Goal: Communication & Community: Answer question/provide support

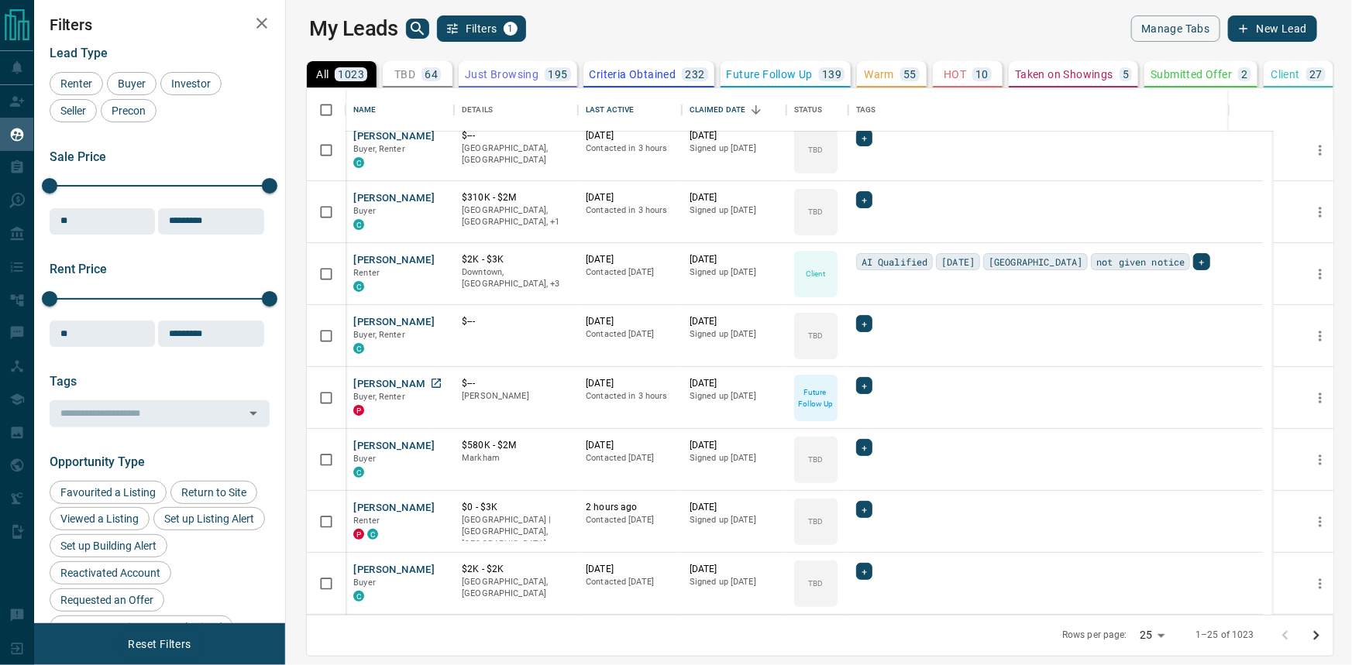
scroll to position [140, 0]
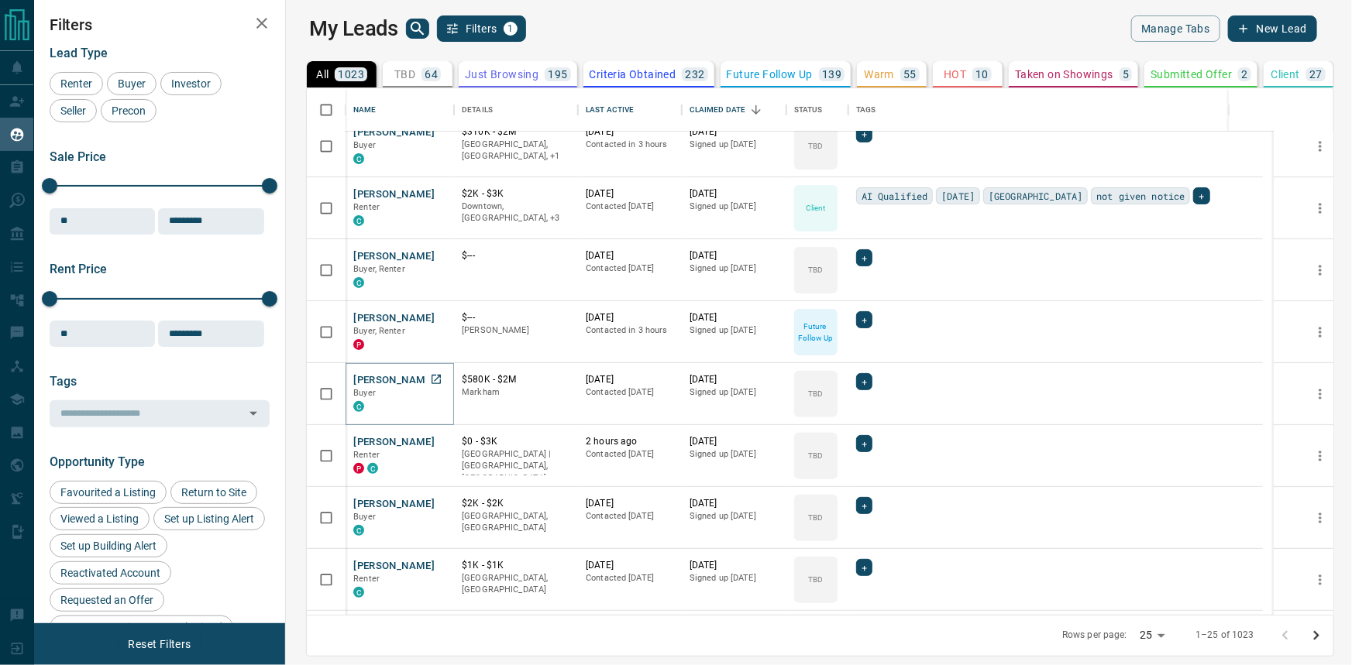
click at [360, 373] on button "[PERSON_NAME]" at bounding box center [393, 380] width 81 height 15
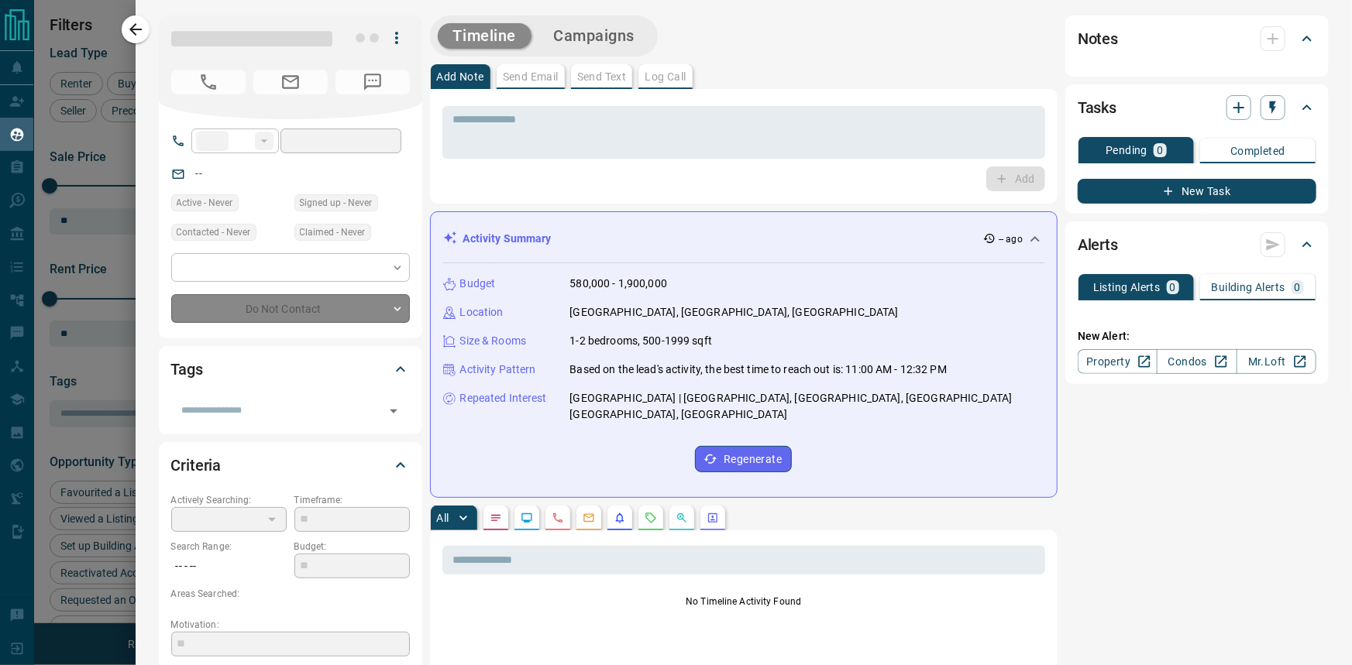
type input "**"
type input "**********"
type input "**"
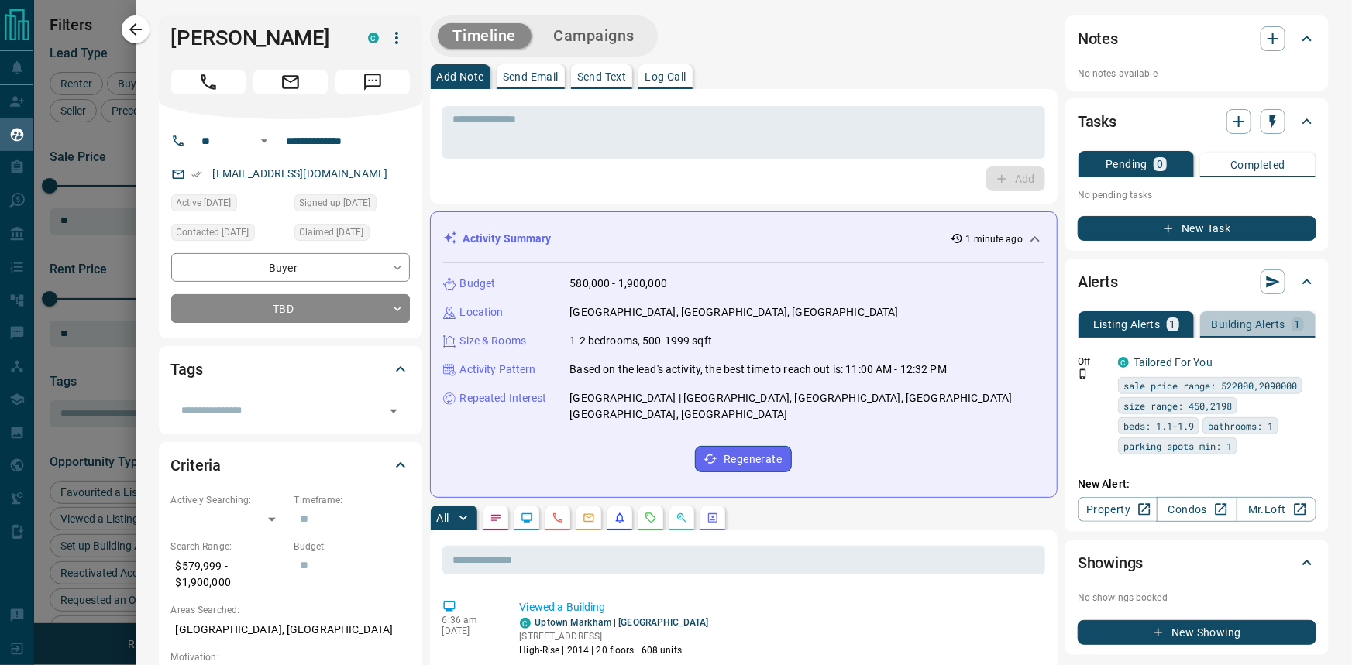
click at [1236, 325] on p "Building Alerts" at bounding box center [1249, 324] width 74 height 11
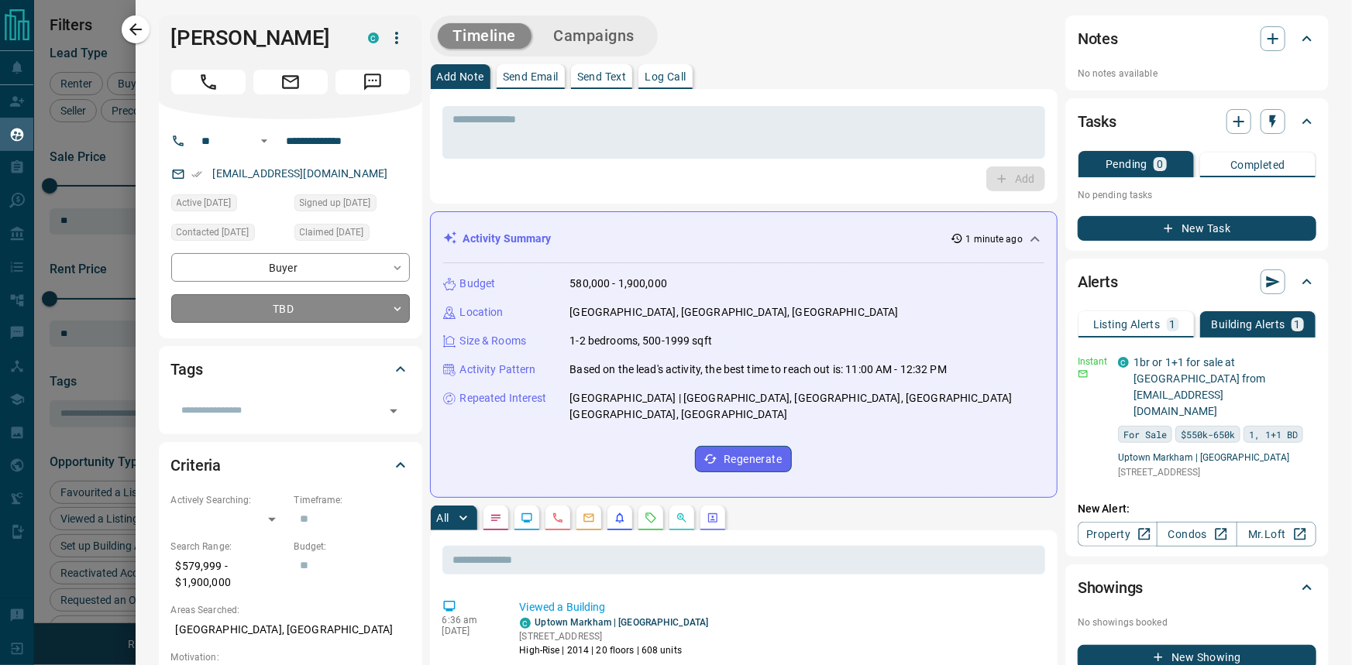
drag, startPoint x: 208, startPoint y: 92, endPoint x: 304, endPoint y: 212, distance: 153.8
click at [356, 297] on div "**********" at bounding box center [290, 176] width 263 height 323
drag, startPoint x: 262, startPoint y: 46, endPoint x: 172, endPoint y: 42, distance: 89.9
click at [172, 42] on h1 "[PERSON_NAME]" at bounding box center [258, 38] width 174 height 25
copy h1 "[PERSON_NAME]"
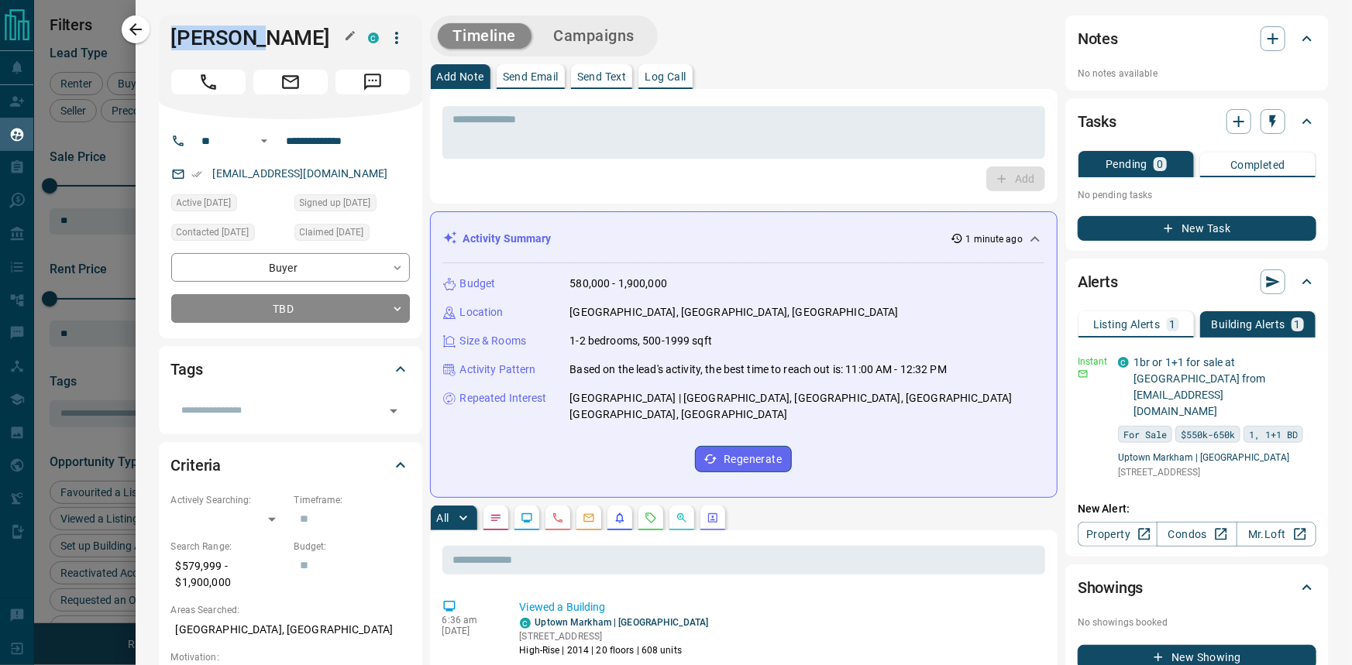
click at [281, 21] on div "[PERSON_NAME]" at bounding box center [290, 67] width 263 height 104
click at [578, 342] on p "1-2 bedrooms, 500-1999 sqft" at bounding box center [641, 341] width 143 height 16
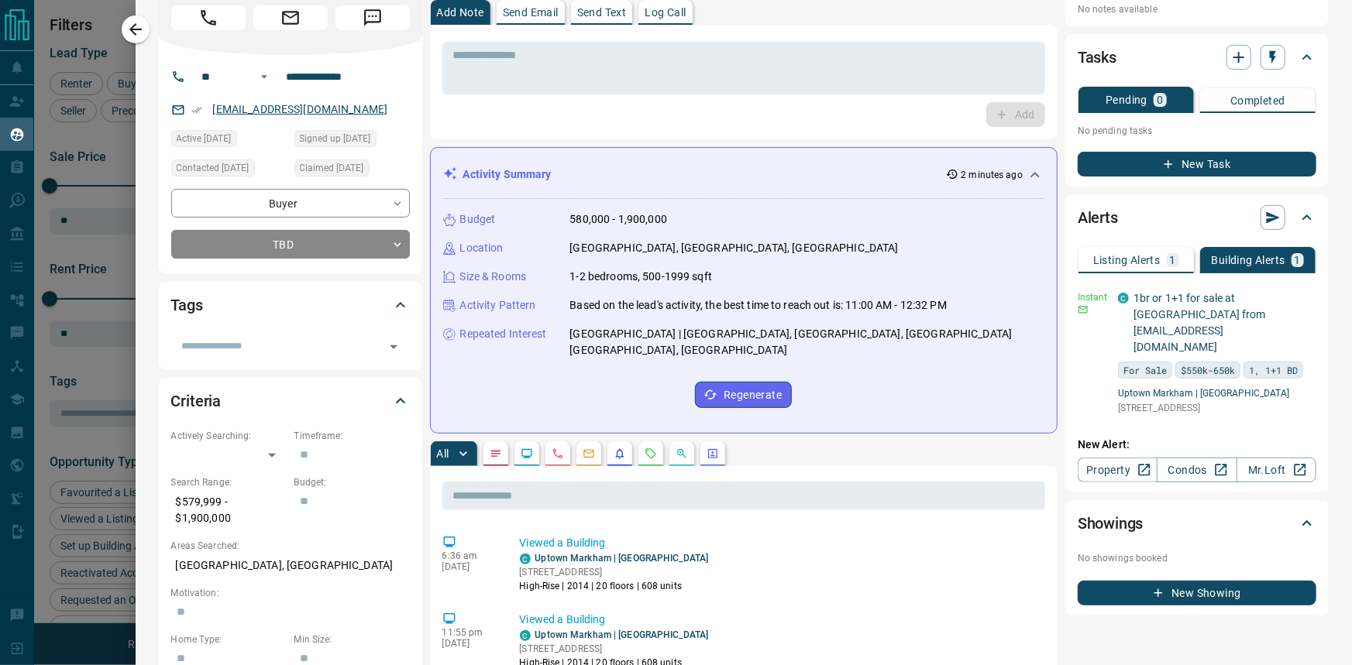
scroll to position [0, 0]
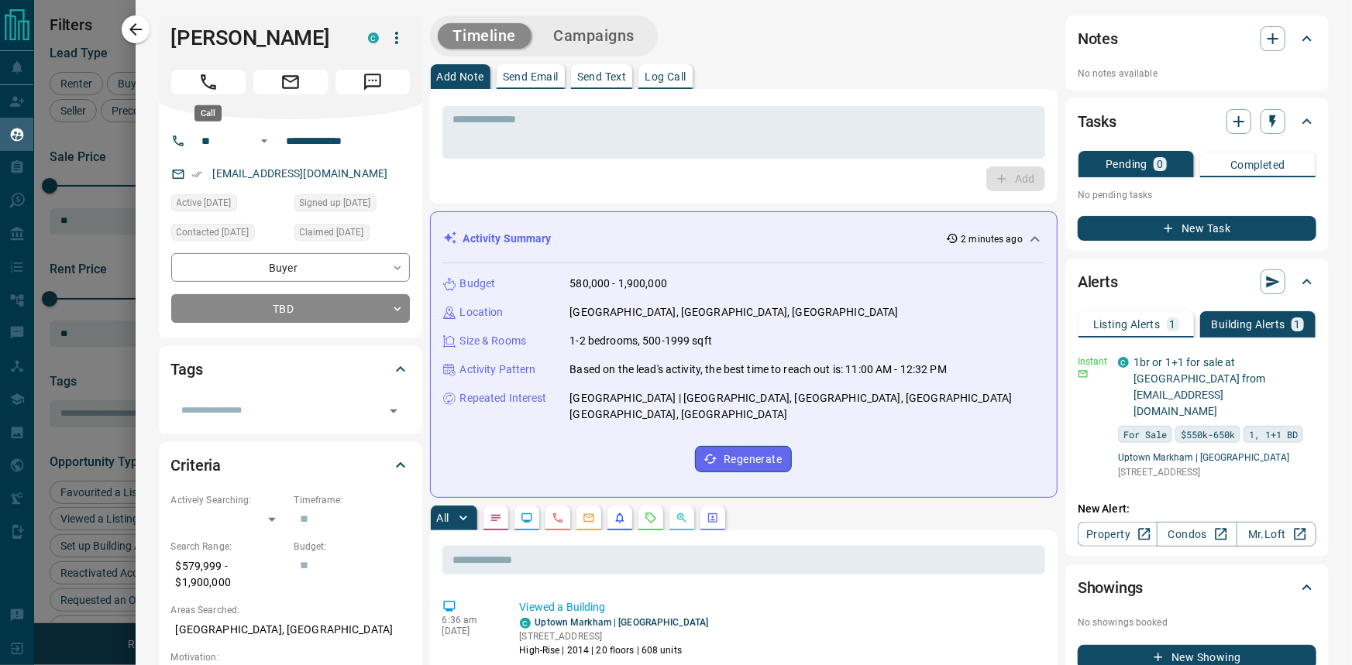
click at [228, 76] on button "Call" at bounding box center [208, 82] width 74 height 25
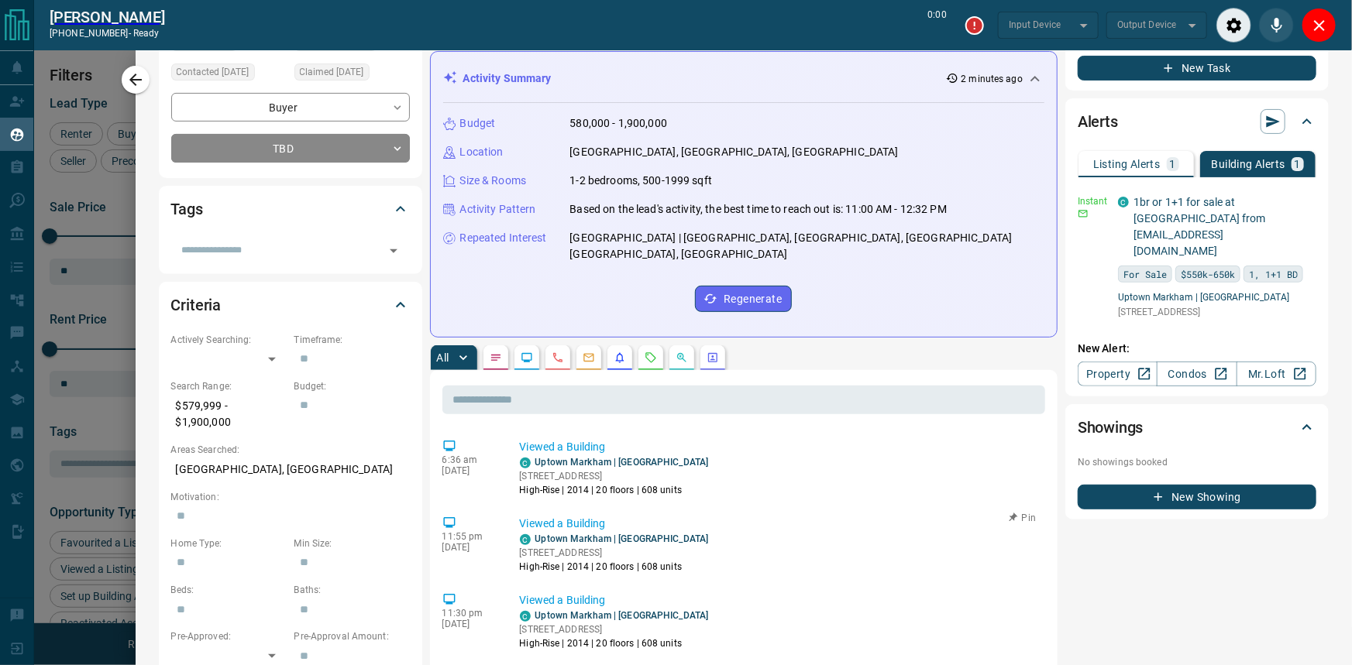
scroll to position [211, 0]
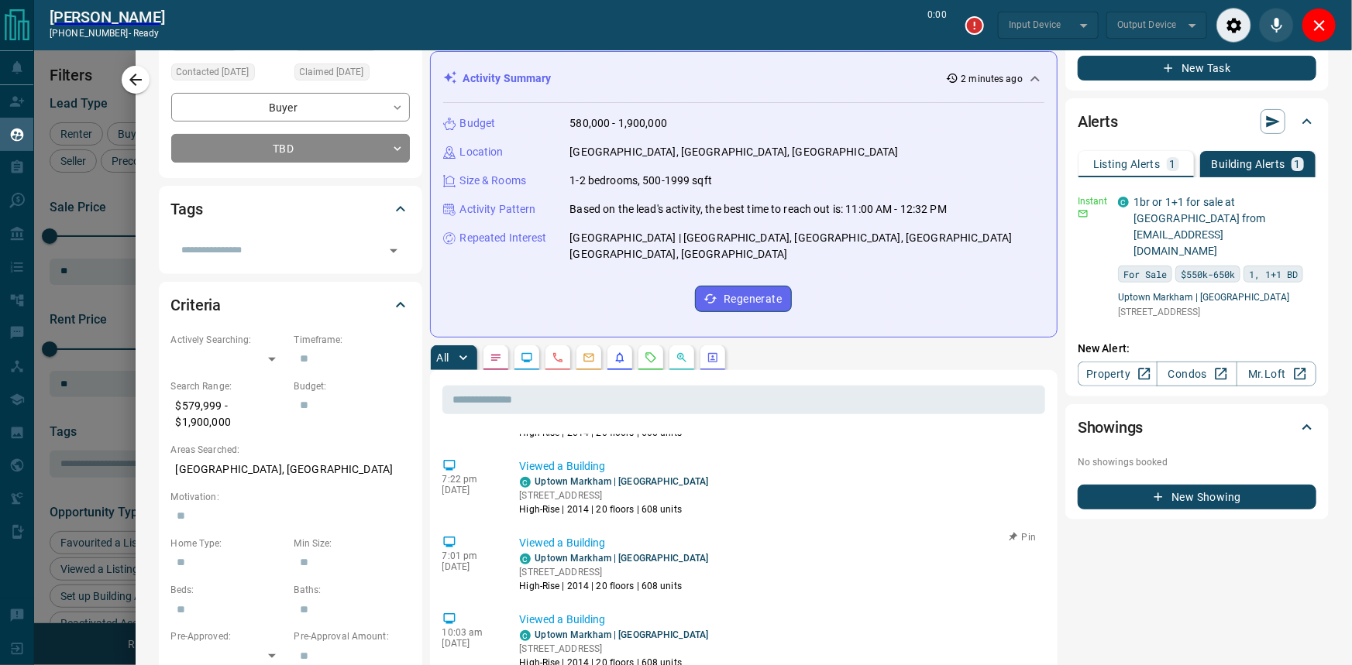
type input "*******"
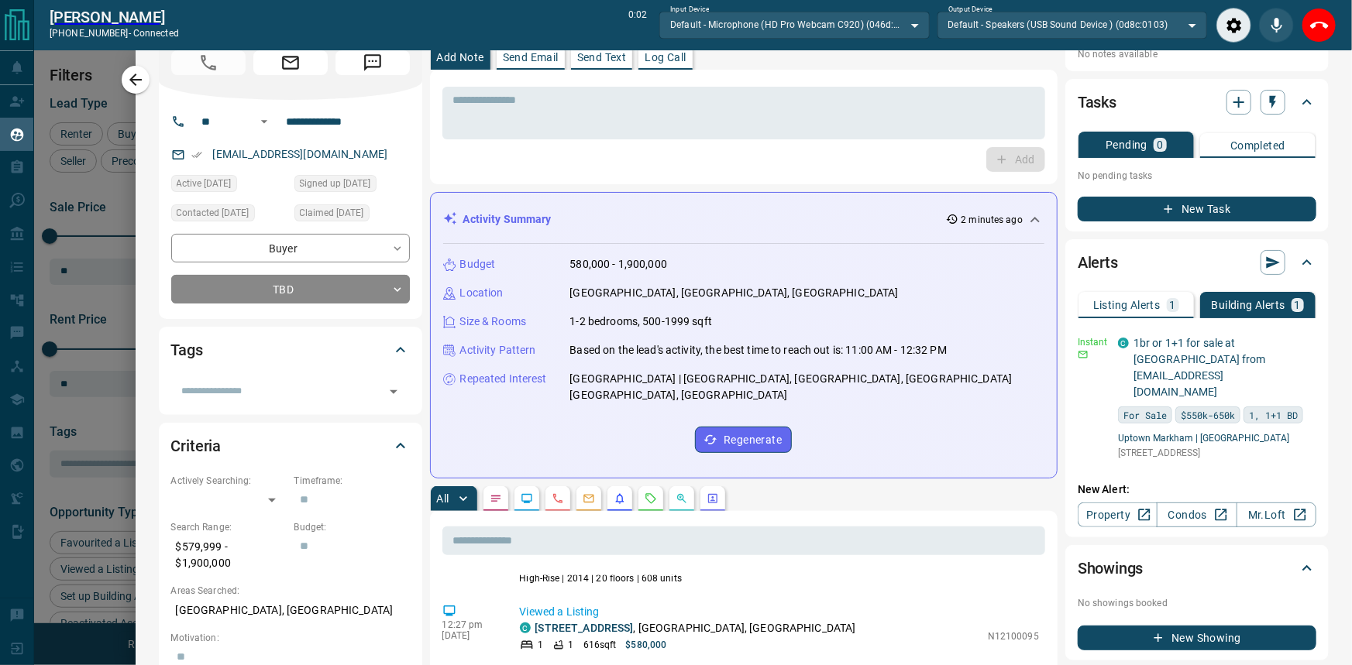
scroll to position [0, 0]
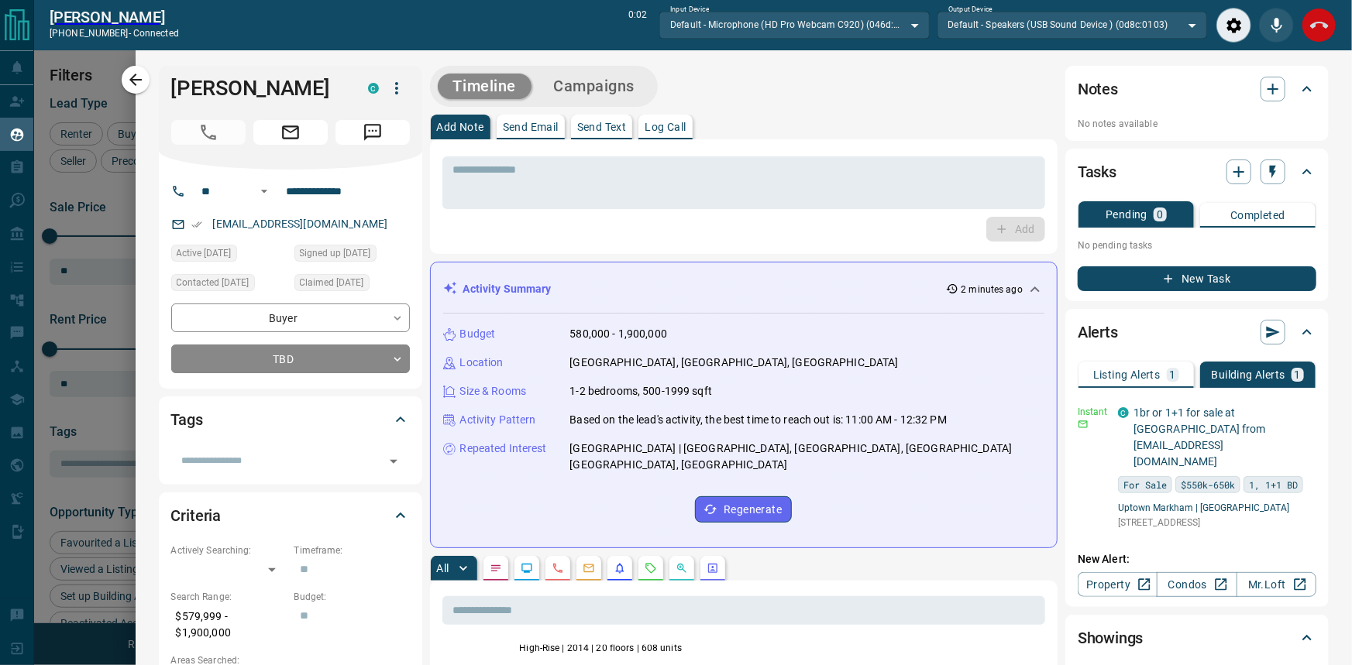
click at [1316, 32] on icon "End Call" at bounding box center [1319, 25] width 19 height 19
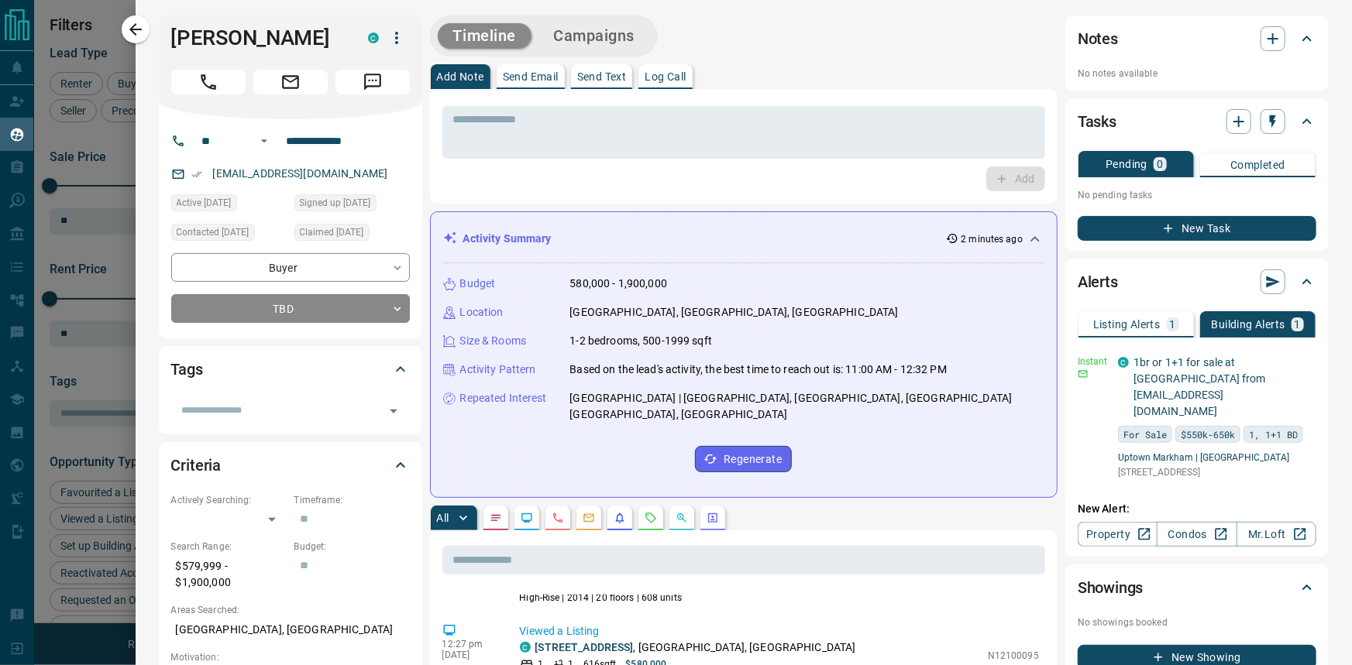
scroll to position [517, 1049]
click at [1260, 89] on div "Notes No notes available" at bounding box center [1196, 52] width 263 height 75
click at [1264, 39] on icon "button" at bounding box center [1273, 38] width 19 height 19
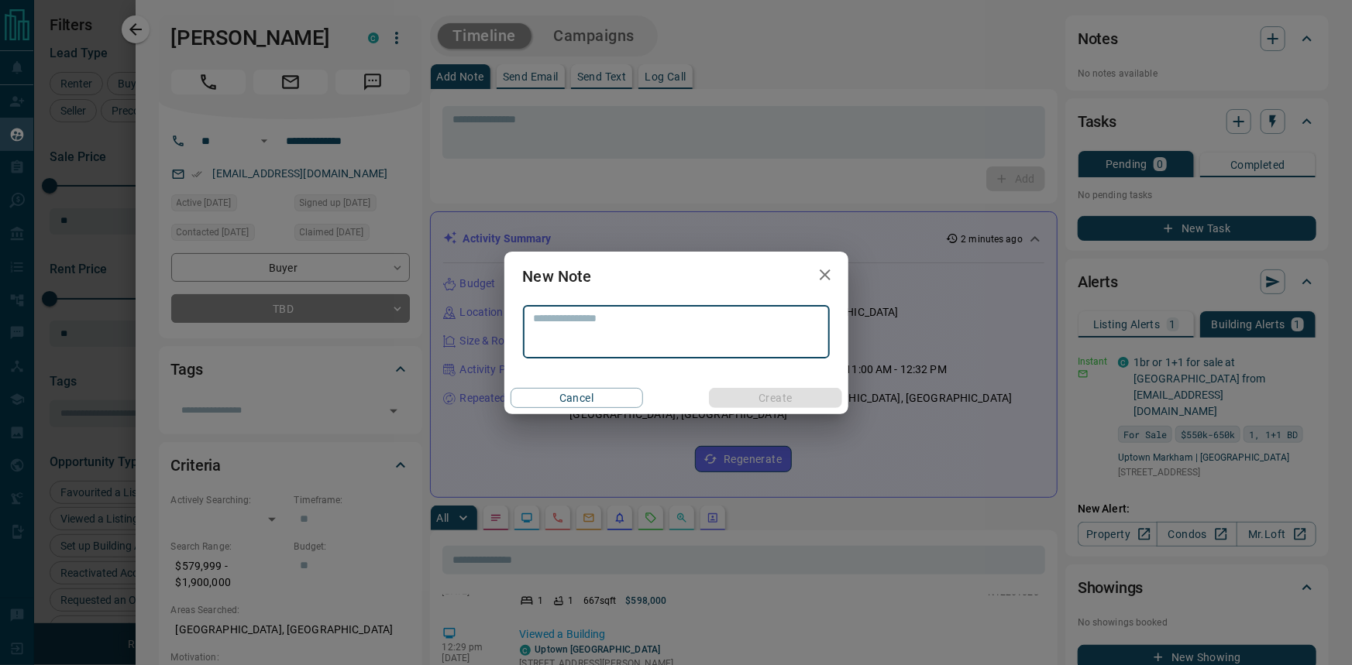
scroll to position [1321, 0]
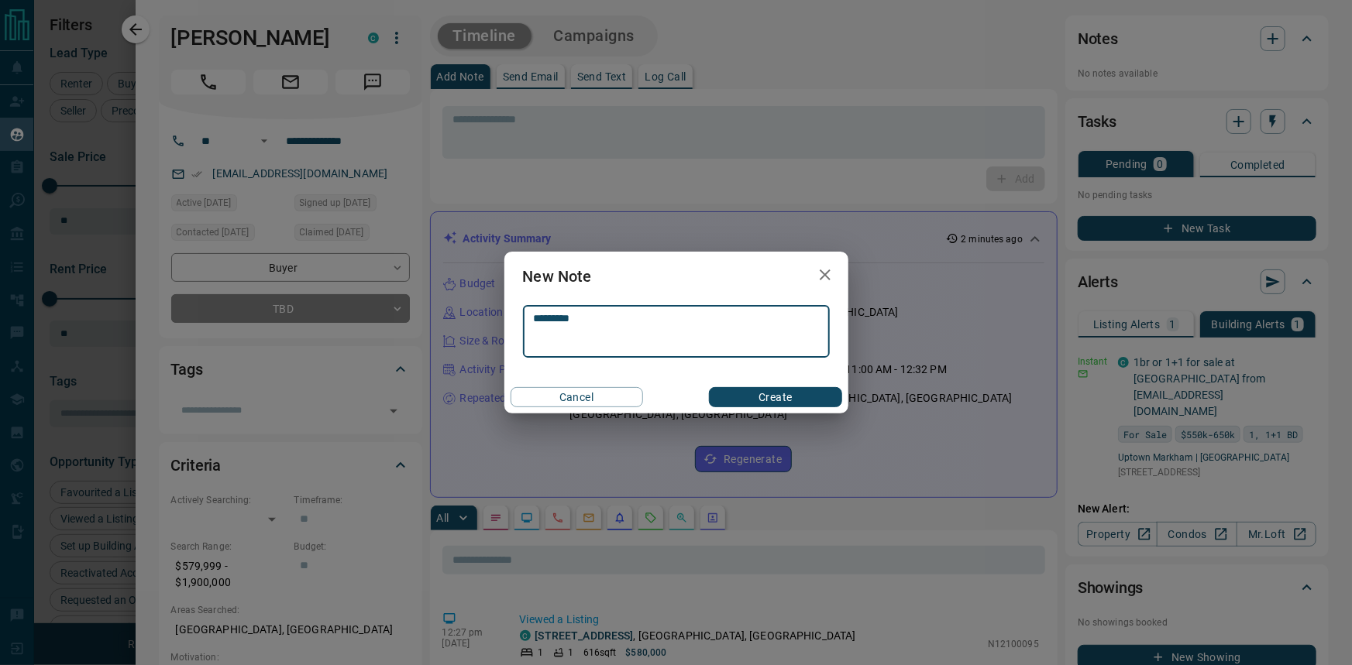
type textarea "*********"
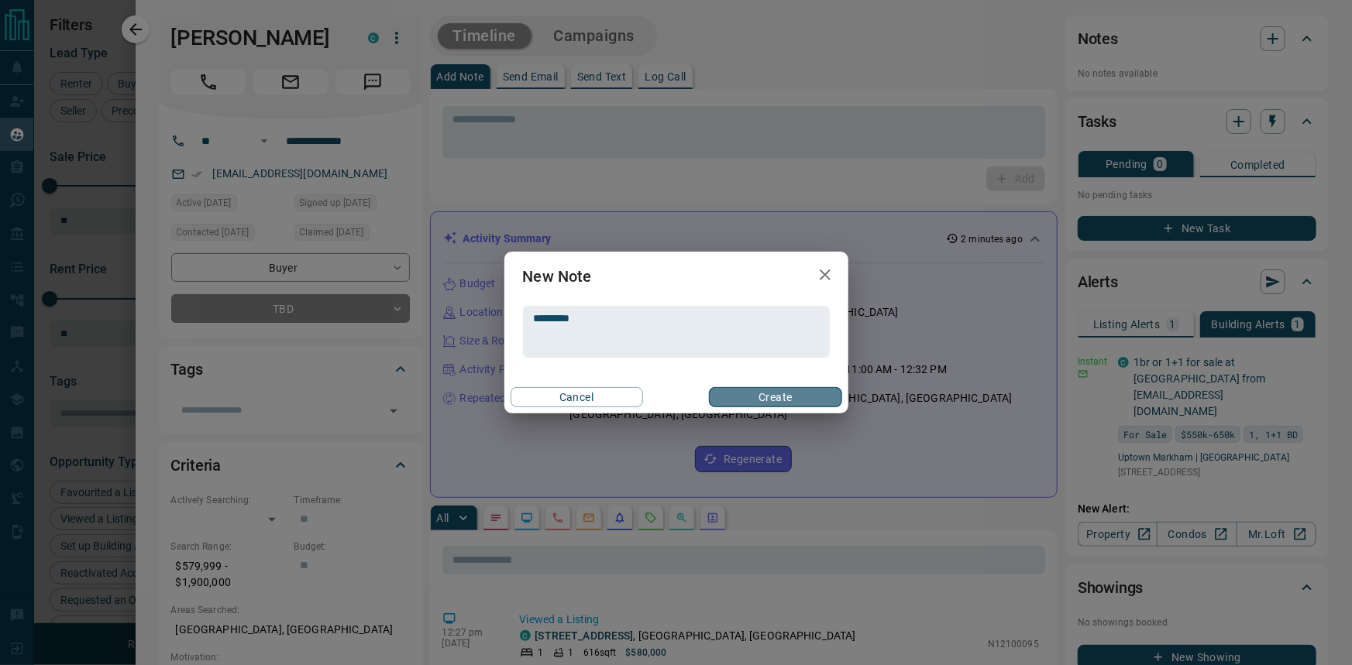
click at [795, 400] on button "Create" at bounding box center [775, 397] width 132 height 20
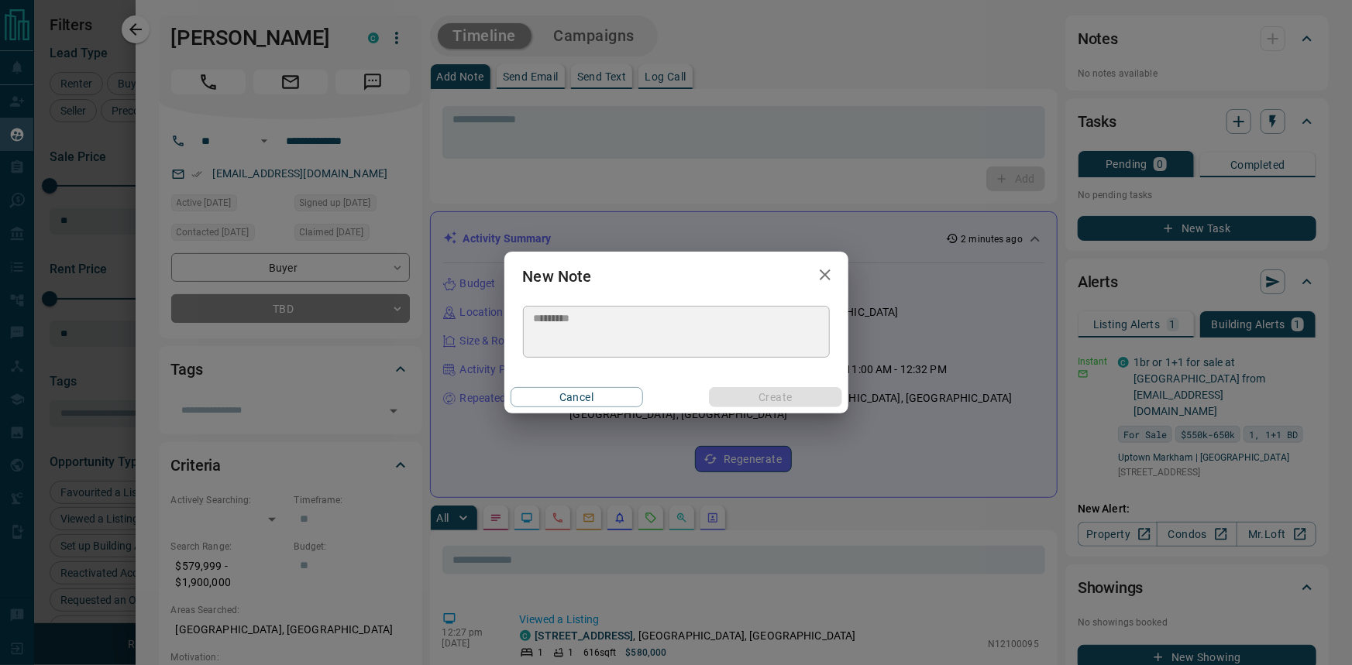
click at [126, 27] on div "New Note ********* * ​ Cancel Create" at bounding box center [676, 332] width 1352 height 665
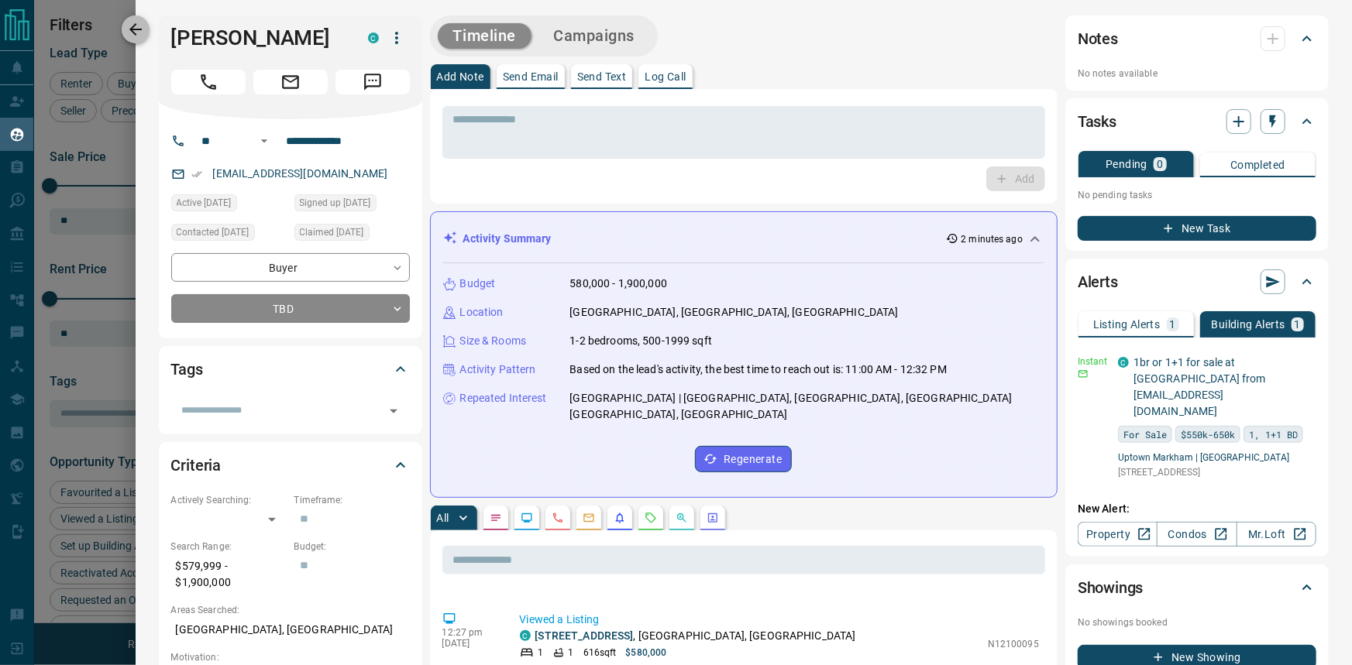
click at [127, 29] on icon "button" at bounding box center [135, 29] width 19 height 19
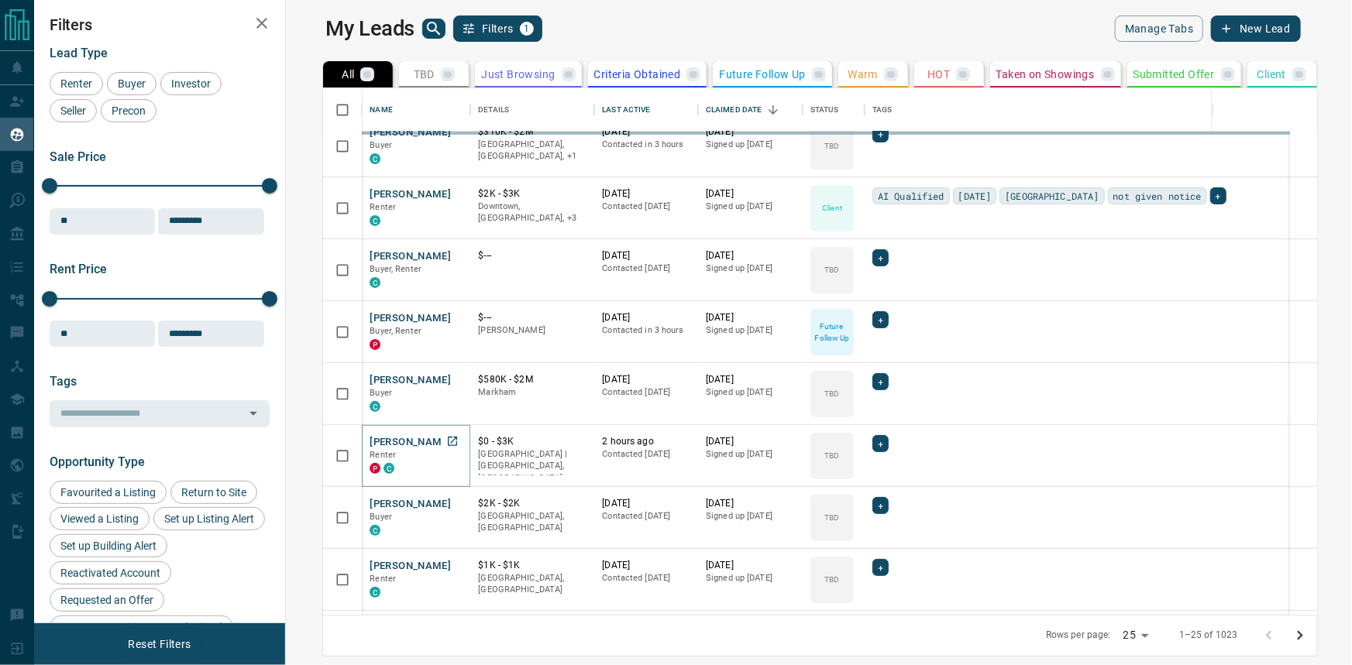
click at [389, 443] on button "[PERSON_NAME]" at bounding box center [410, 442] width 81 height 15
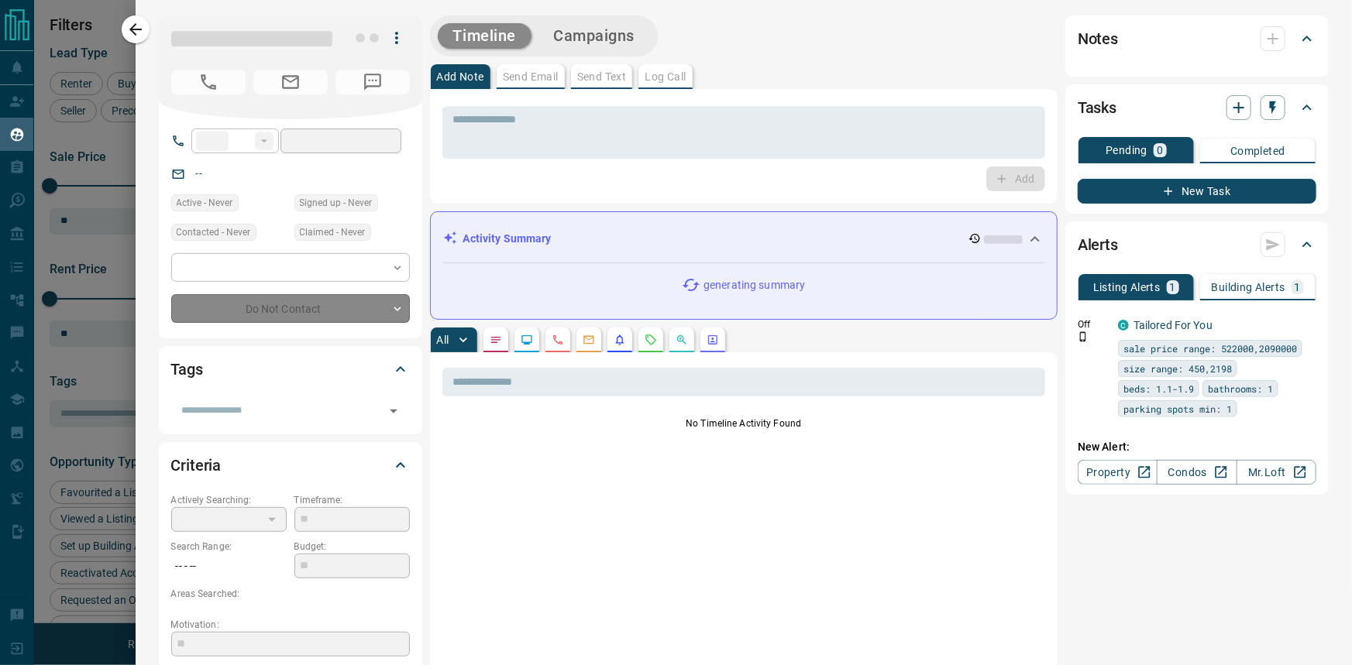
click at [1221, 283] on p "Building Alerts" at bounding box center [1249, 287] width 74 height 11
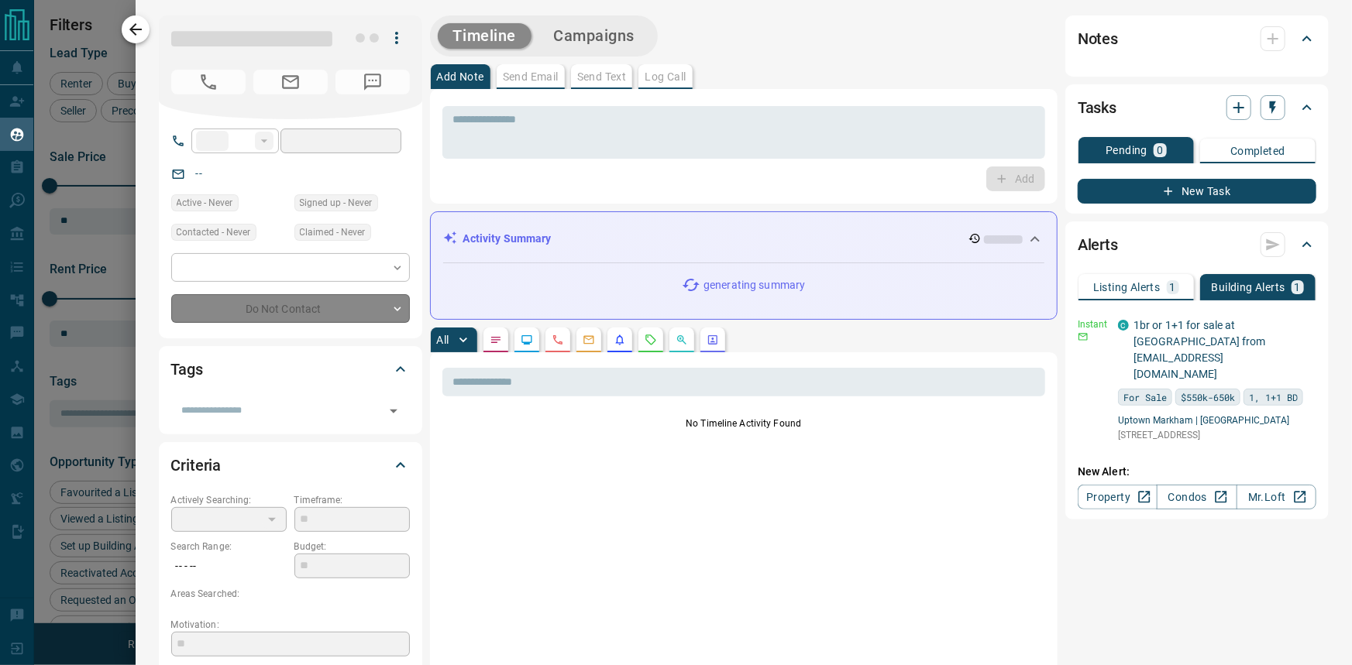
click at [137, 31] on icon "button" at bounding box center [135, 29] width 19 height 19
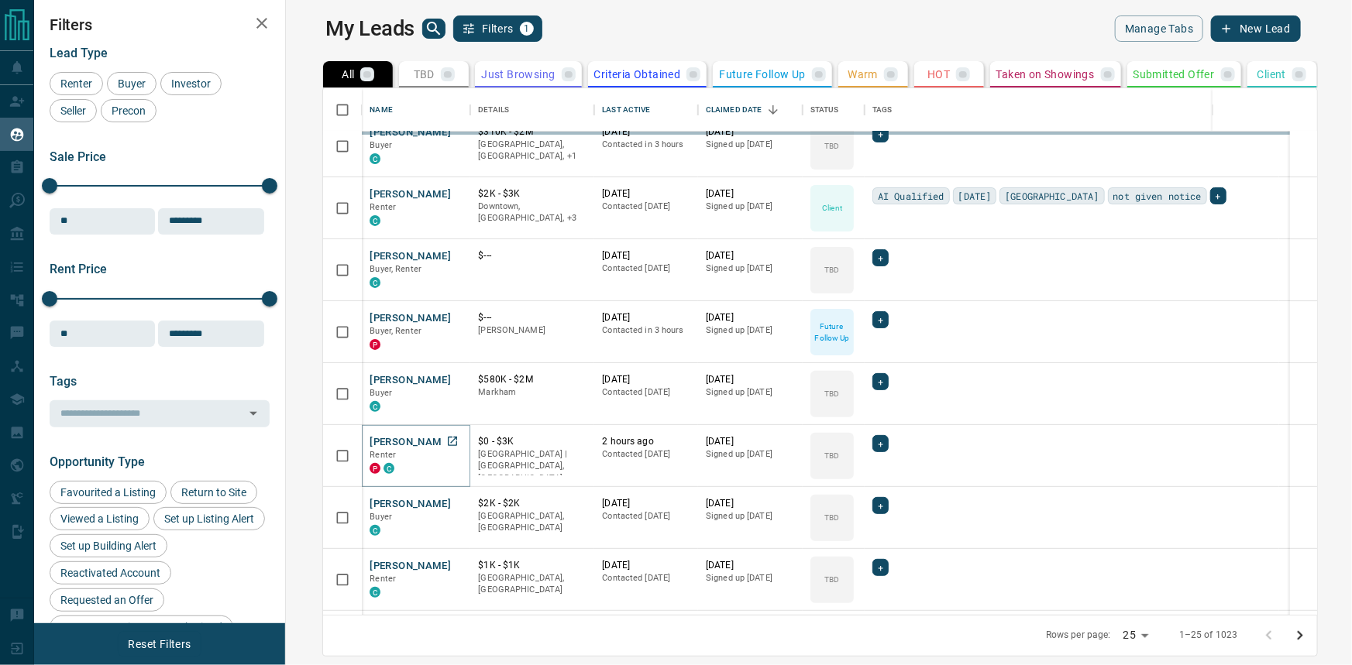
click at [385, 439] on button "[PERSON_NAME]" at bounding box center [410, 442] width 81 height 15
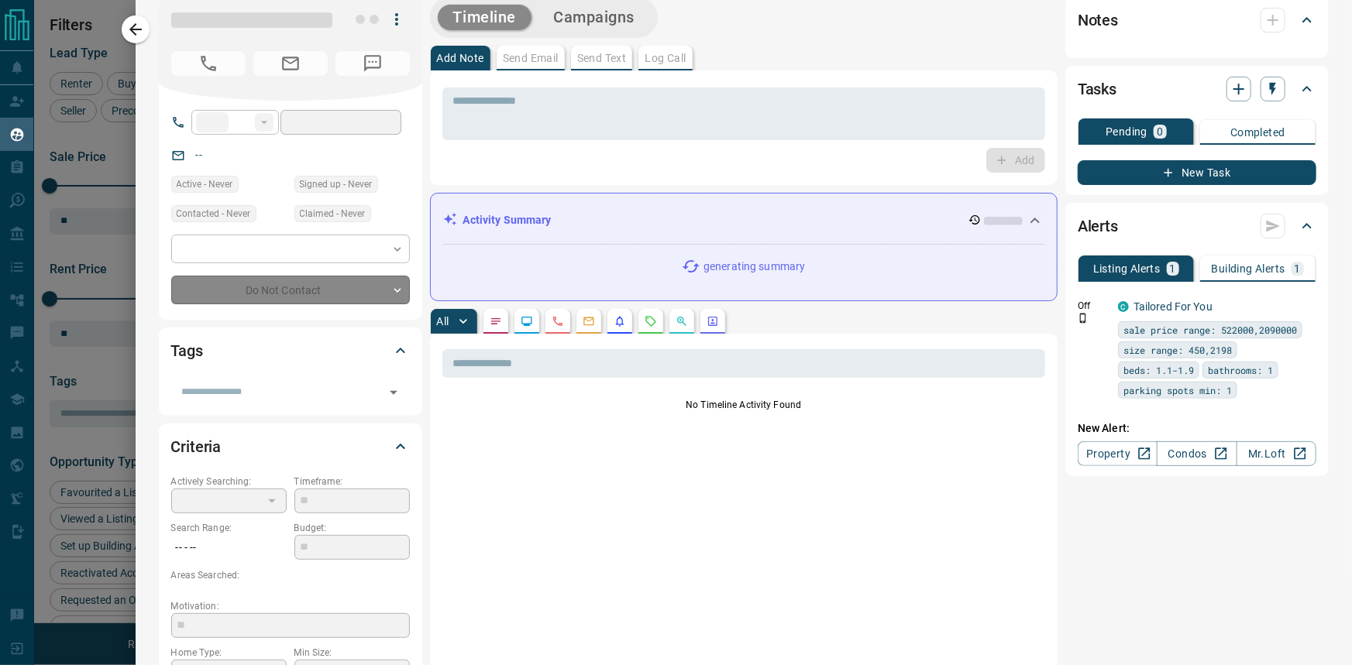
scroll to position [0, 0]
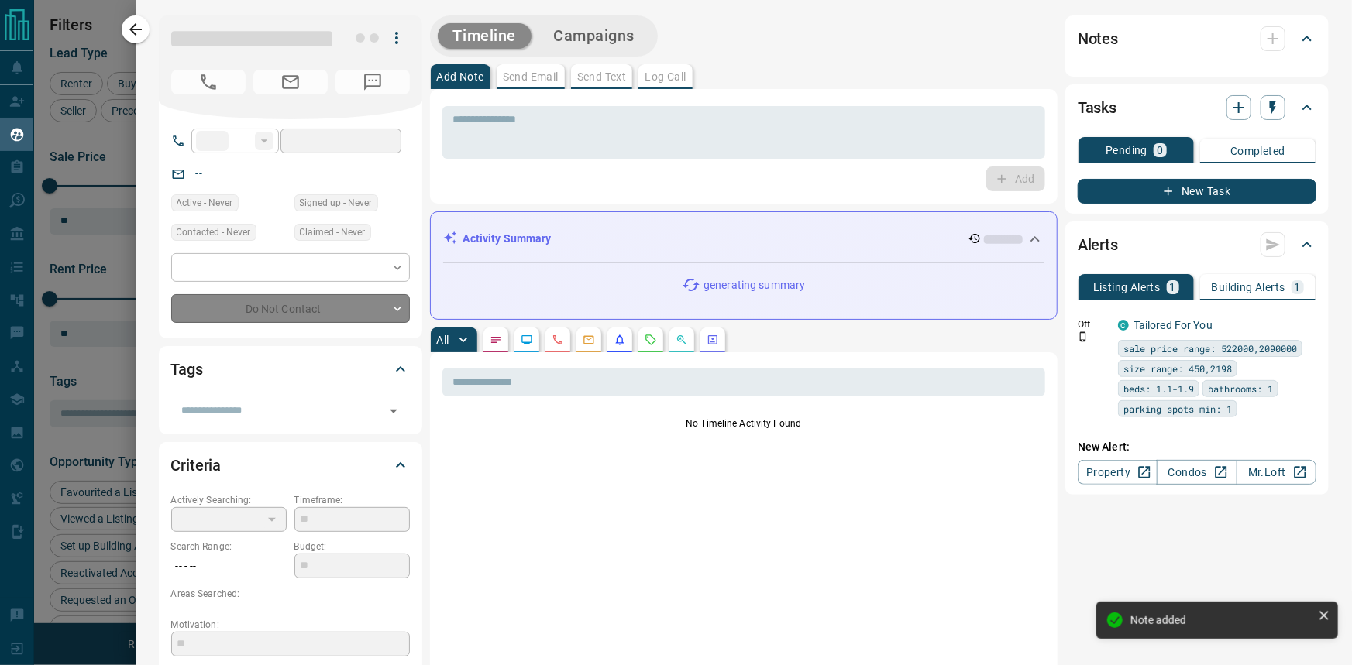
type input "**"
type input "**********"
type input "**"
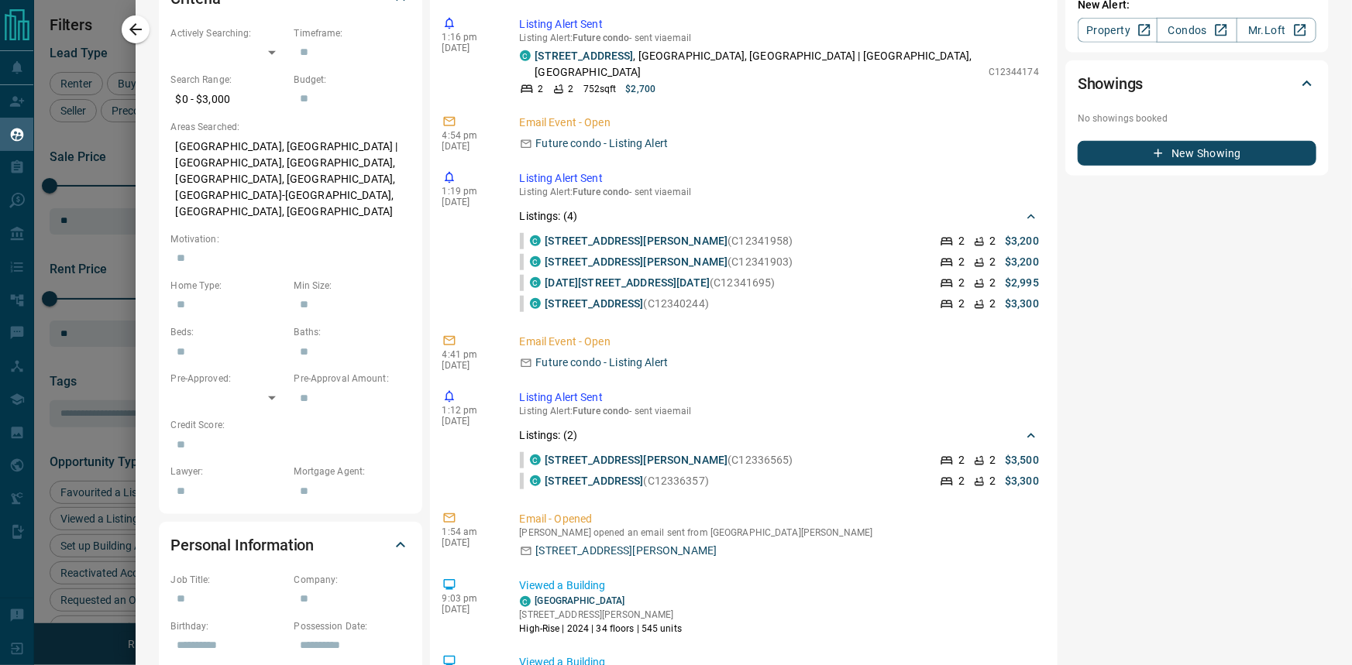
scroll to position [563, 0]
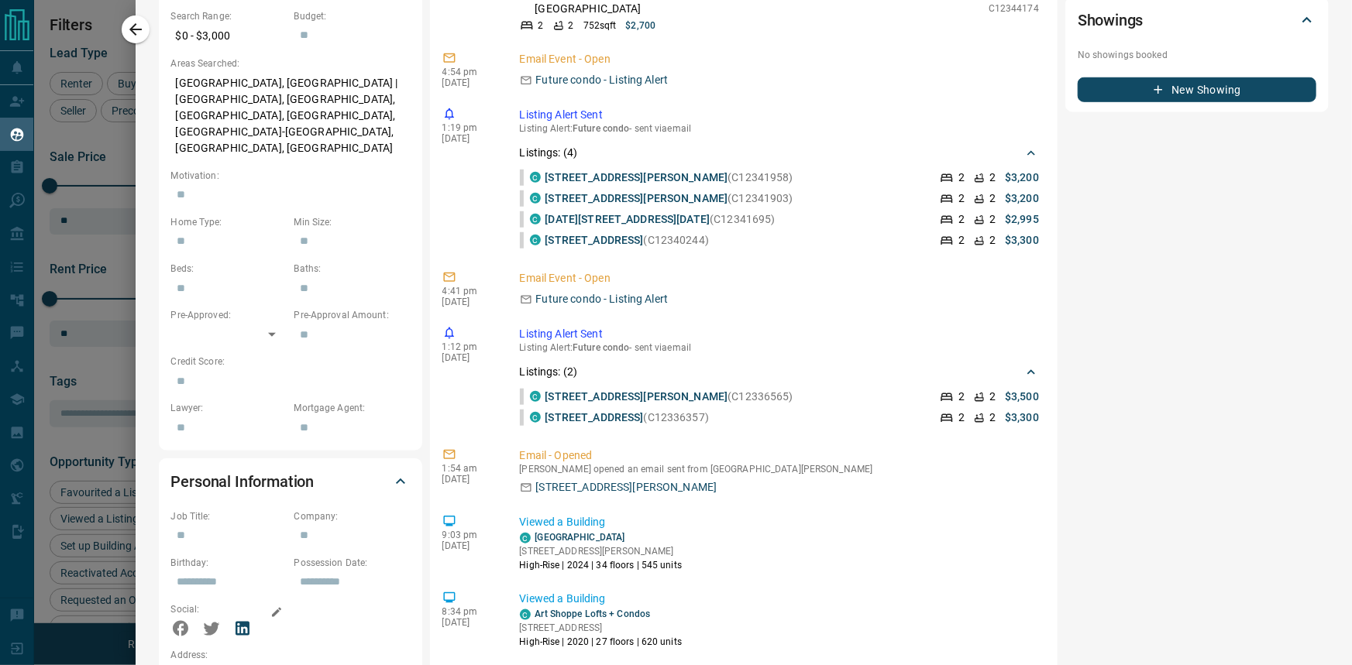
click at [246, 622] on icon at bounding box center [243, 629] width 14 height 14
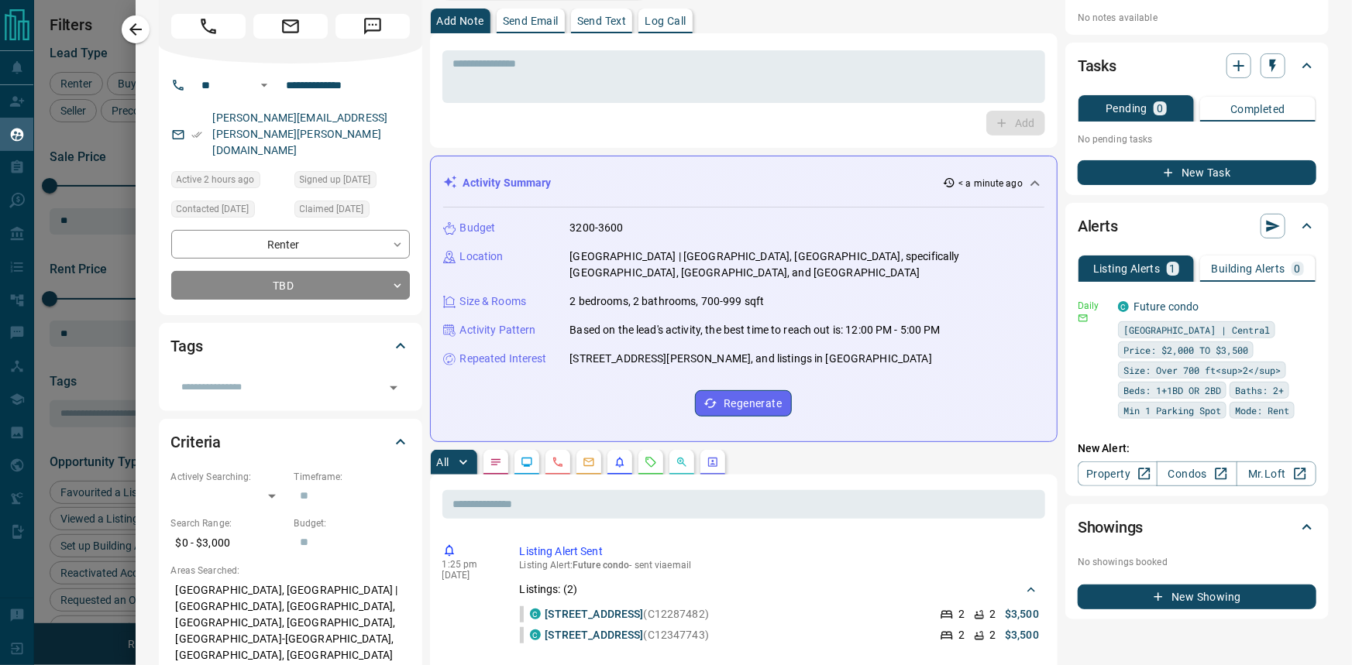
scroll to position [0, 0]
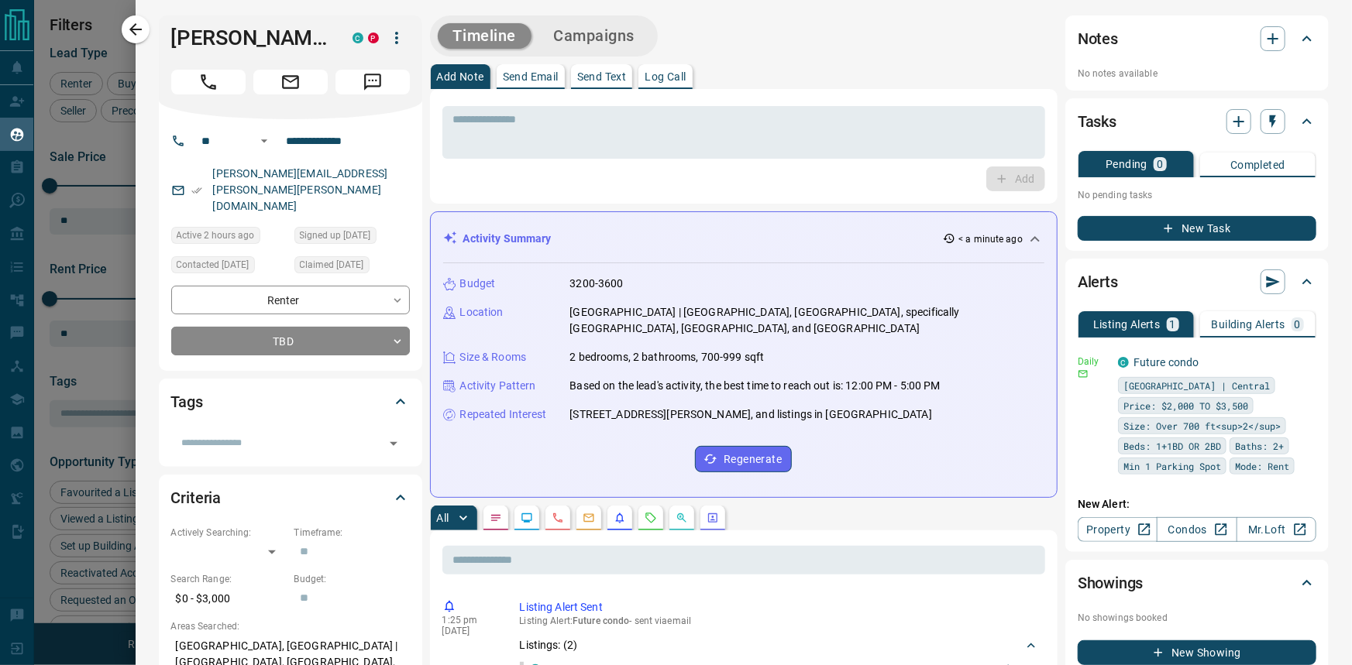
click at [216, 82] on icon "Call" at bounding box center [208, 82] width 20 height 20
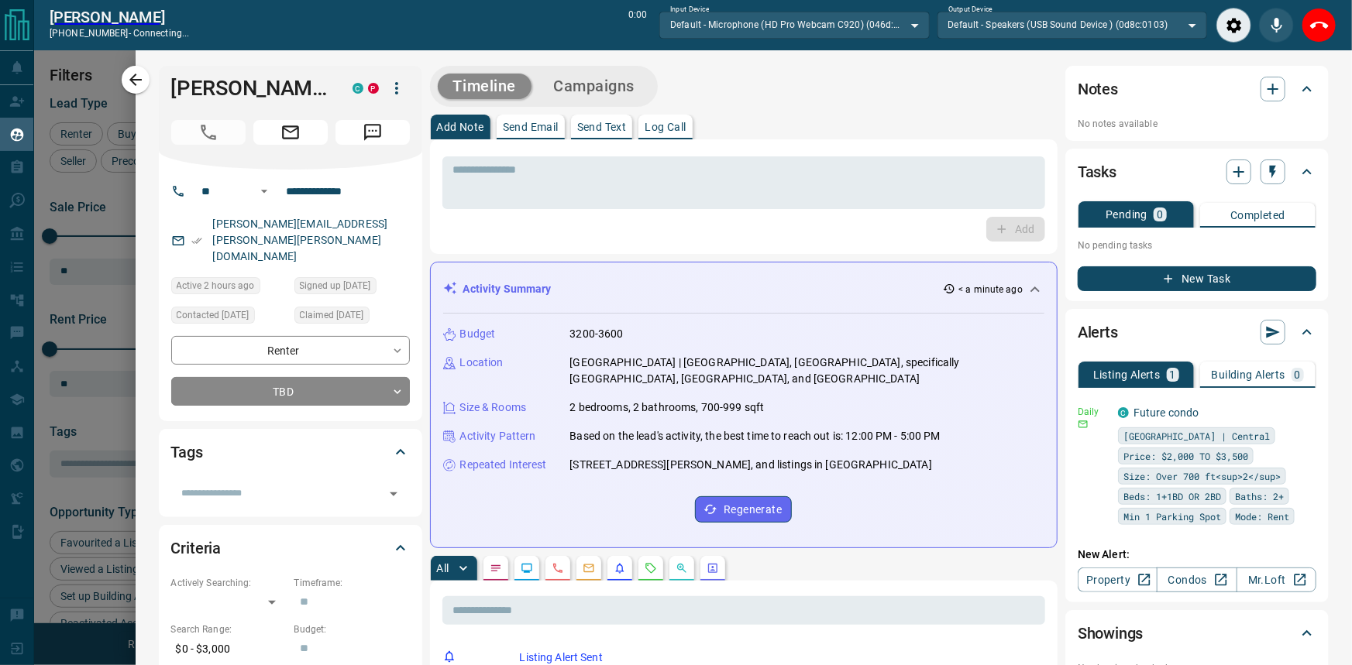
scroll to position [468, 1049]
click at [1250, 370] on p "Building Alerts" at bounding box center [1249, 375] width 74 height 11
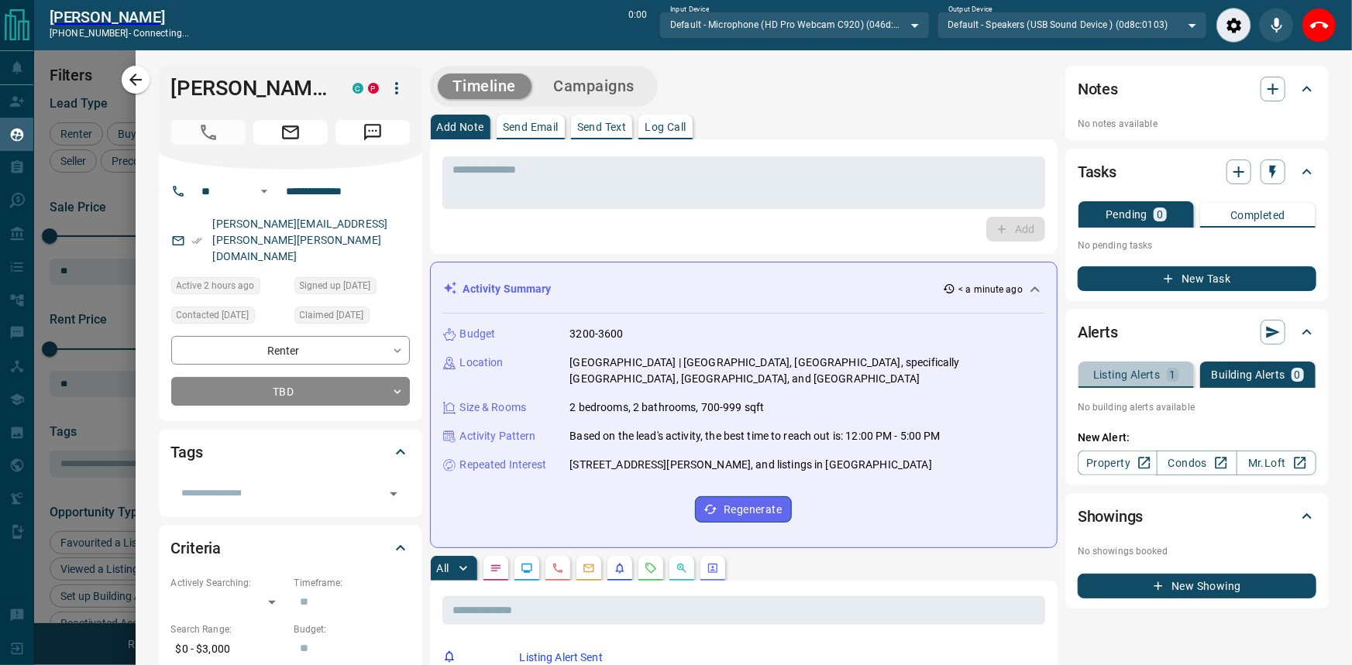
click at [1167, 373] on div "1" at bounding box center [1173, 375] width 12 height 14
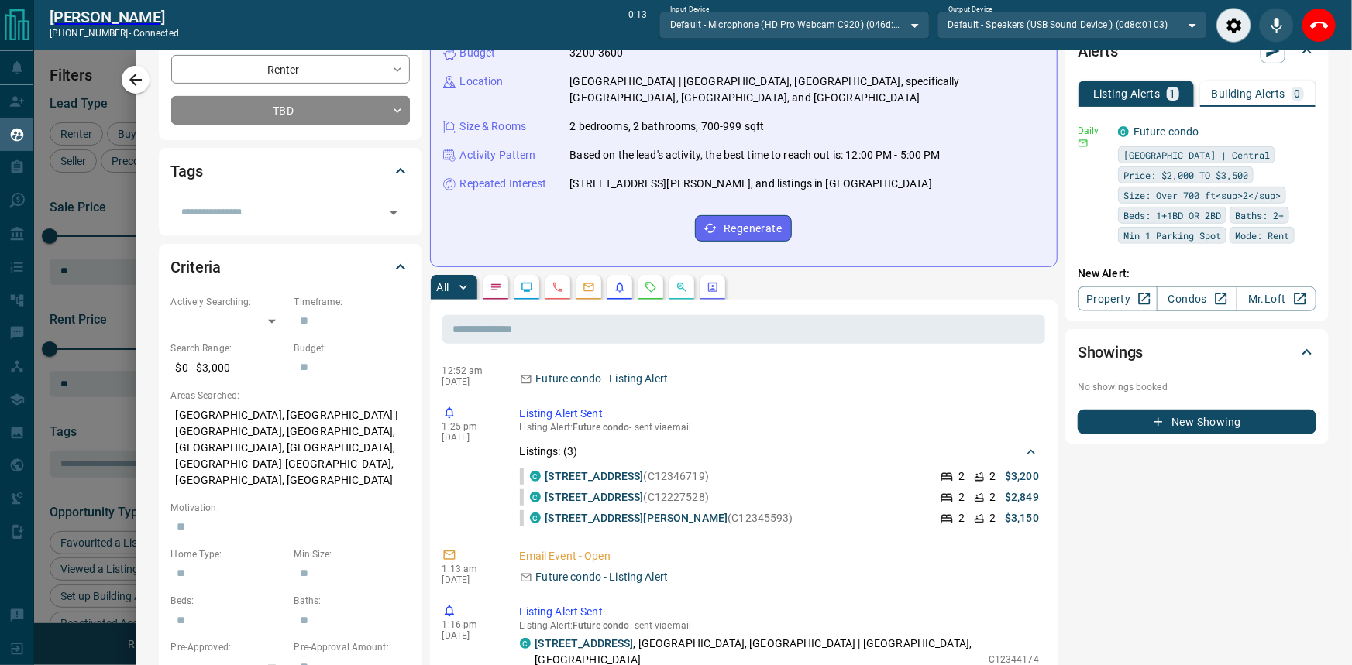
scroll to position [0, 0]
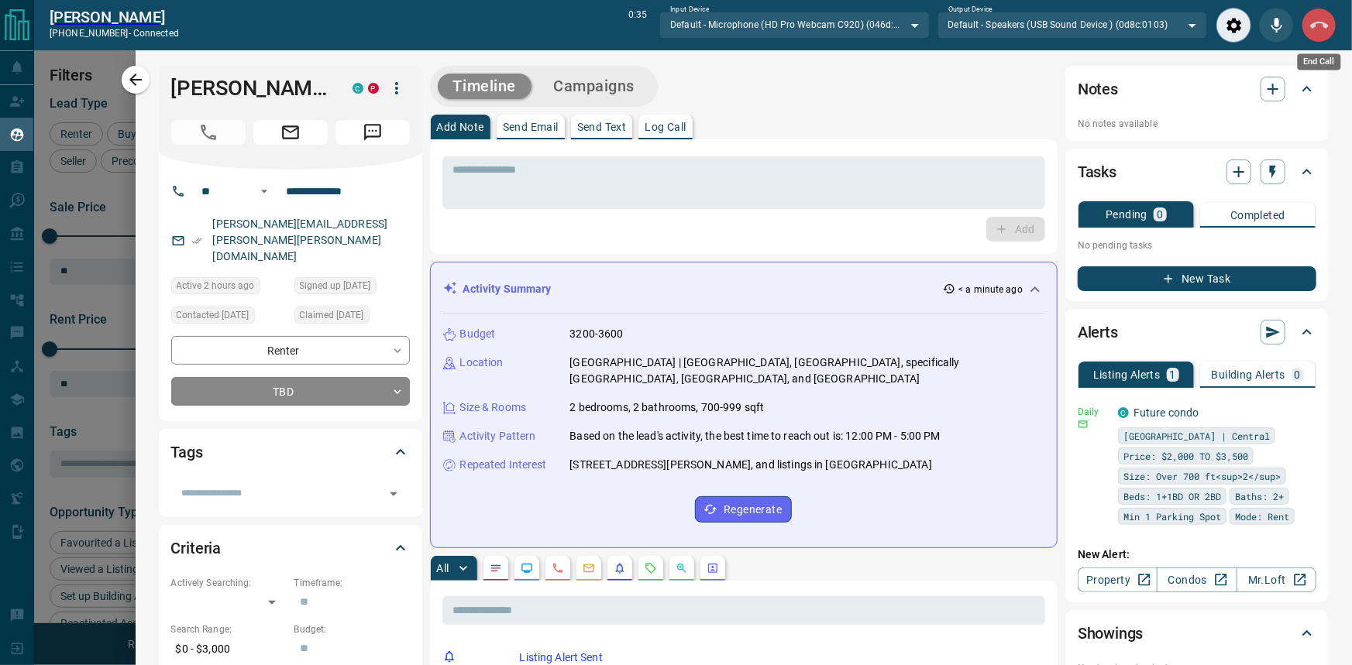
click at [1326, 35] on button "End Call" at bounding box center [1318, 25] width 35 height 35
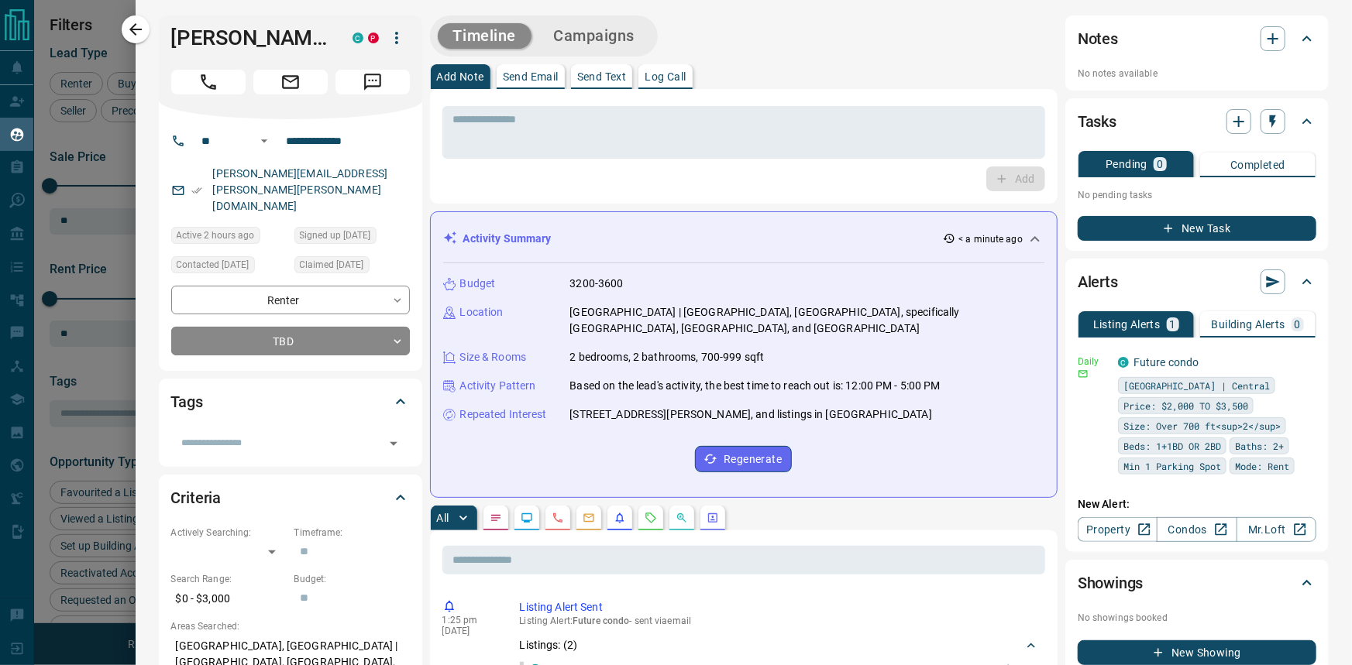
scroll to position [517, 1049]
click at [1248, 29] on div "Notes" at bounding box center [1188, 38] width 220 height 25
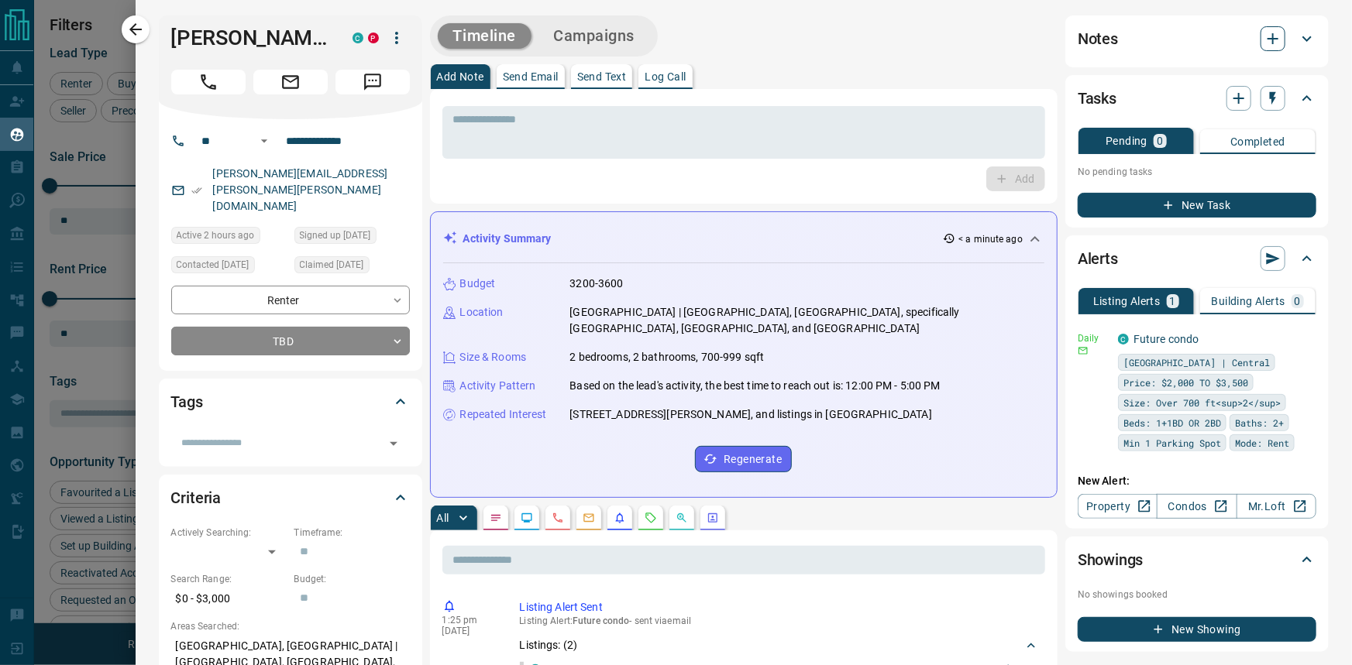
click at [1267, 38] on icon "button" at bounding box center [1272, 38] width 11 height 11
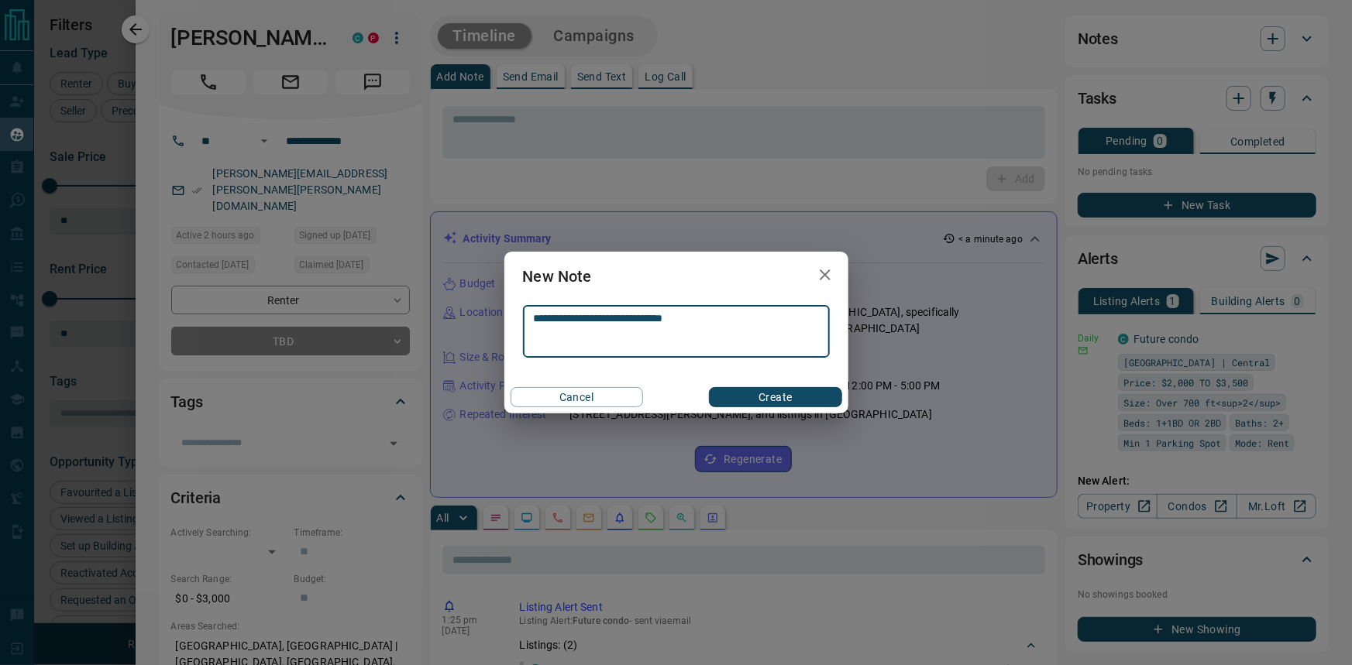
type textarea "**********"
click at [821, 399] on button "Create" at bounding box center [775, 397] width 132 height 20
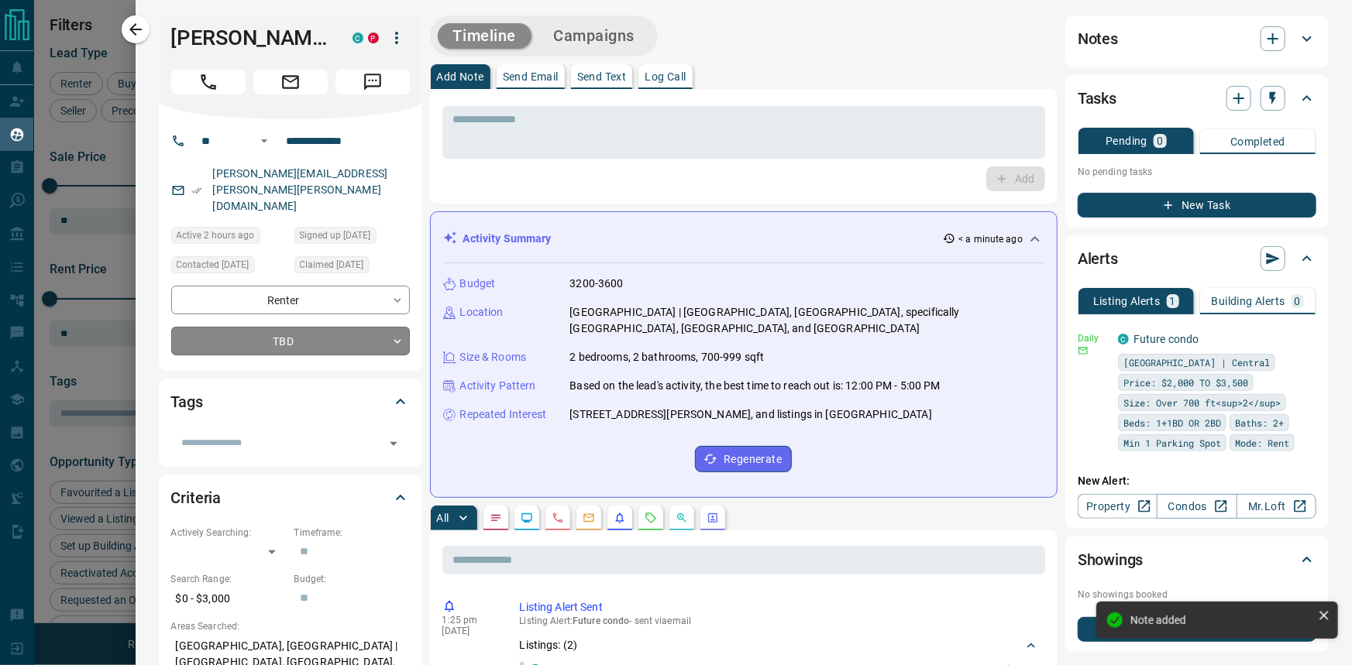
click at [253, 301] on body "Lead Transfers Claim Leads My Leads Tasks Opportunities Deals Campaigns Automat…" at bounding box center [676, 323] width 1352 height 646
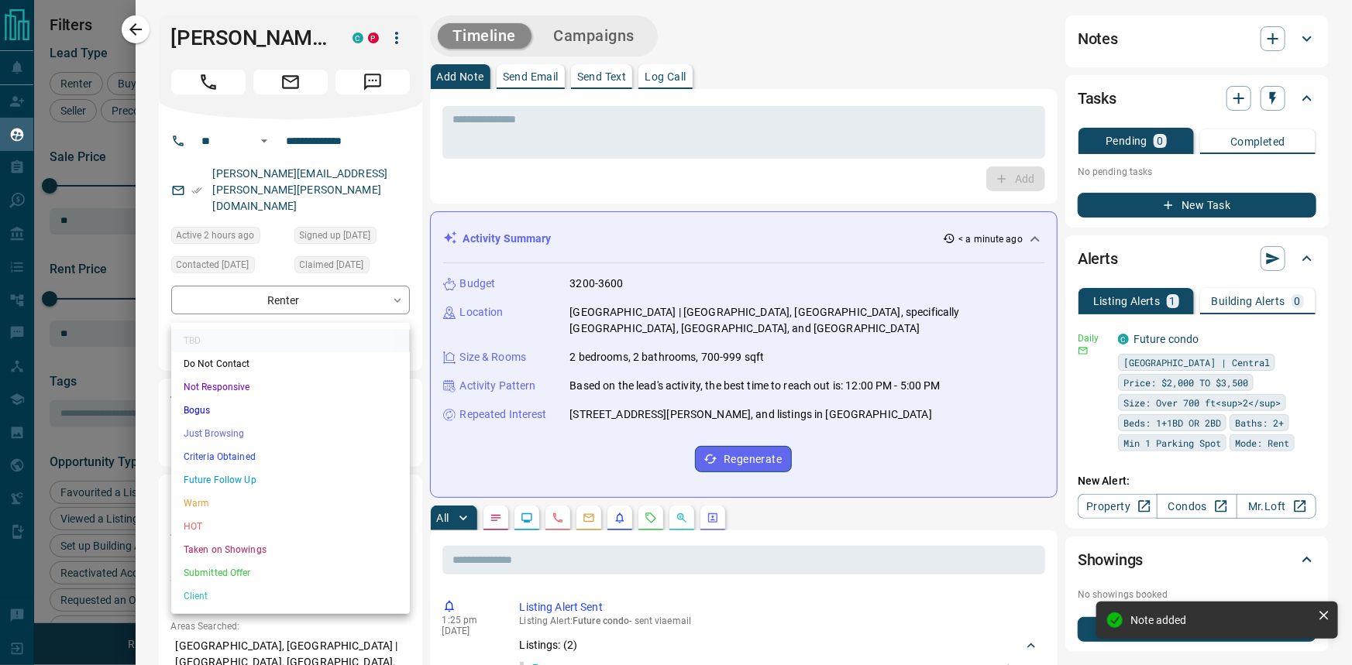
click at [297, 476] on li "Future Follow Up" at bounding box center [290, 480] width 239 height 23
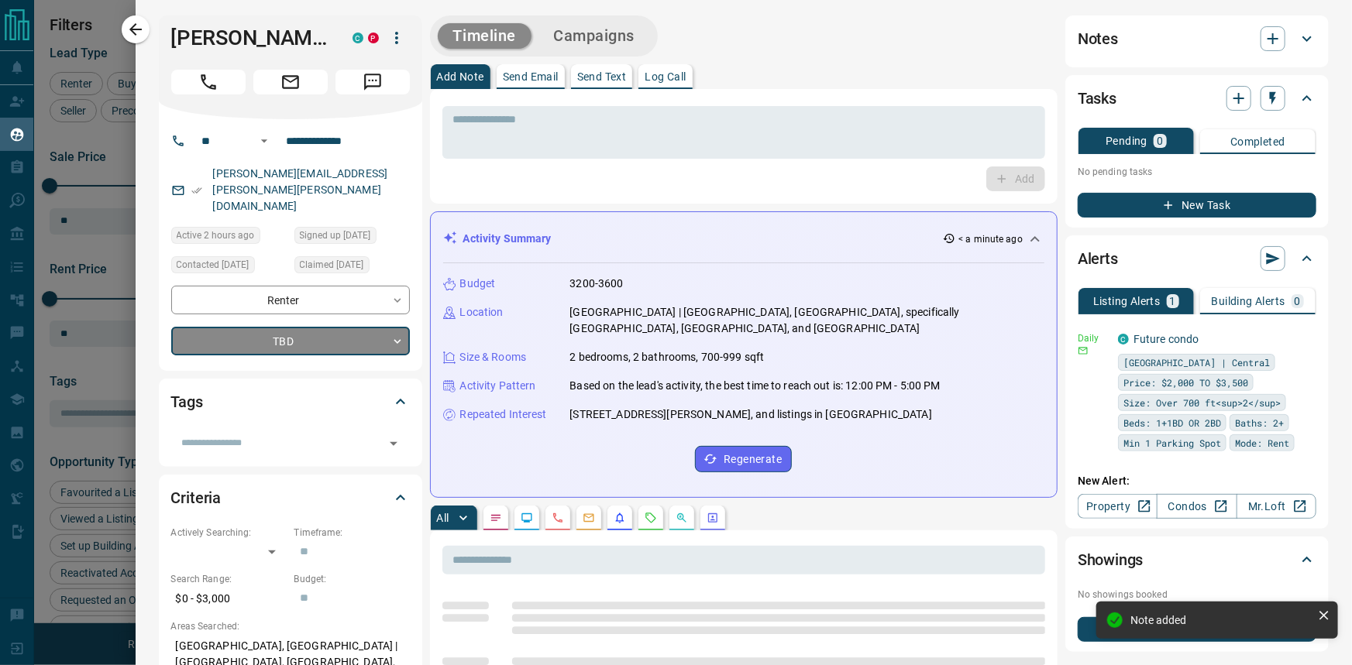
click at [600, 84] on button "Send Text" at bounding box center [602, 76] width 62 height 25
type input "*"
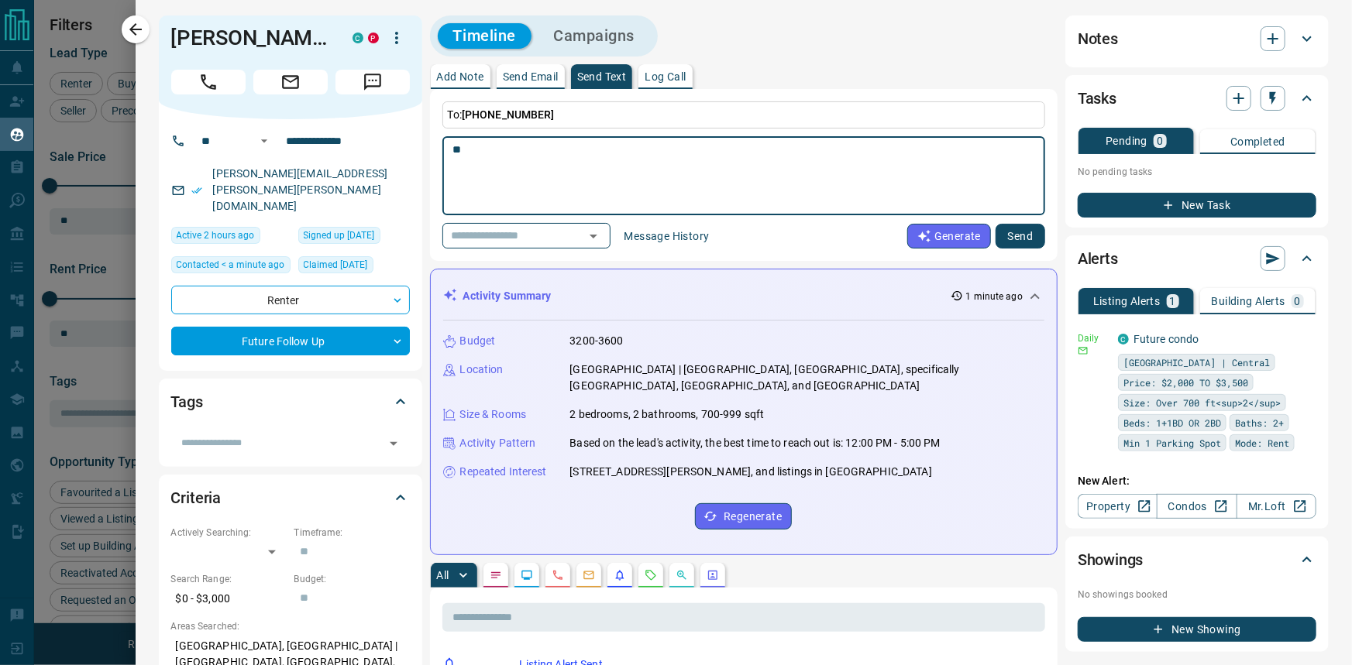
type textarea "*"
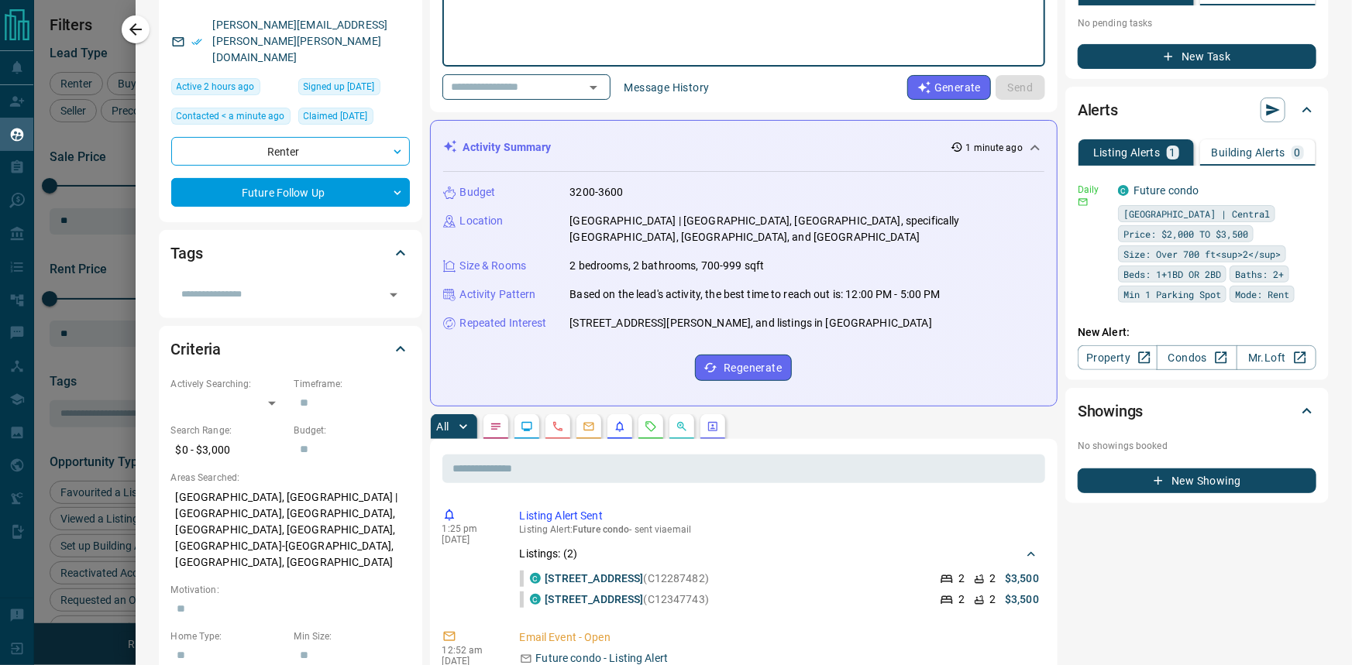
scroll to position [281, 0]
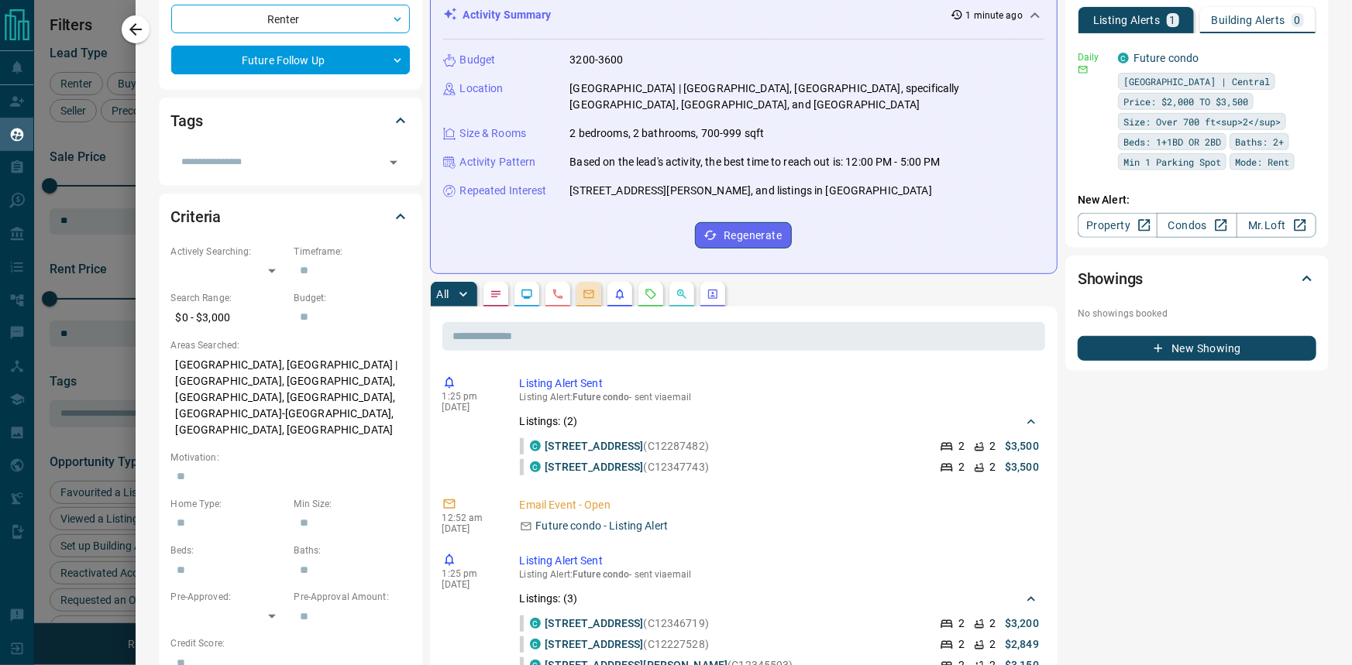
click at [581, 304] on button "button" at bounding box center [588, 294] width 25 height 25
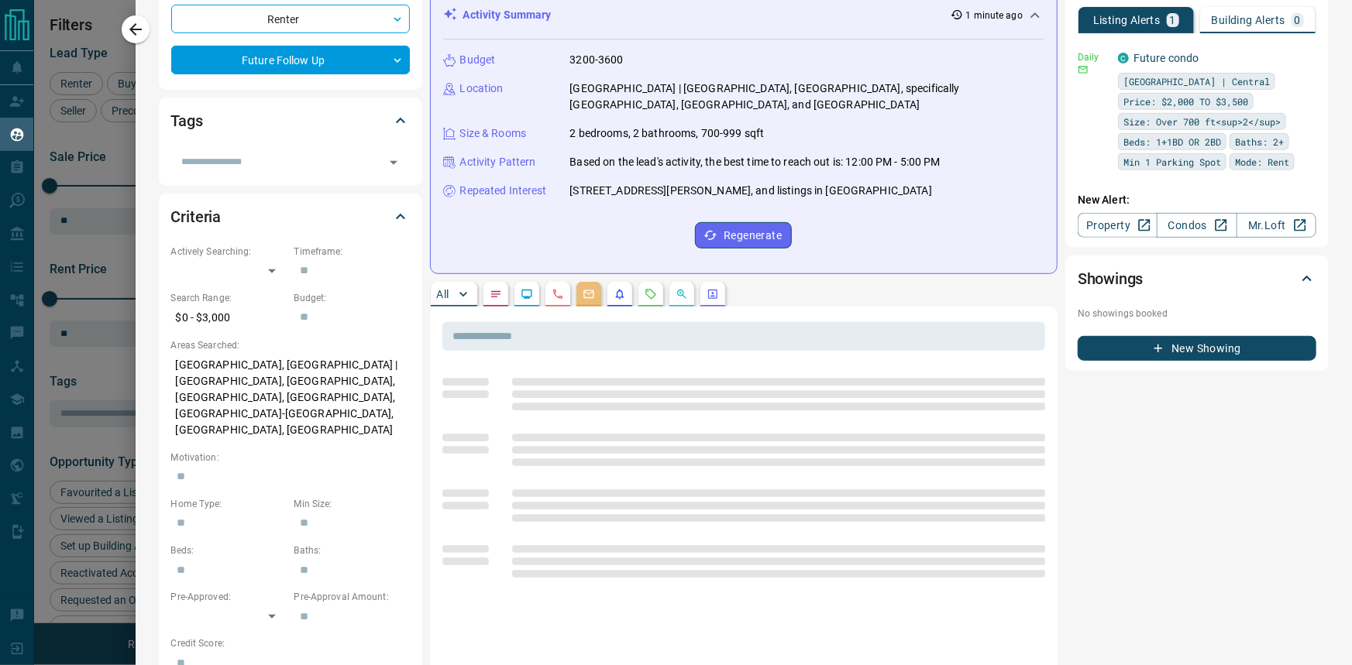
click at [581, 291] on button "button" at bounding box center [588, 294] width 25 height 25
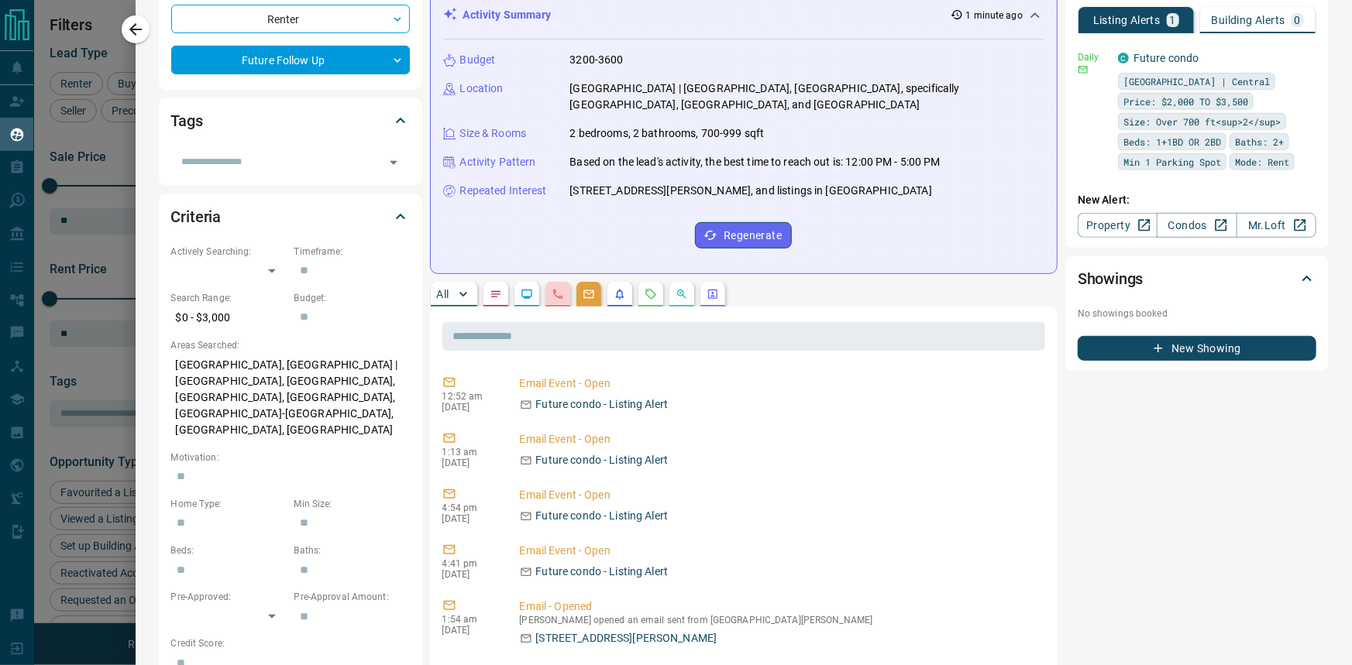
click at [557, 294] on icon "Calls" at bounding box center [557, 294] width 9 height 9
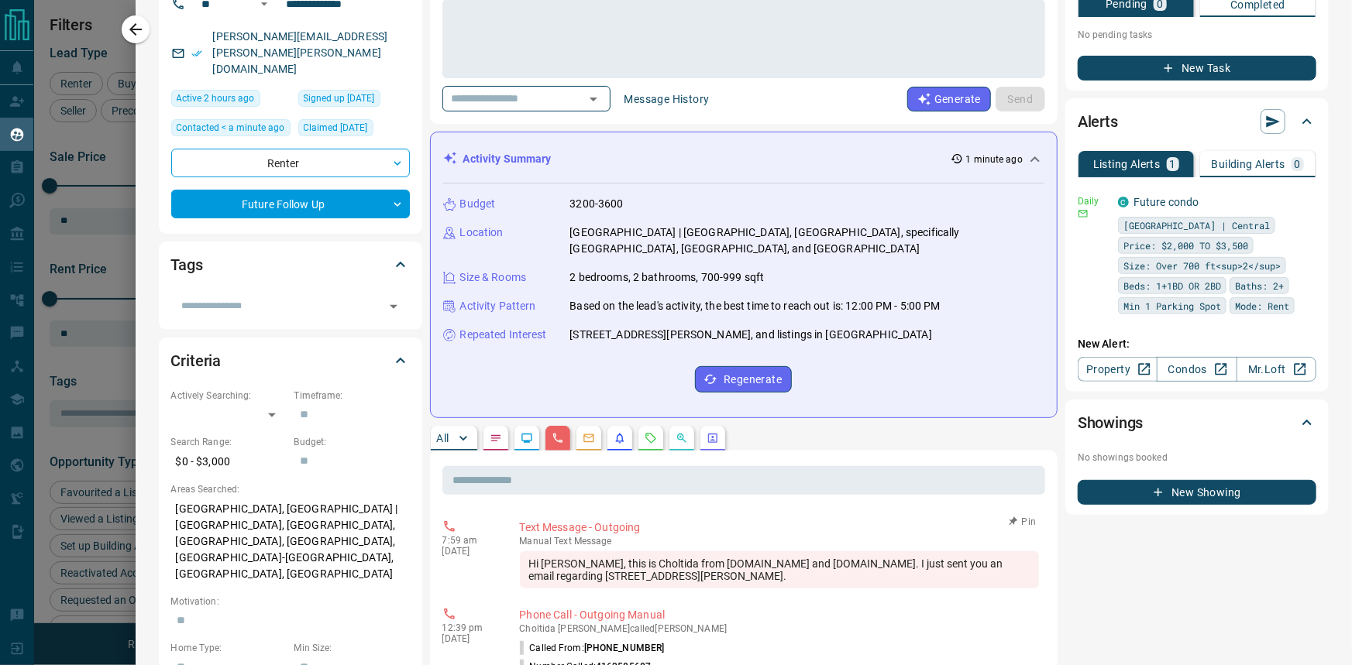
scroll to position [0, 0]
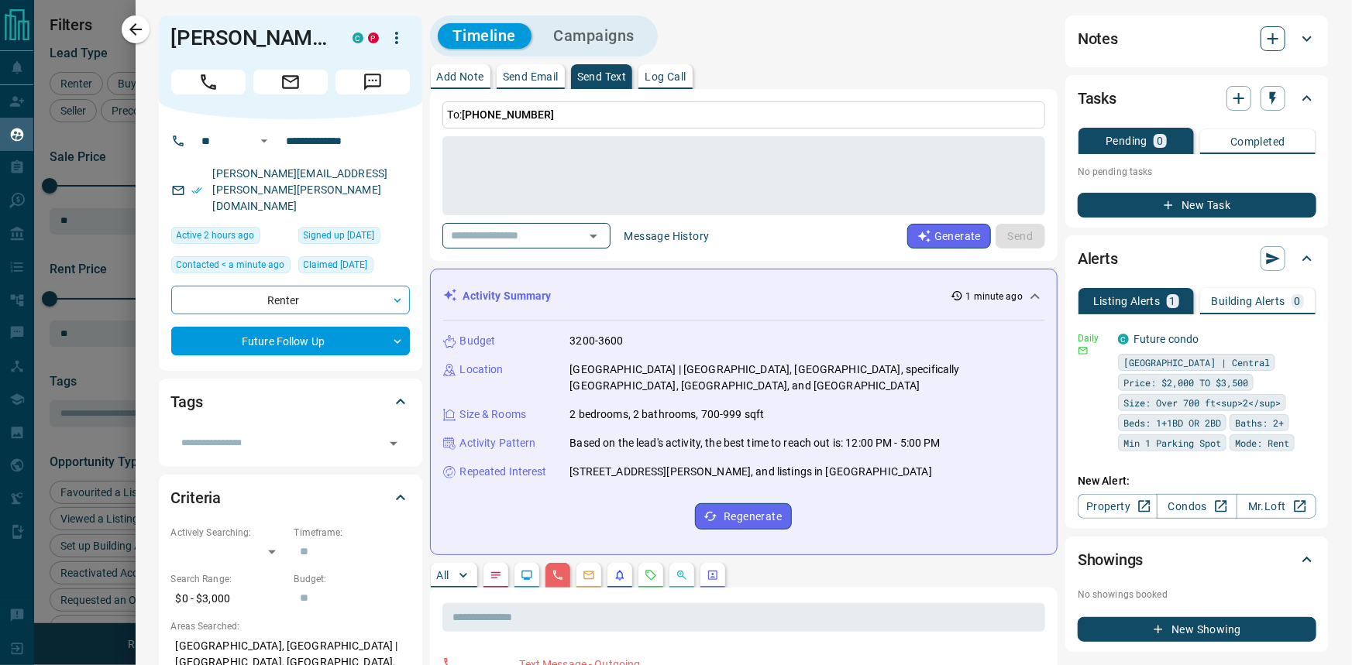
click at [1264, 38] on icon "button" at bounding box center [1273, 38] width 19 height 19
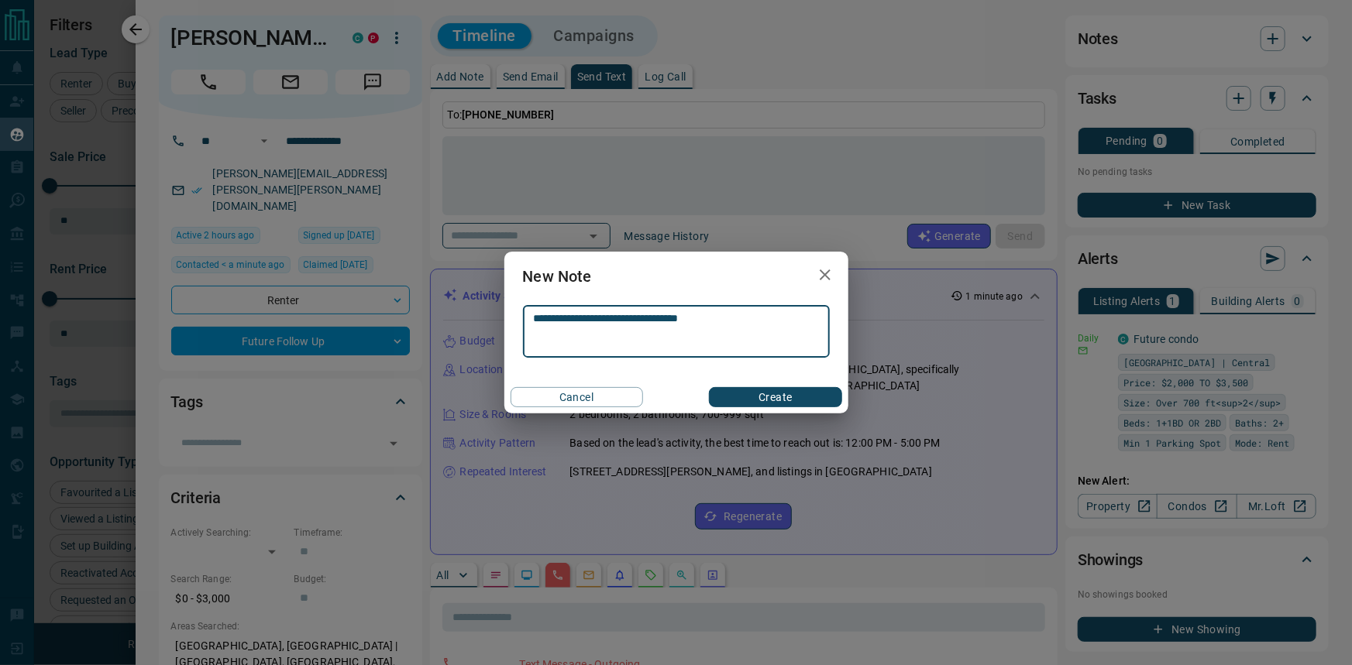
type textarea "**********"
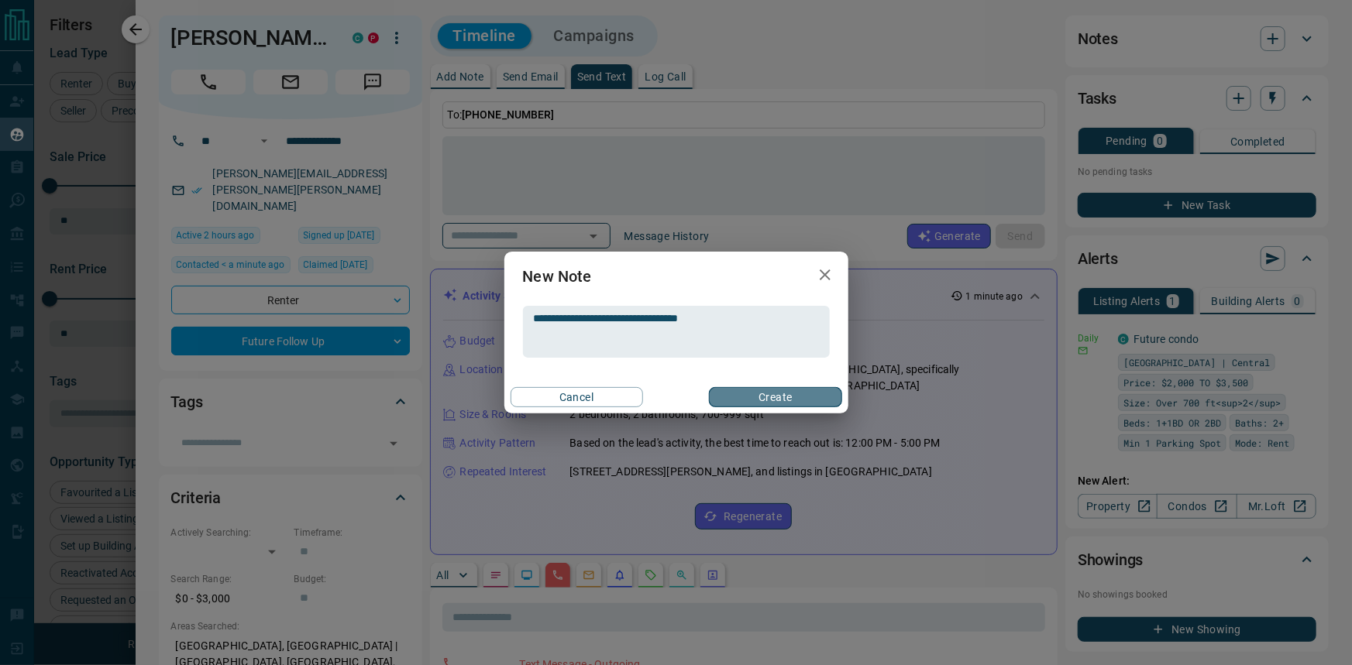
click at [805, 390] on button "Create" at bounding box center [775, 397] width 132 height 20
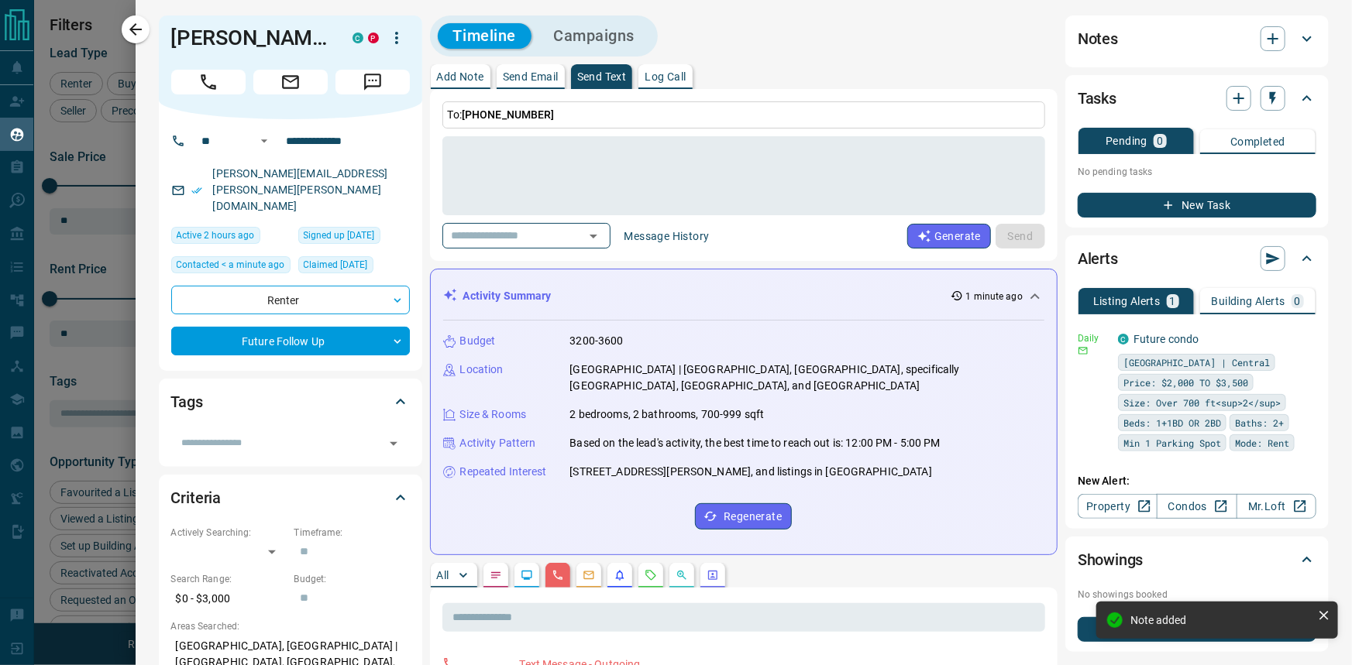
click at [114, 12] on div at bounding box center [676, 332] width 1352 height 665
click at [132, 26] on div at bounding box center [676, 332] width 1352 height 665
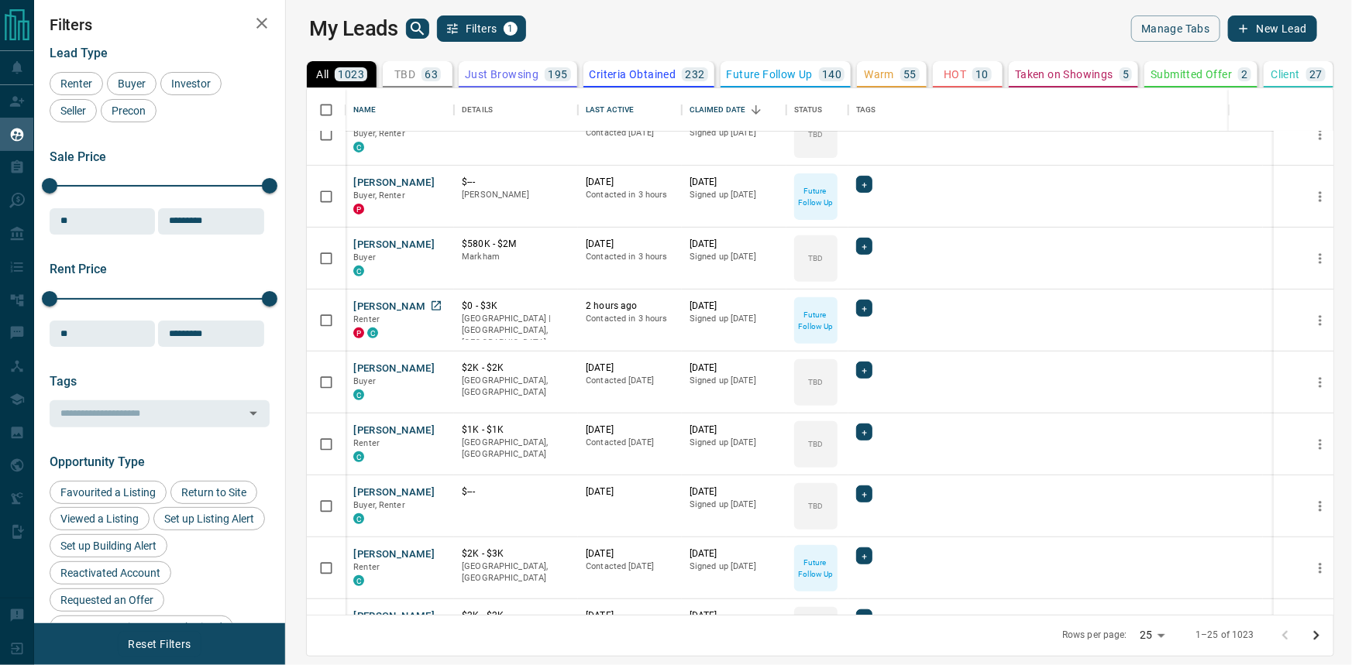
scroll to position [281, 0]
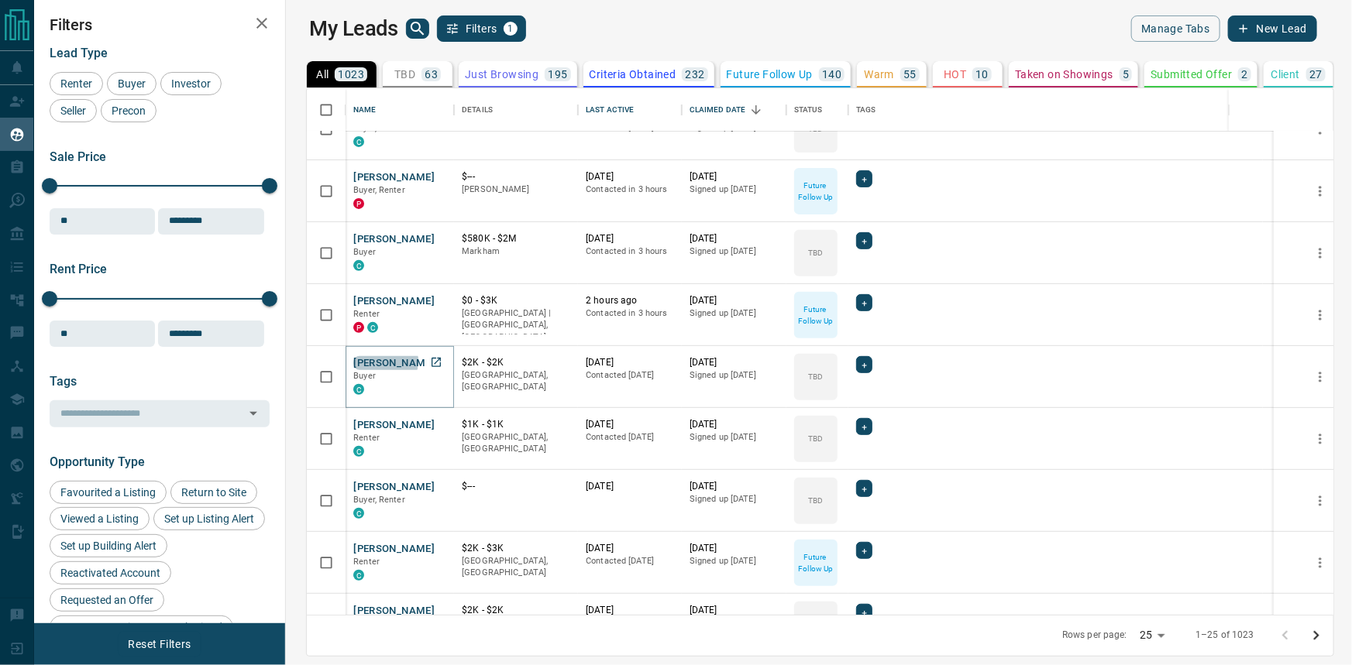
click at [365, 360] on button "[PERSON_NAME]" at bounding box center [393, 363] width 81 height 15
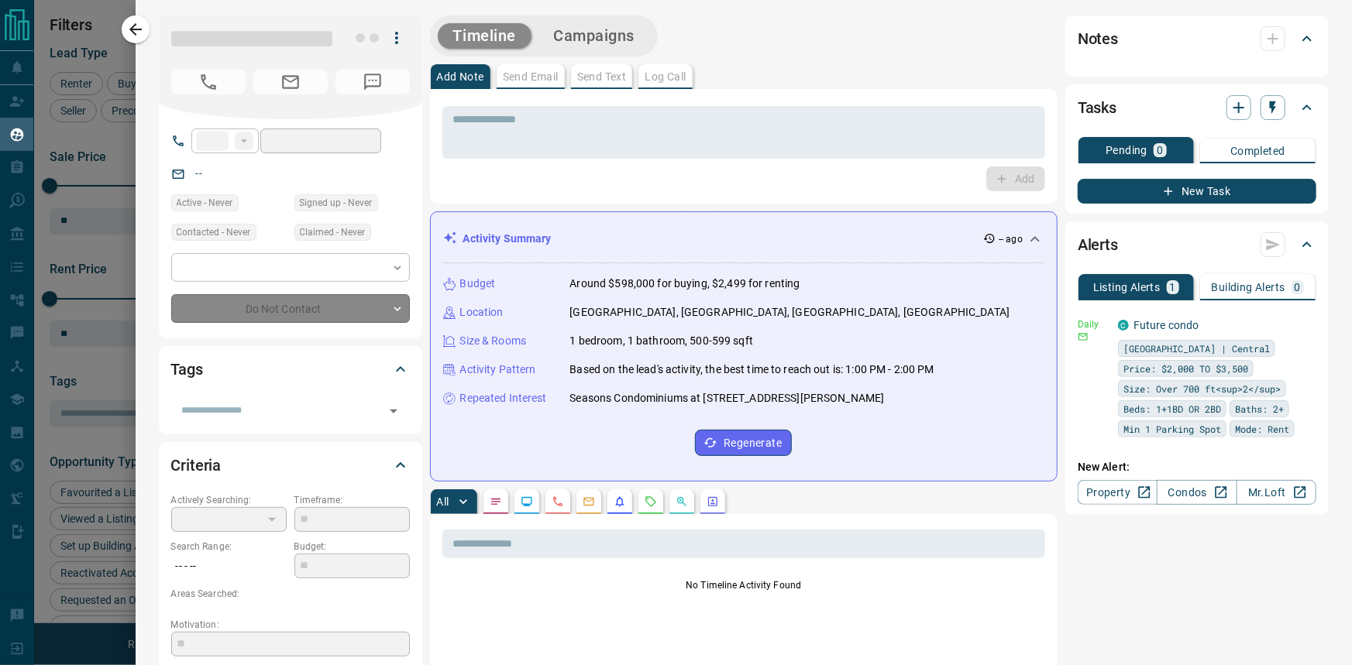
type input "***"
type input "**********"
type input "**"
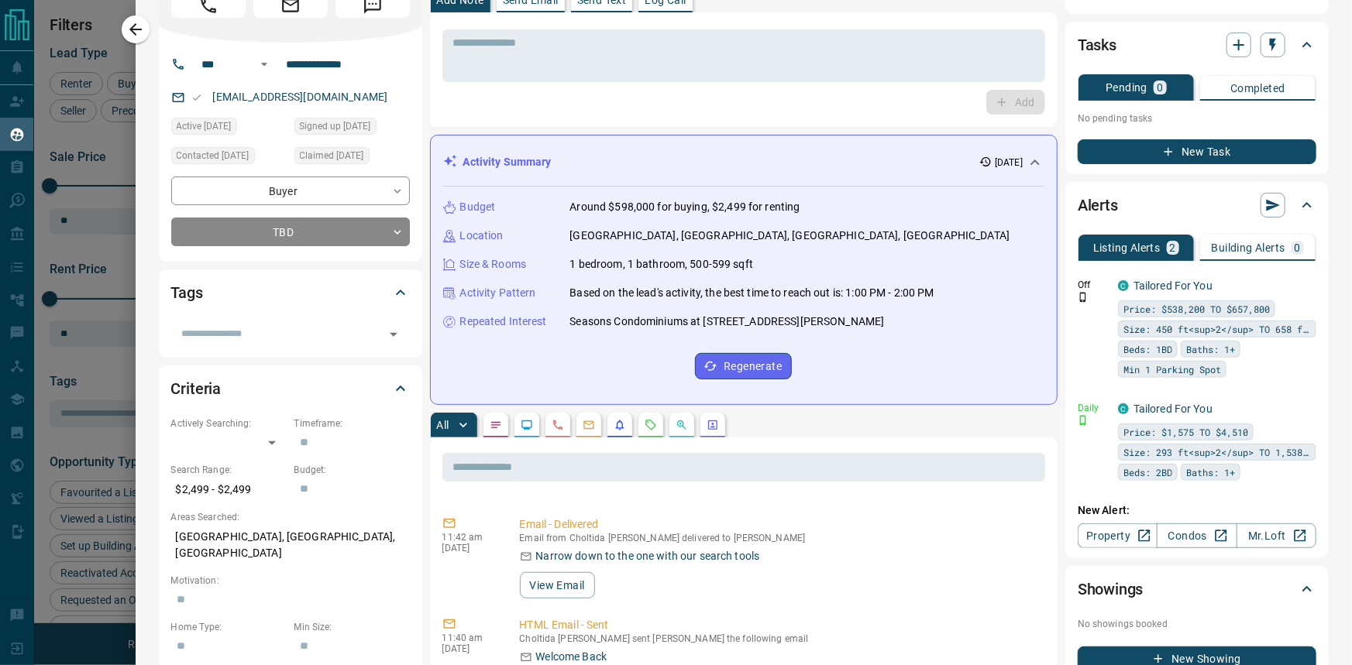
scroll to position [0, 0]
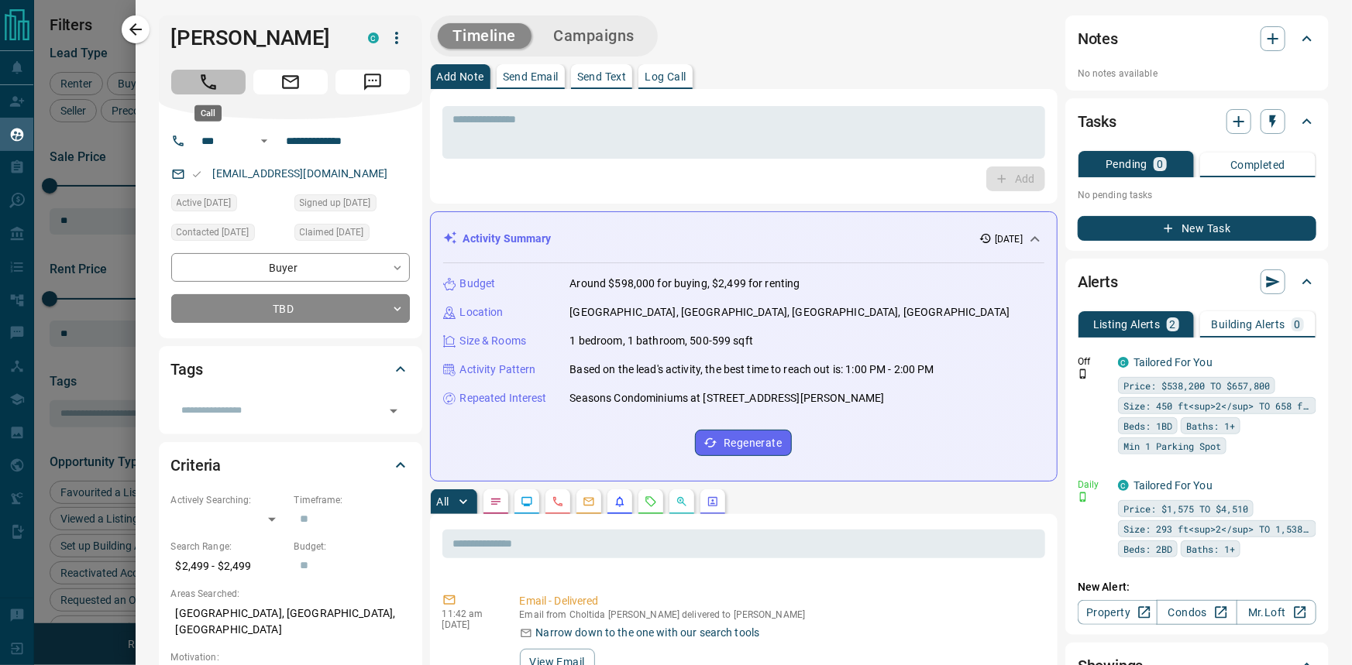
click at [198, 90] on icon "Call" at bounding box center [208, 82] width 20 height 20
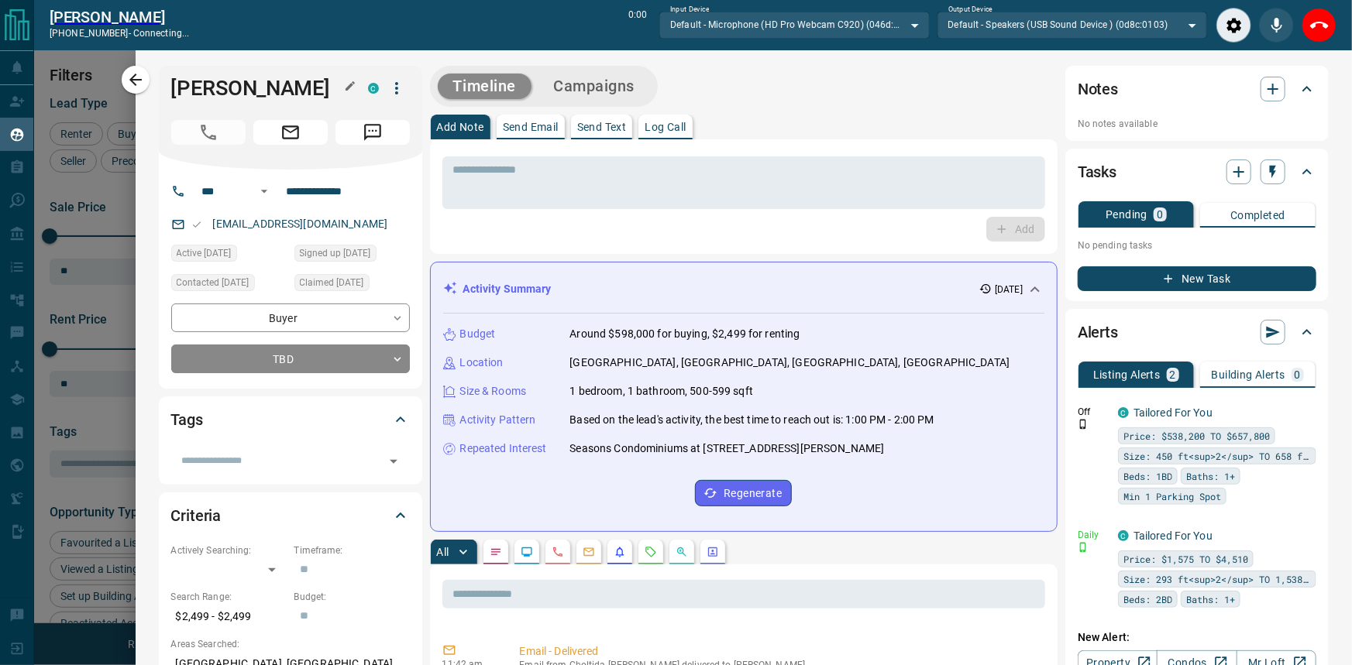
scroll to position [468, 1049]
click at [207, 84] on h1 "[PERSON_NAME]" at bounding box center [258, 88] width 174 height 25
click at [1316, 30] on icon "Close" at bounding box center [1319, 25] width 19 height 19
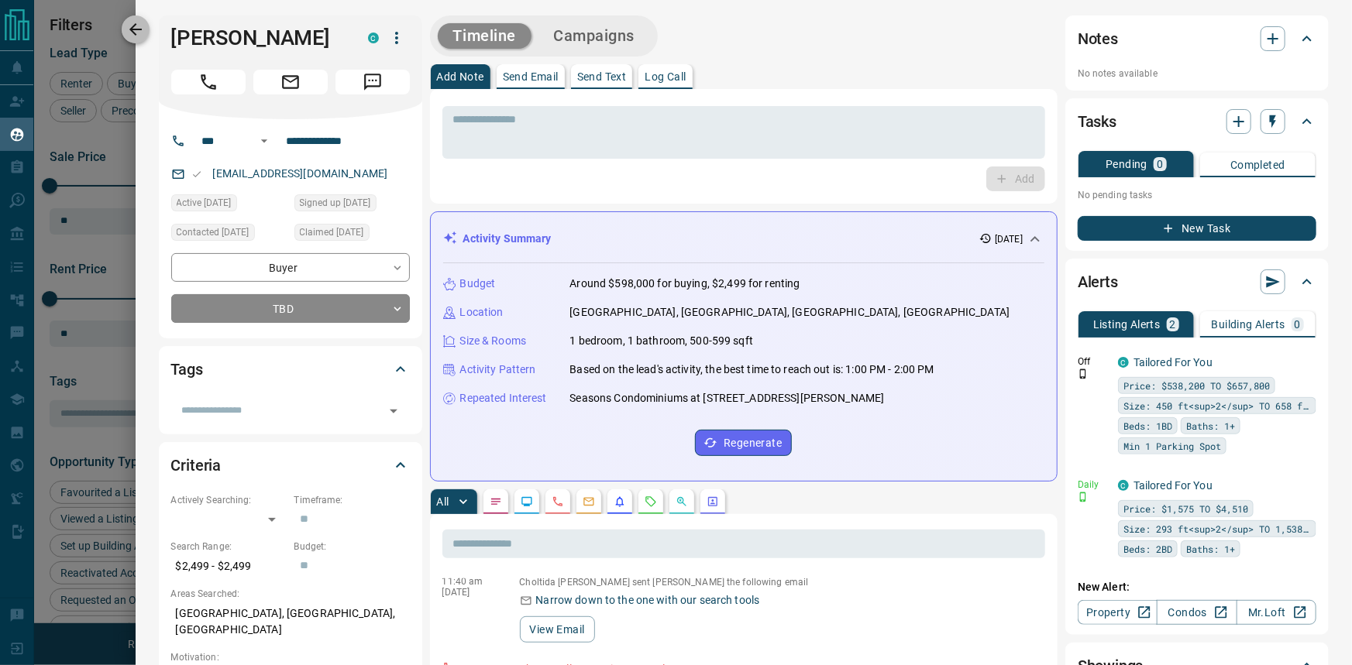
scroll to position [178, 0]
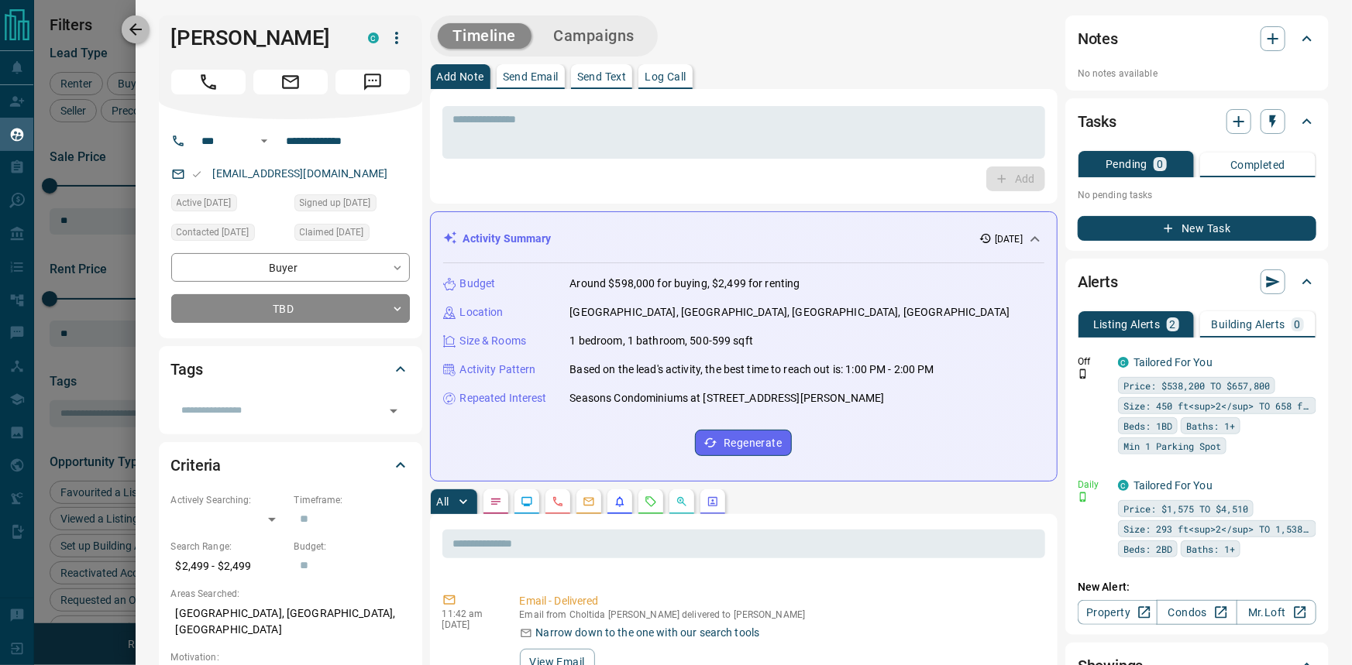
click at [141, 23] on icon "button" at bounding box center [135, 29] width 19 height 19
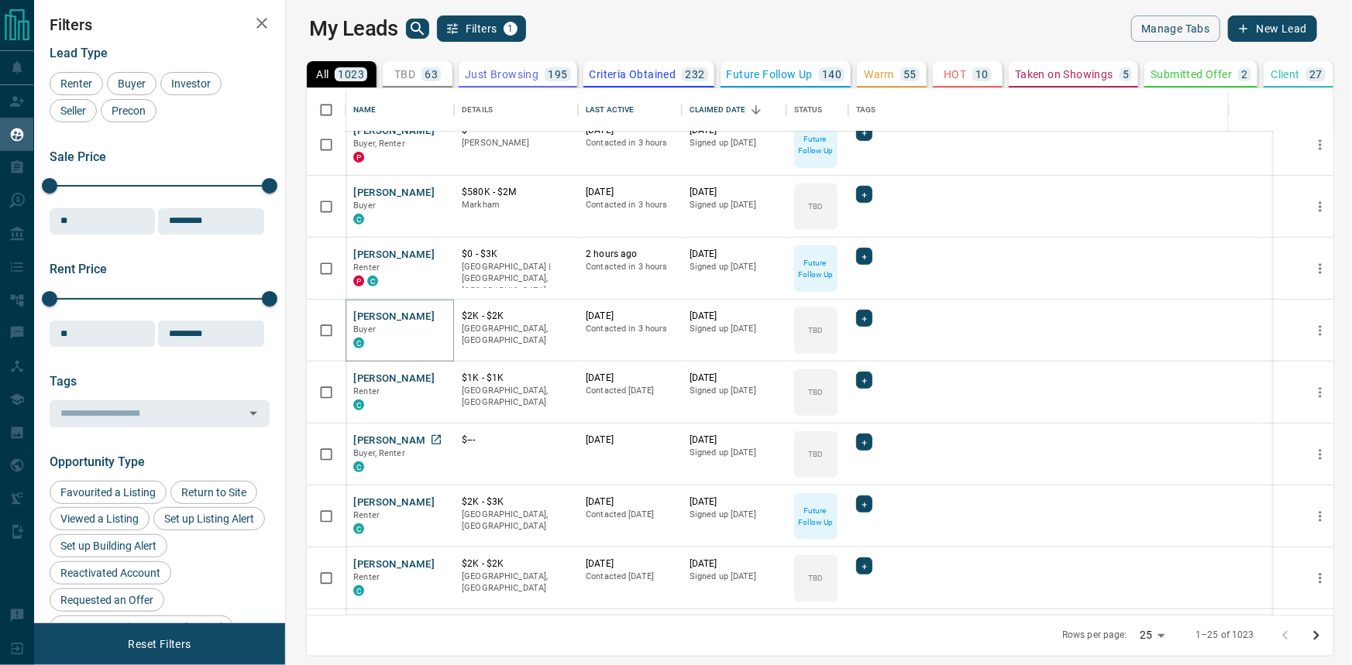
scroll to position [352, 0]
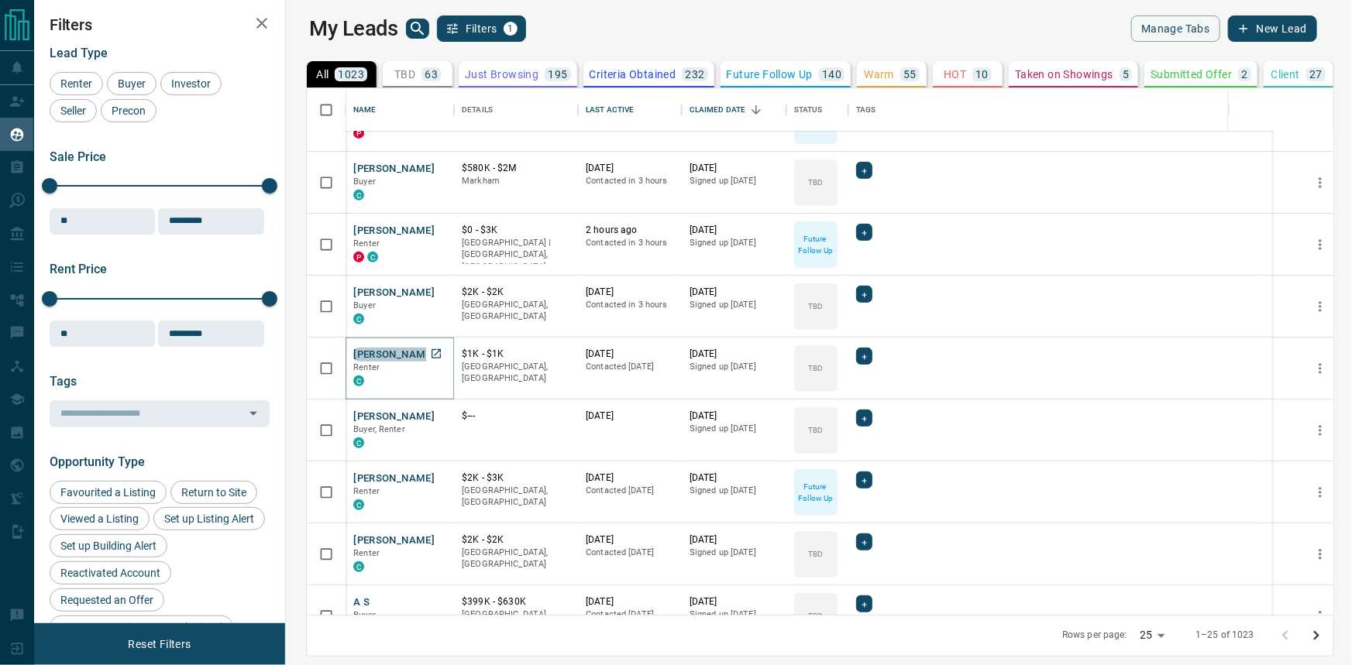
click at [379, 356] on button "[PERSON_NAME]" at bounding box center [393, 355] width 81 height 15
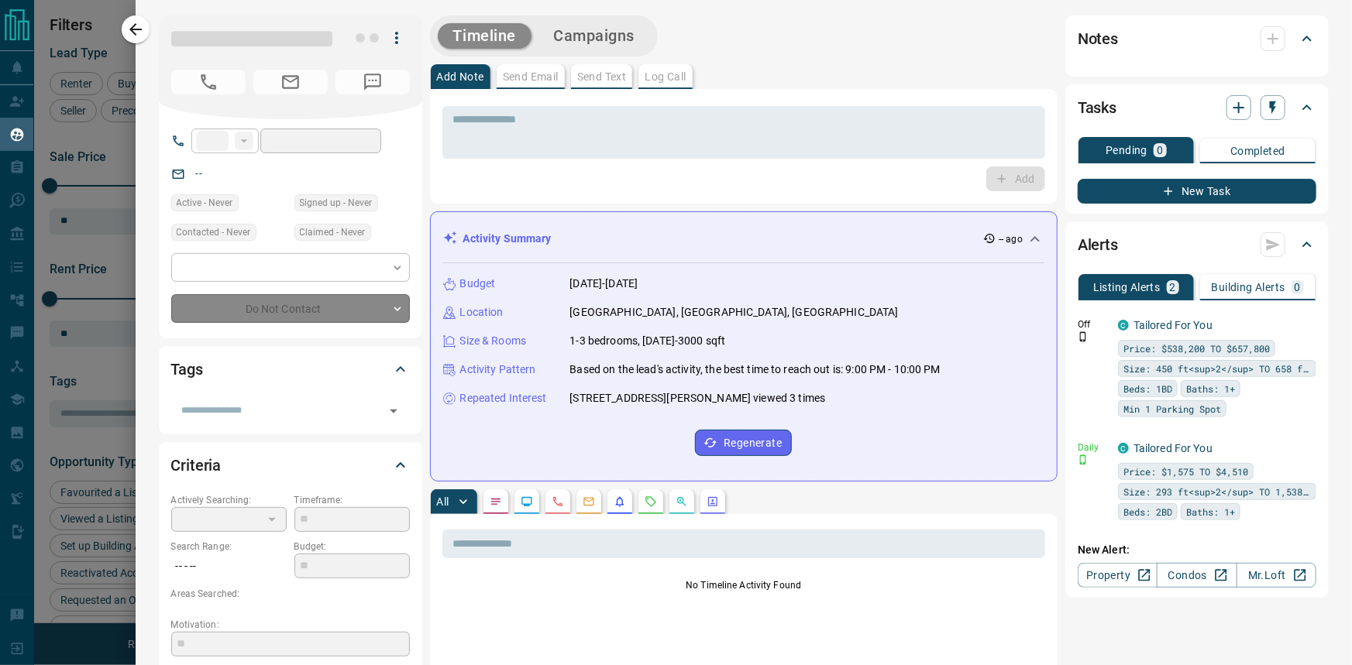
type input "**"
type input "**********"
type input "**"
type input "**********"
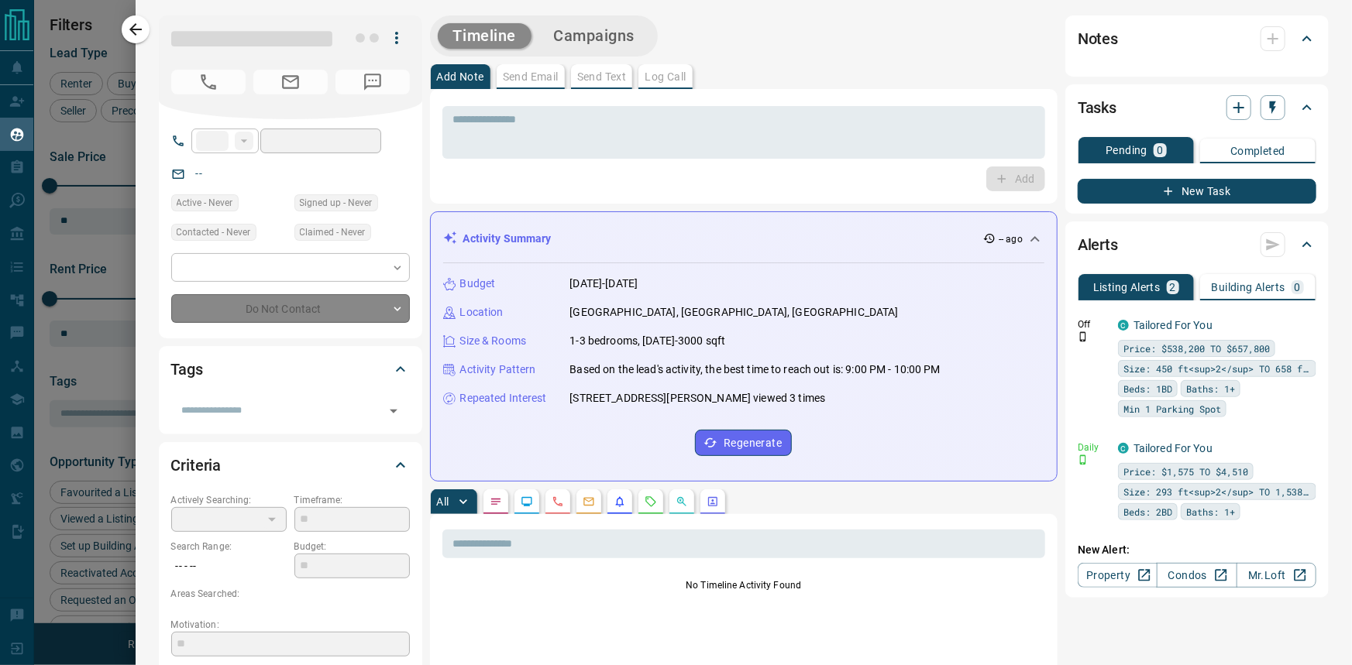
type input "**********"
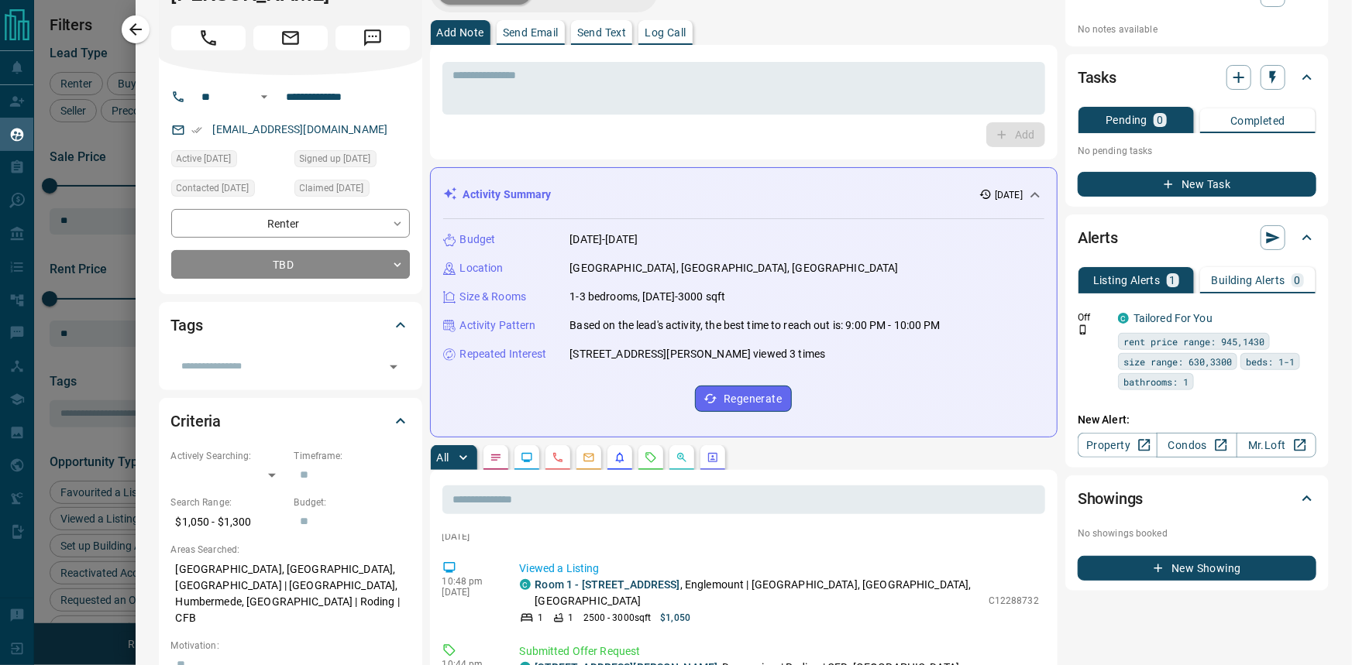
scroll to position [0, 0]
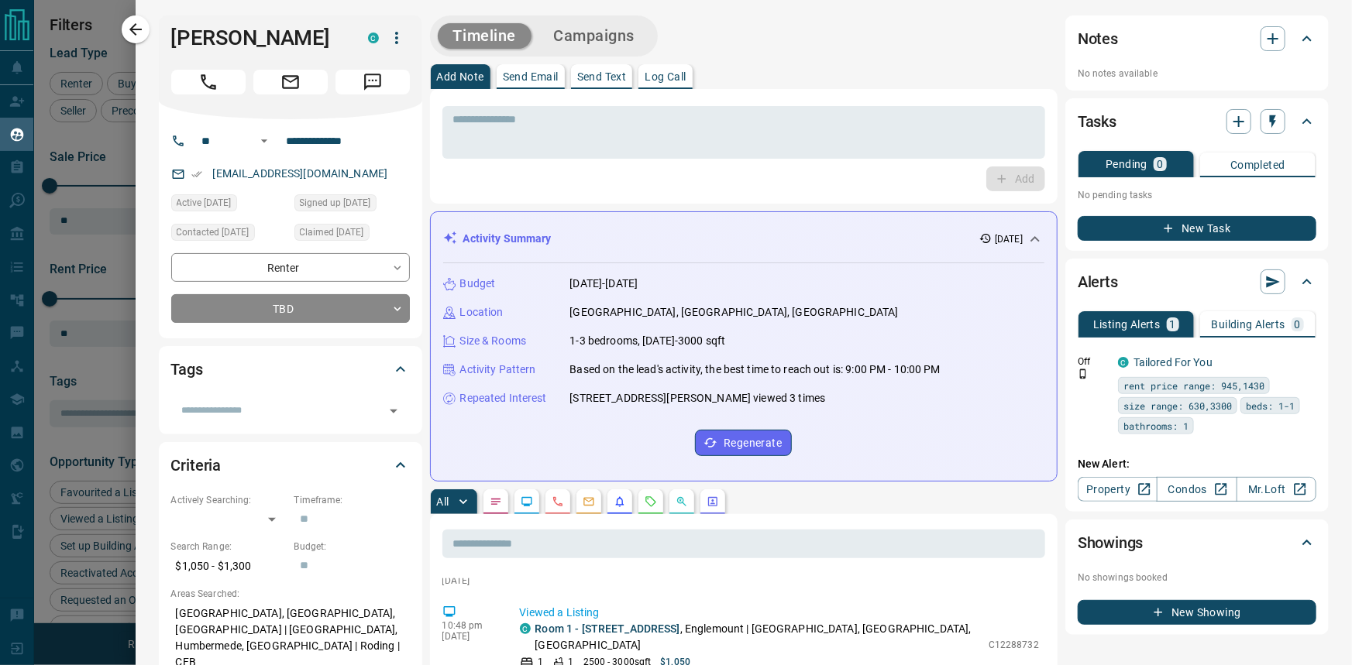
click at [214, 92] on icon "Call" at bounding box center [208, 82] width 20 height 20
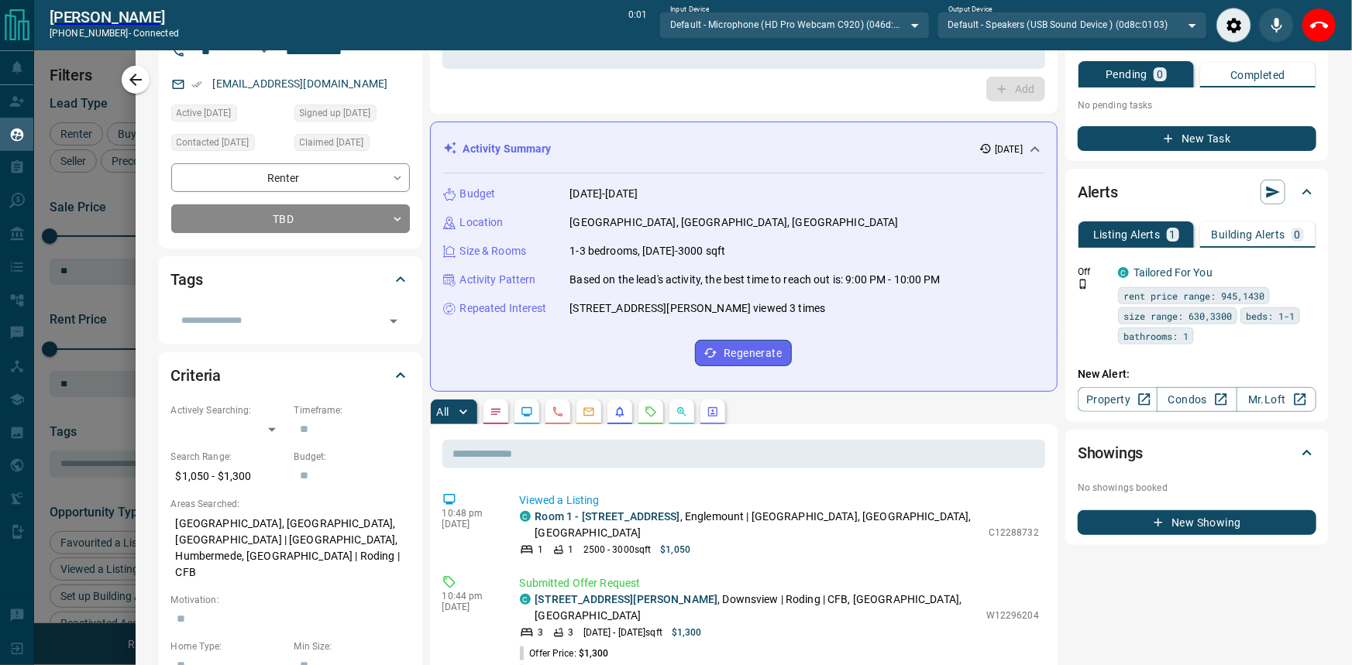
scroll to position [1171, 0]
click at [628, 596] on link "[STREET_ADDRESS][PERSON_NAME]" at bounding box center [626, 602] width 183 height 12
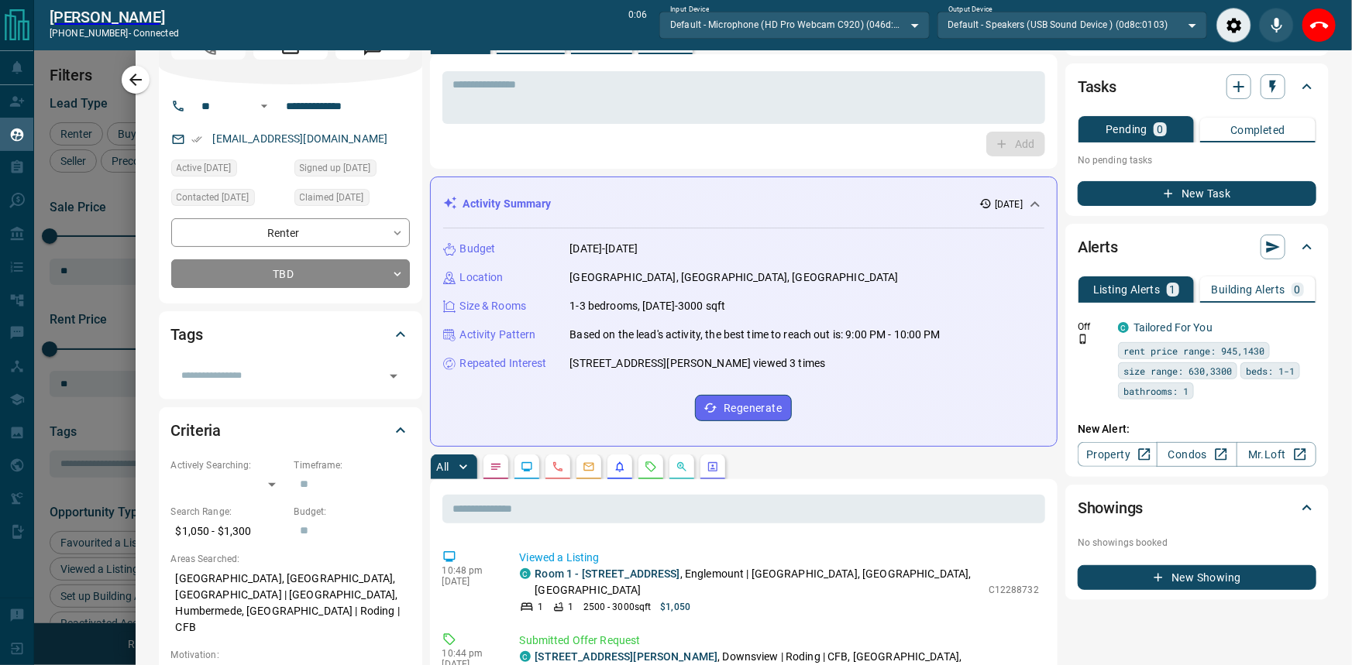
scroll to position [0, 0]
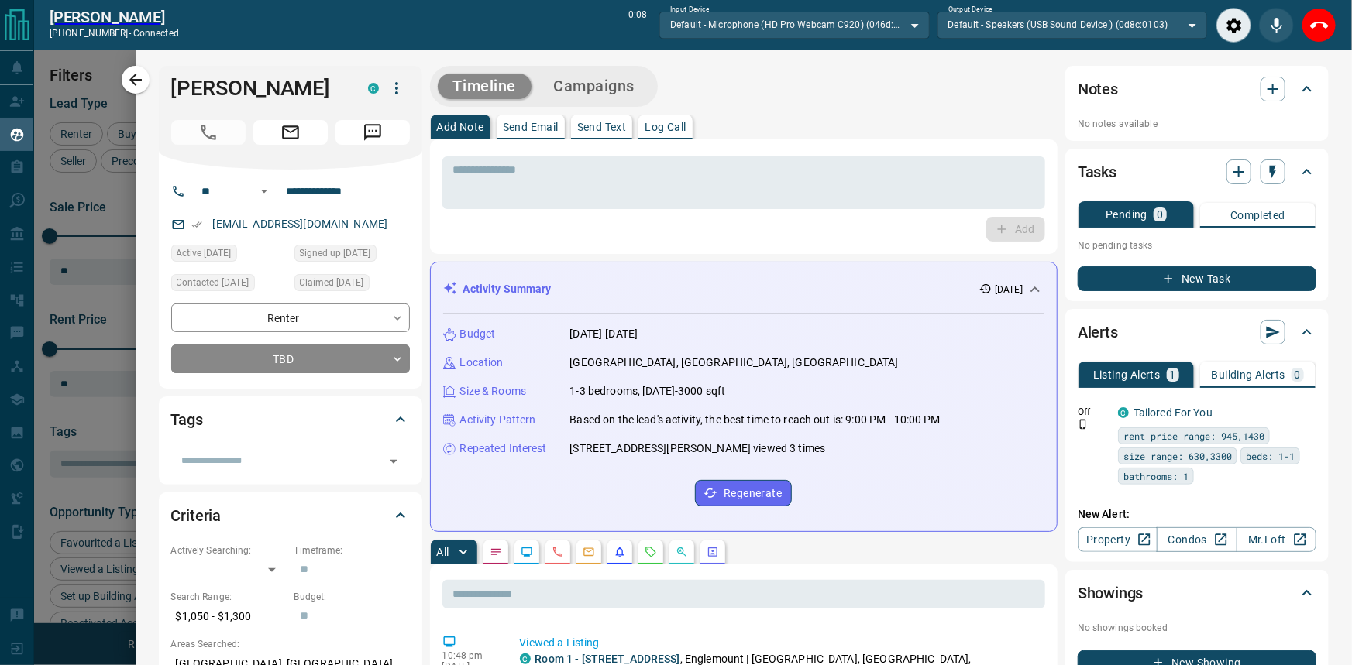
drag, startPoint x: 287, startPoint y: 120, endPoint x: 184, endPoint y: 97, distance: 106.4
click at [162, 90] on div "[PERSON_NAME] C" at bounding box center [290, 118] width 263 height 104
copy h1 "[PERSON_NAME]"
drag, startPoint x: 670, startPoint y: 372, endPoint x: 617, endPoint y: 448, distance: 92.9
click at [671, 372] on div "Budget [DATE]-[DATE] Location [GEOGRAPHIC_DATA], [GEOGRAPHIC_DATA], [GEOGRAPHIC…" at bounding box center [744, 416] width 602 height 205
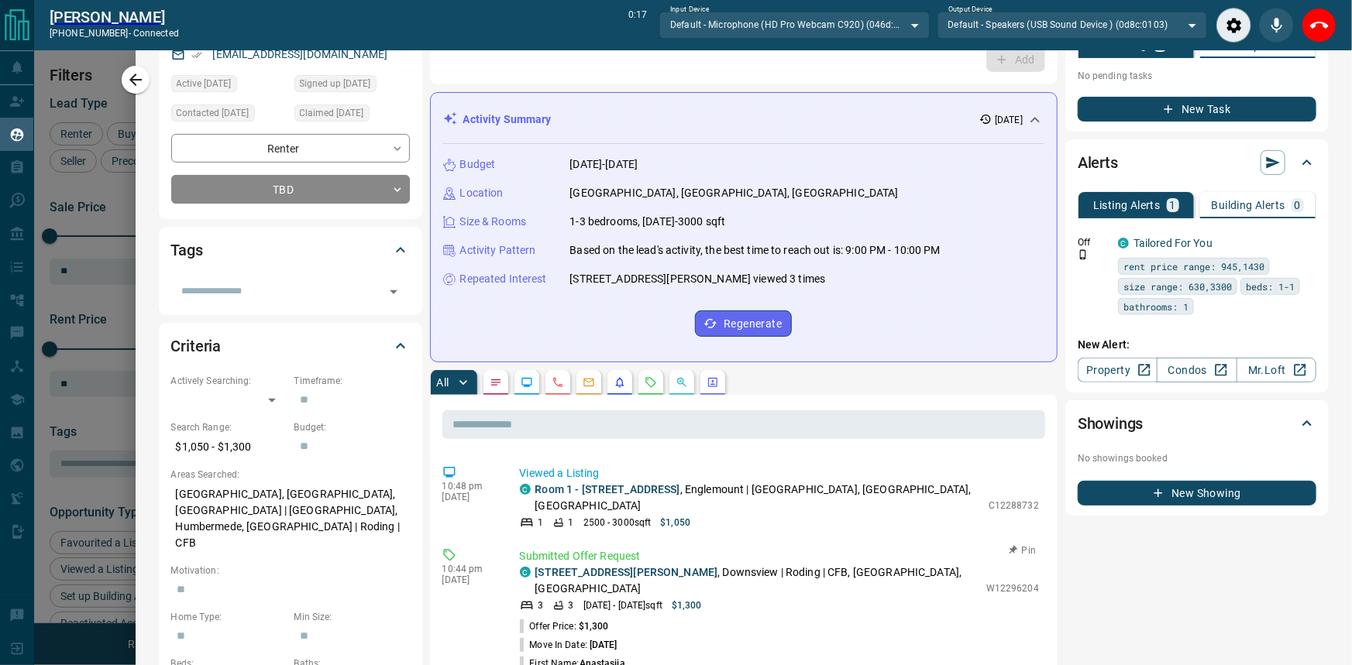
scroll to position [281, 0]
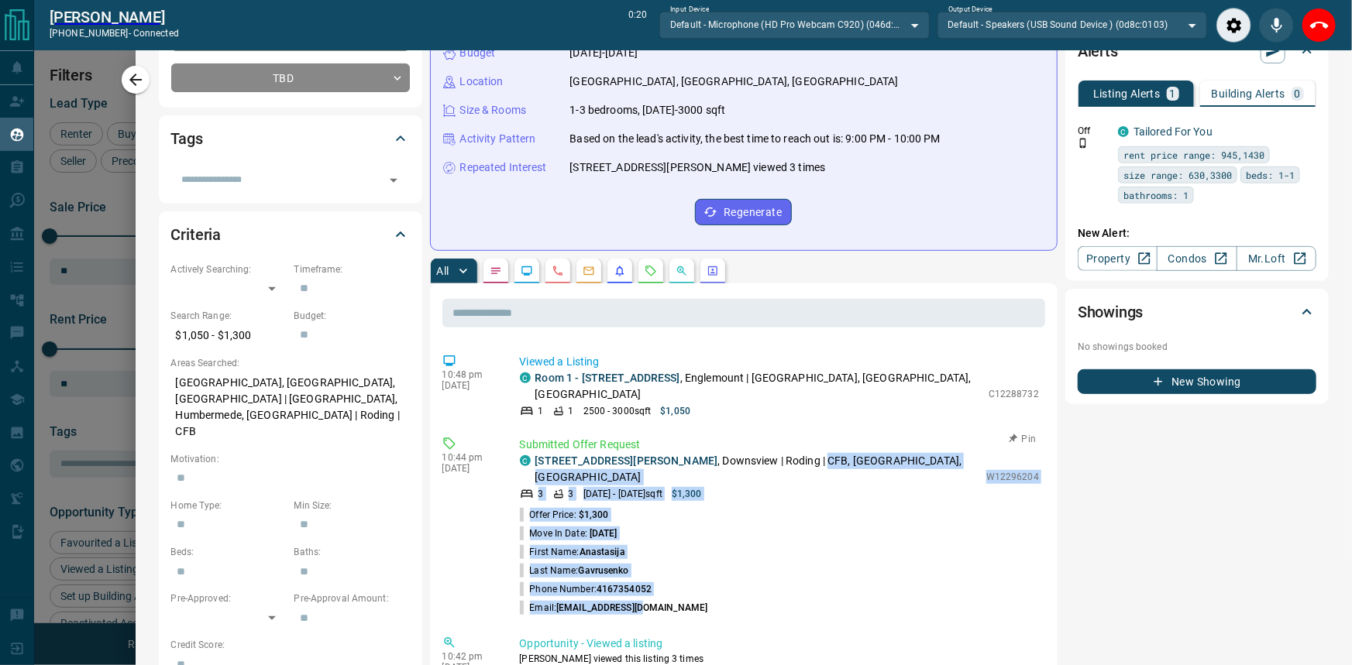
drag, startPoint x: 741, startPoint y: 578, endPoint x: 777, endPoint y: 429, distance: 153.1
click at [777, 432] on div "10:44 pm [DATE] Submitted Offer Request C [STREET_ADDRESS][PERSON_NAME] | Rodin…" at bounding box center [743, 527] width 603 height 190
click at [782, 453] on p "[STREET_ADDRESS][PERSON_NAME] | Roding | CFB, [GEOGRAPHIC_DATA], [GEOGRAPHIC_DA…" at bounding box center [756, 469] width 443 height 33
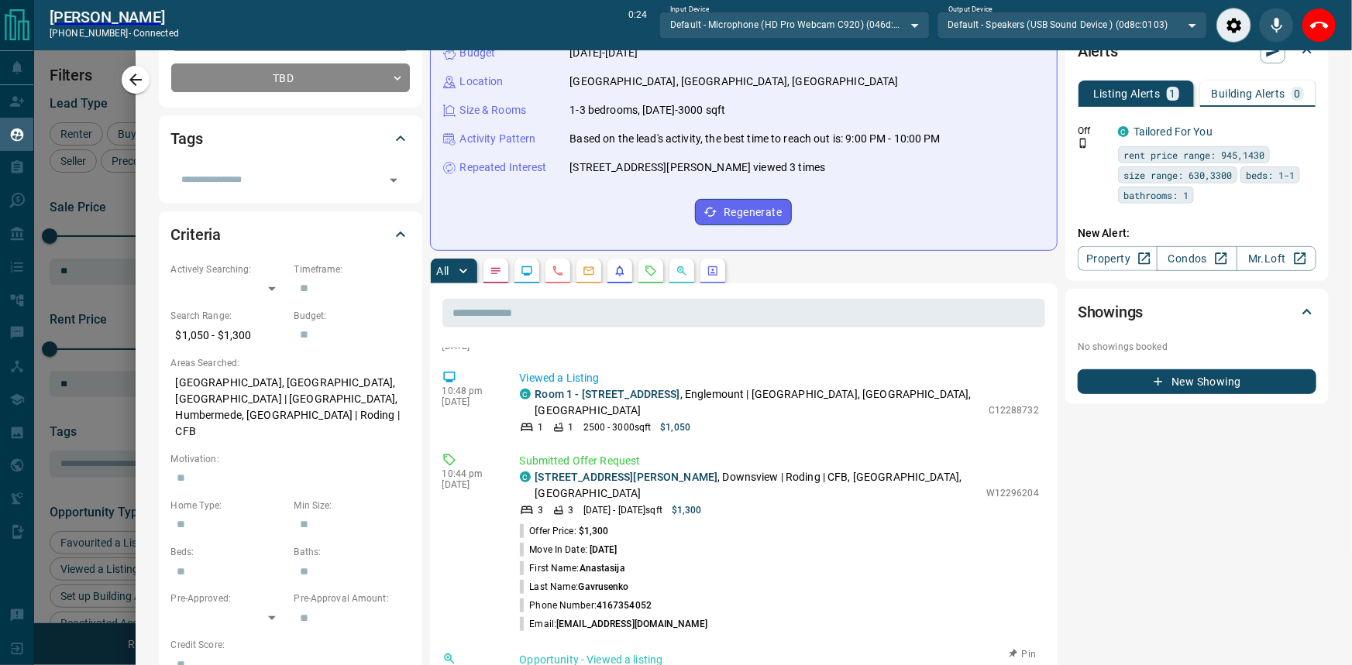
scroll to position [1101, 0]
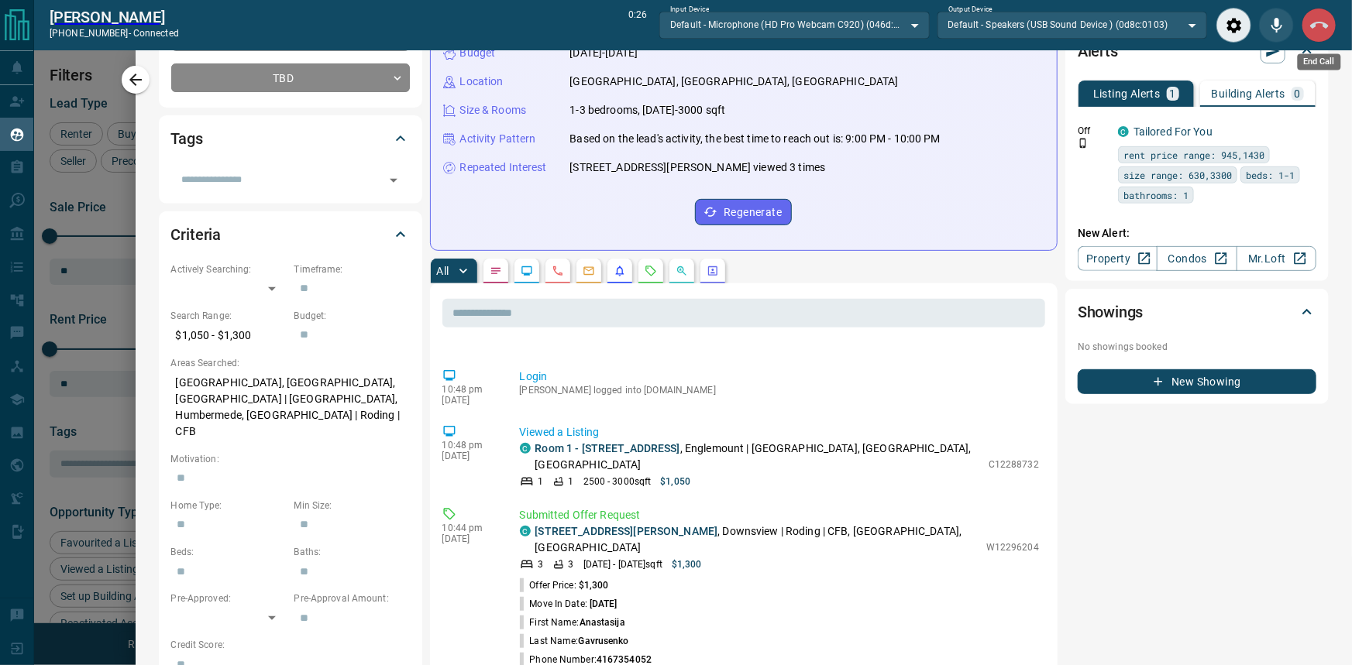
click at [1330, 32] on button "End Call" at bounding box center [1318, 25] width 35 height 35
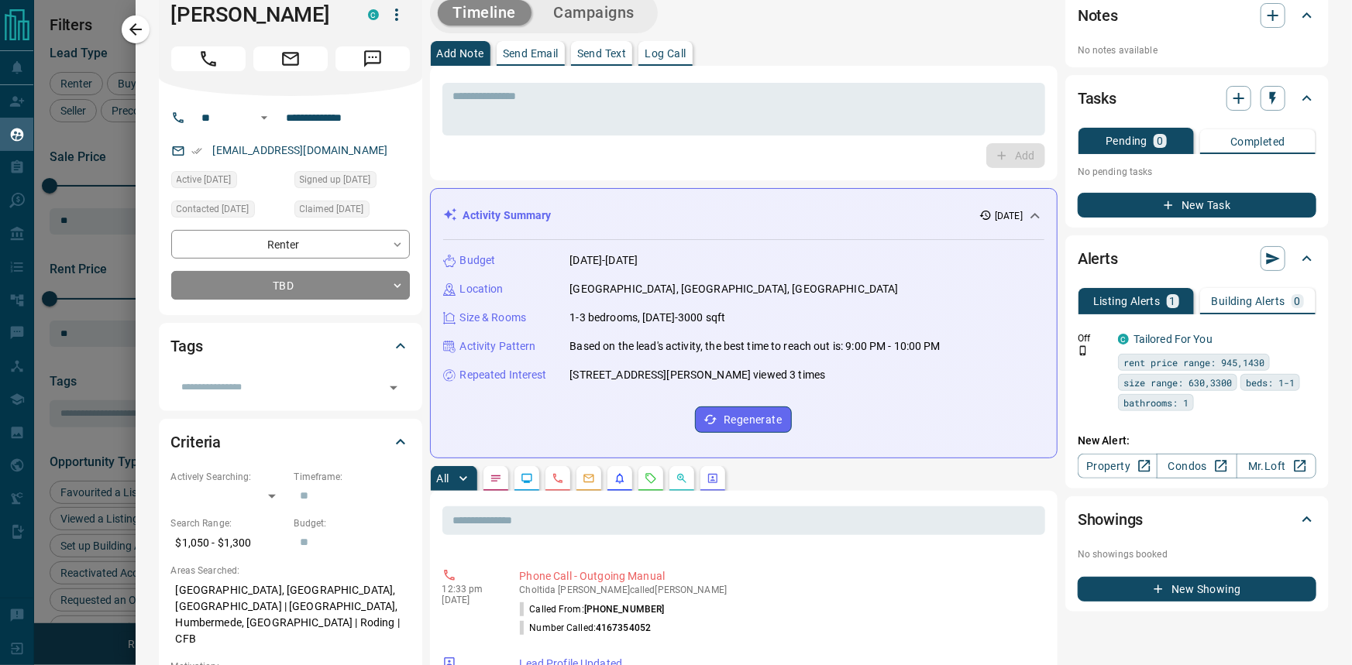
scroll to position [0, 0]
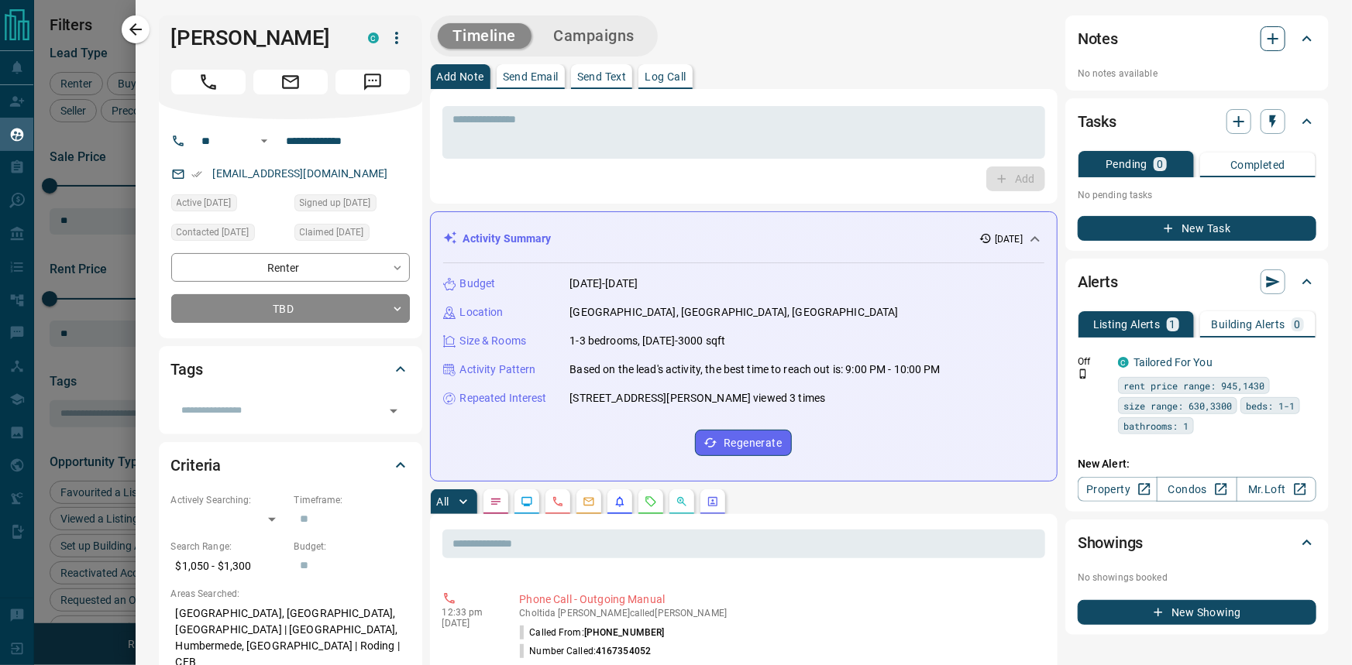
click at [1264, 36] on icon "button" at bounding box center [1273, 38] width 19 height 19
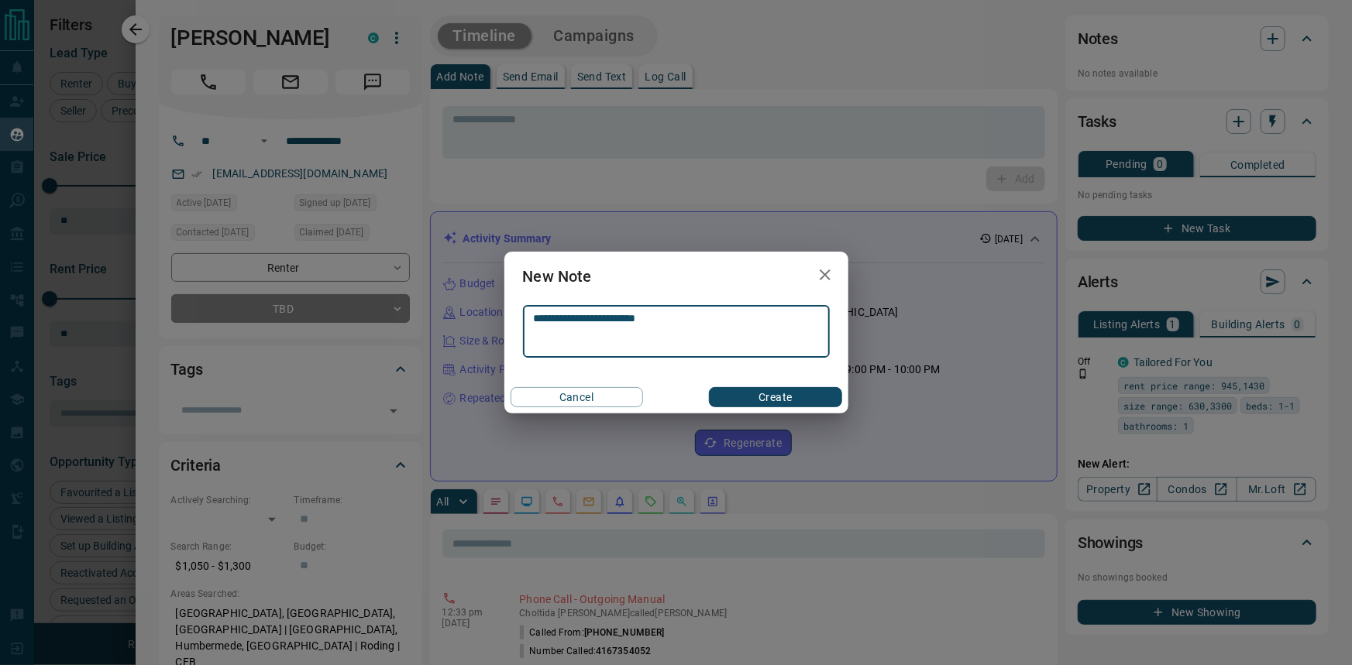
type textarea "**********"
click at [768, 392] on button "Create" at bounding box center [775, 397] width 132 height 20
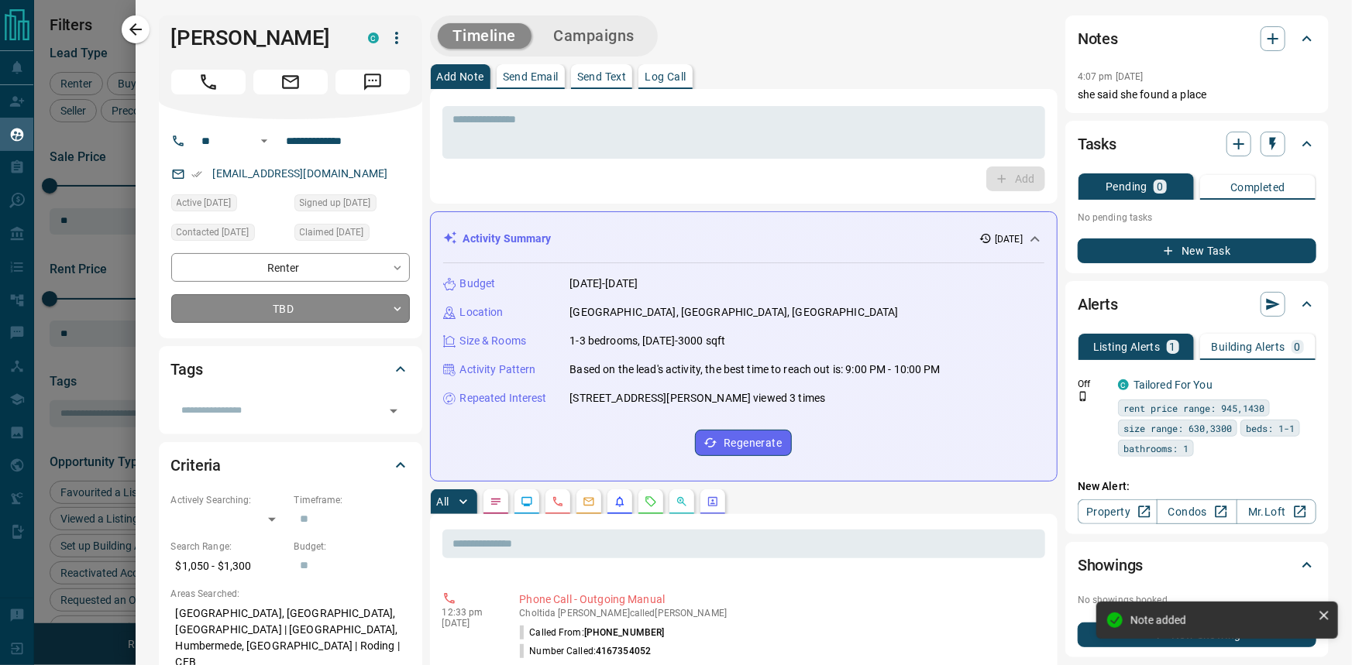
click at [356, 332] on body "Lead Transfers Claim Leads My Leads Tasks Opportunities Deals Campaigns Automat…" at bounding box center [676, 323] width 1352 height 646
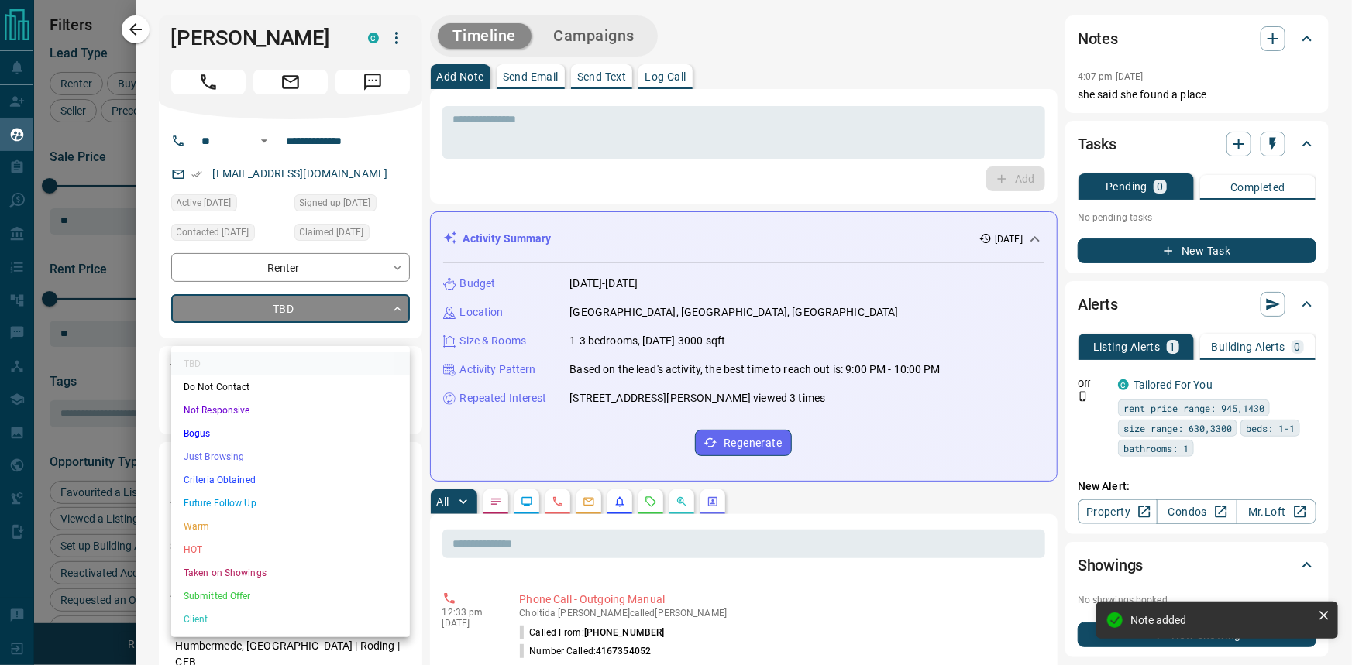
click at [339, 511] on li "Future Follow Up" at bounding box center [290, 503] width 239 height 23
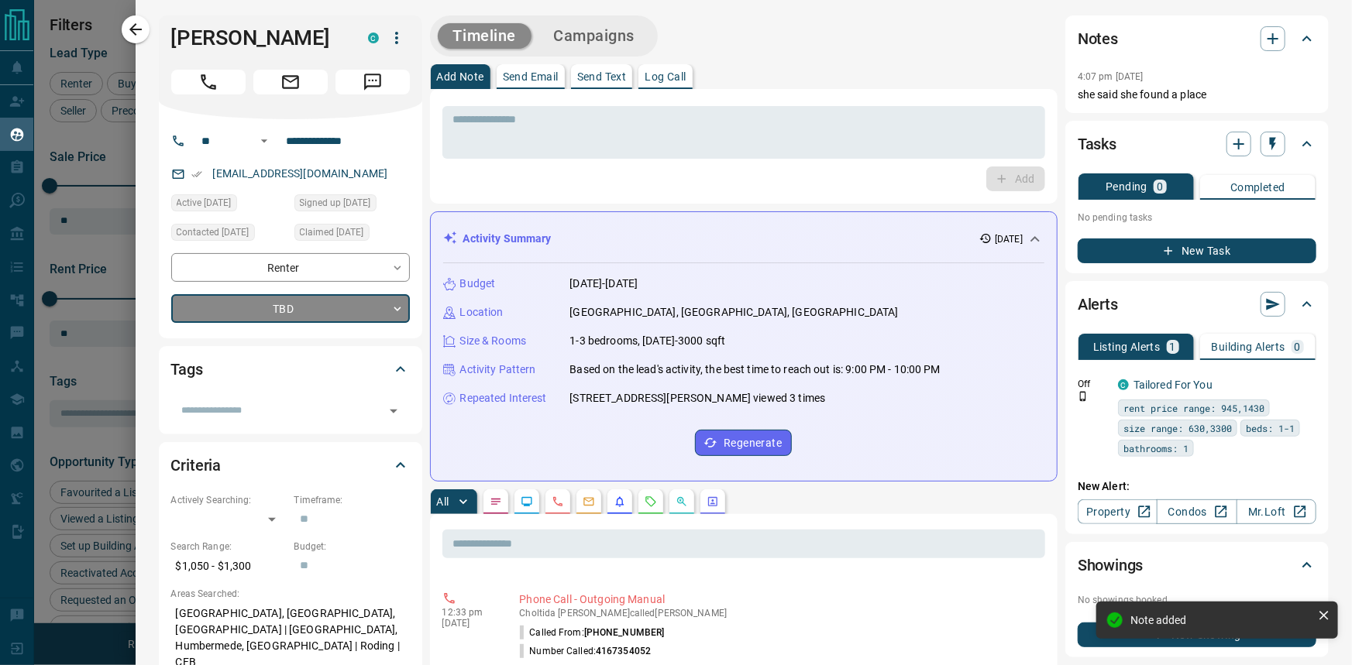
type input "*"
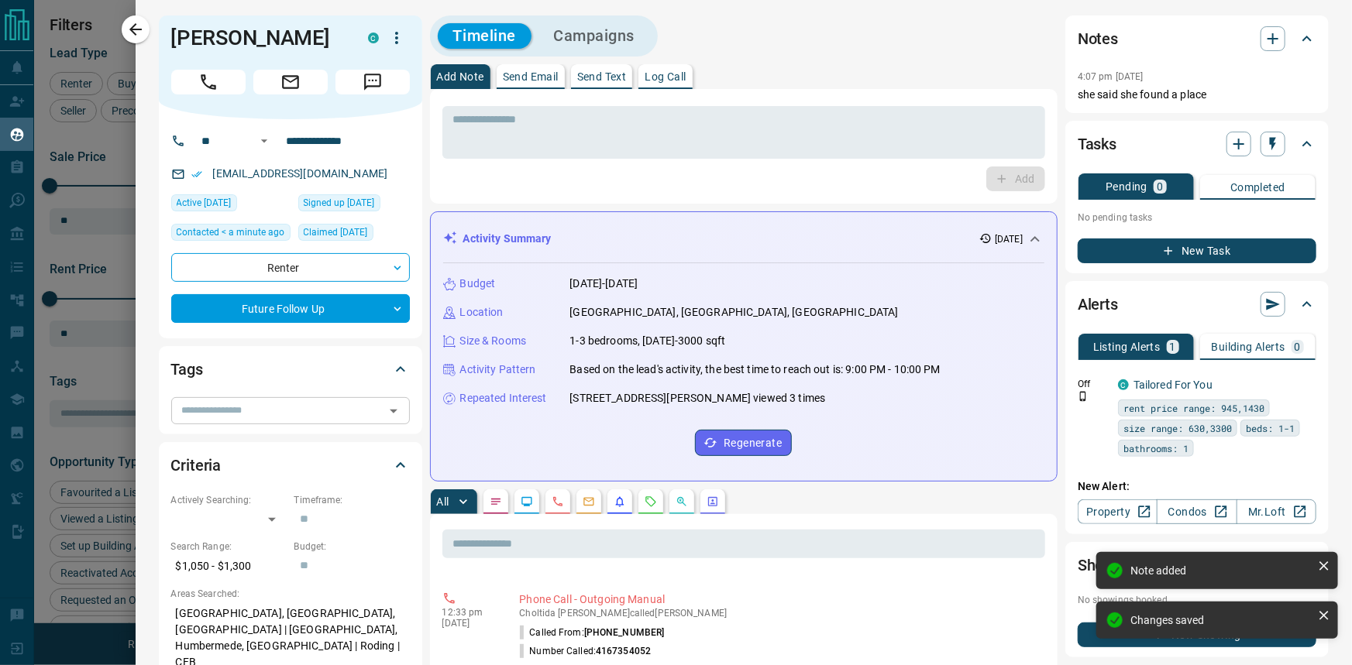
click at [365, 419] on input "text" at bounding box center [278, 410] width 204 height 17
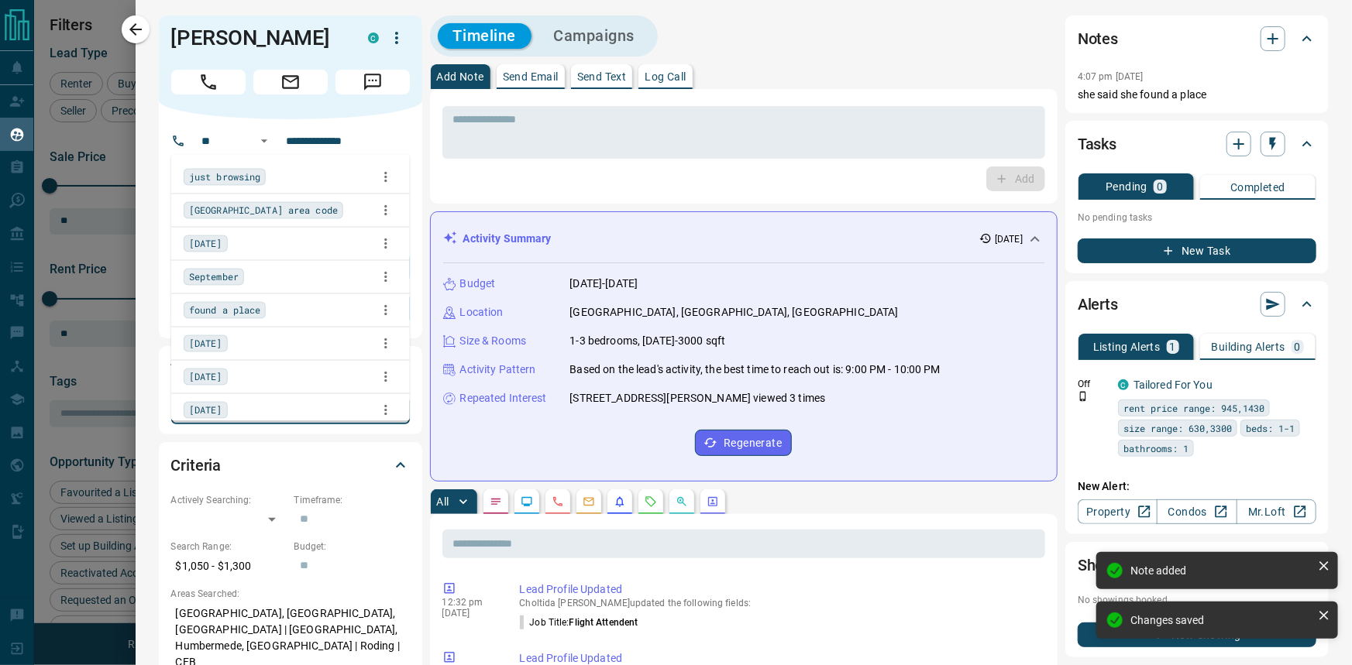
scroll to position [538, 0]
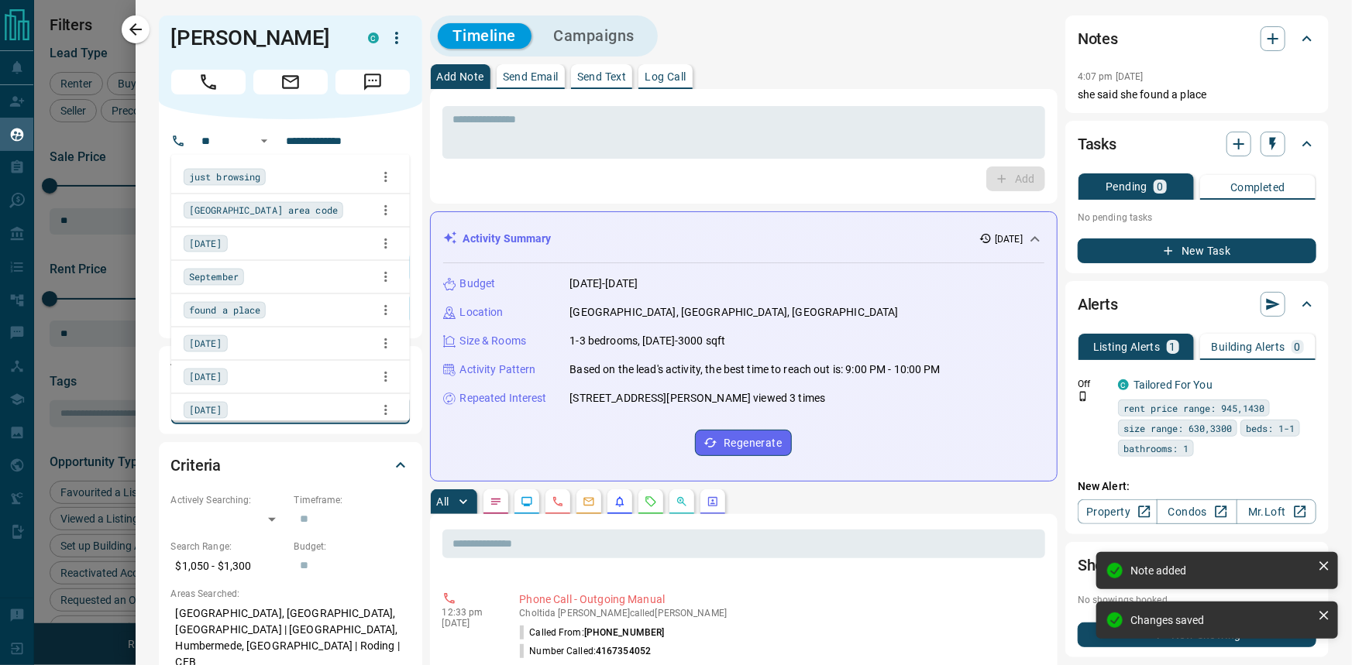
type input "*"
click at [325, 178] on div "found a place" at bounding box center [291, 177] width 214 height 23
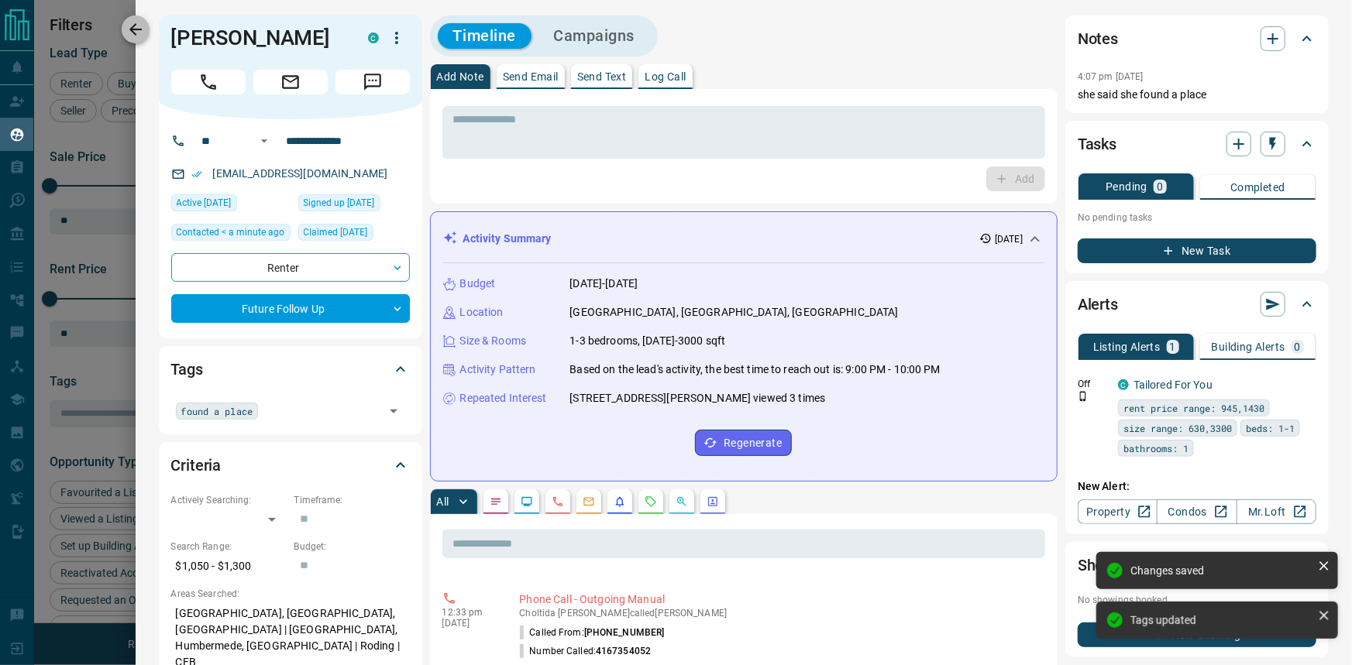
click at [138, 36] on icon "button" at bounding box center [135, 29] width 19 height 19
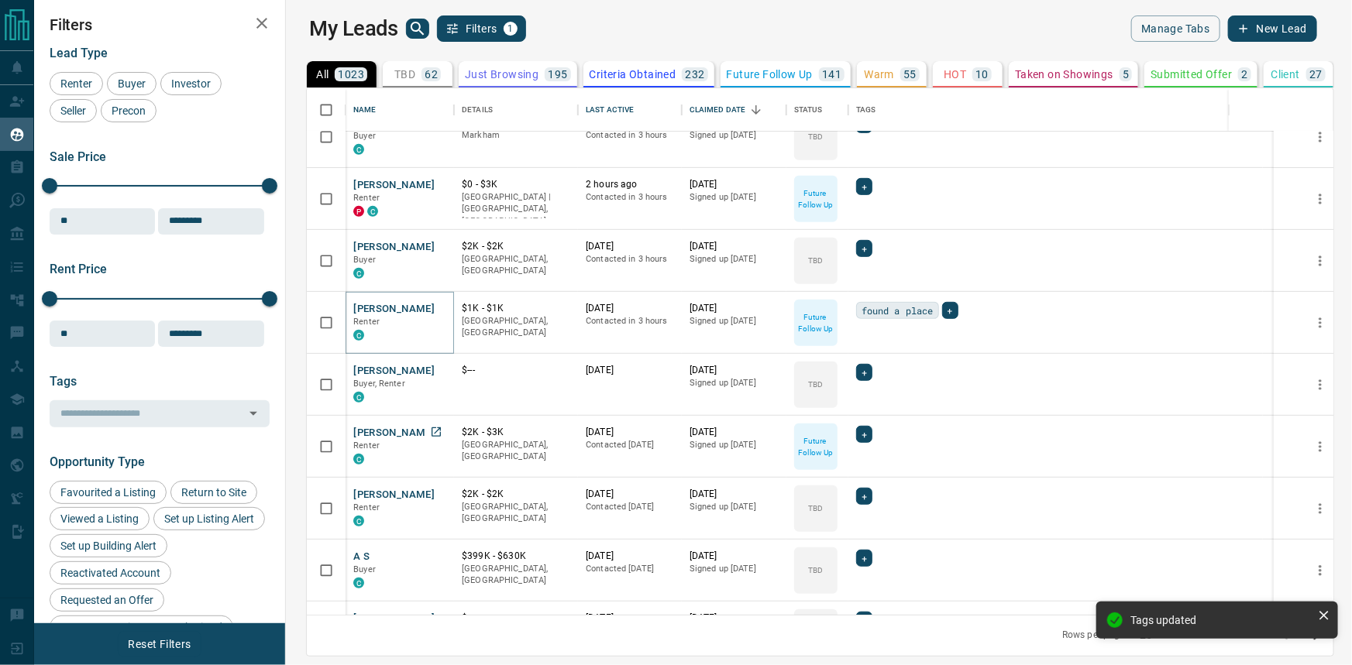
scroll to position [422, 0]
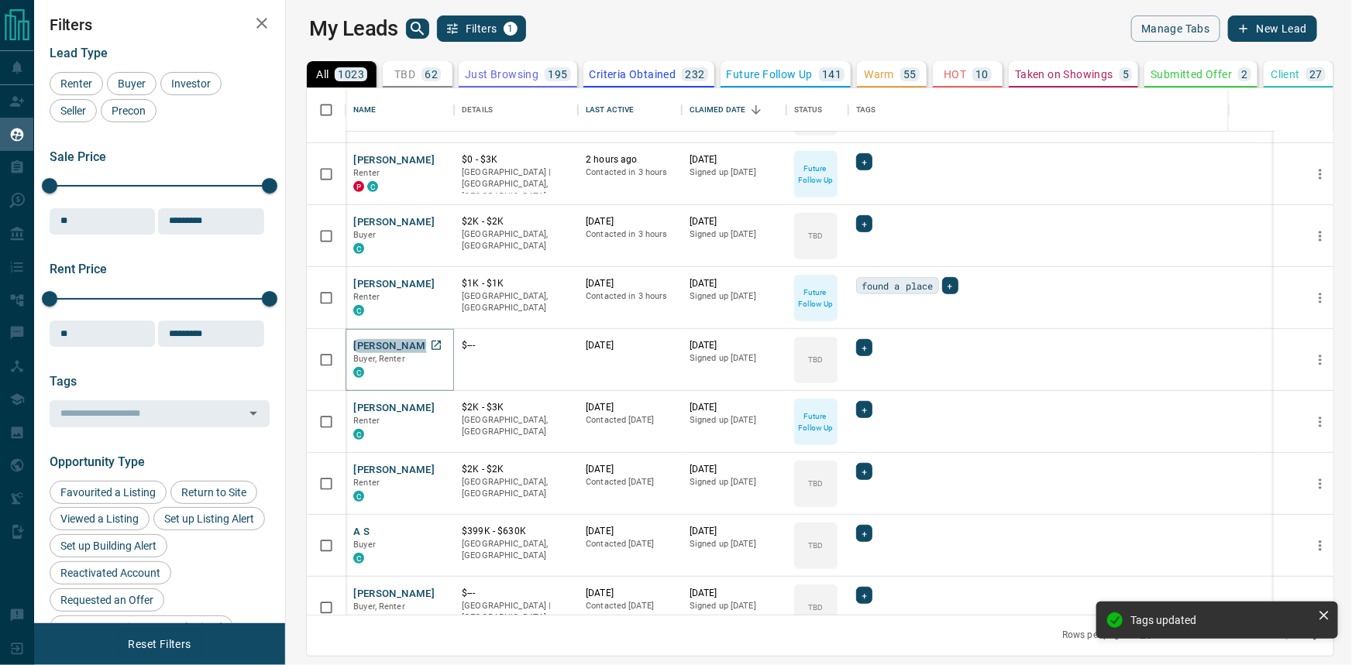
click at [354, 349] on button "[PERSON_NAME]" at bounding box center [393, 346] width 81 height 15
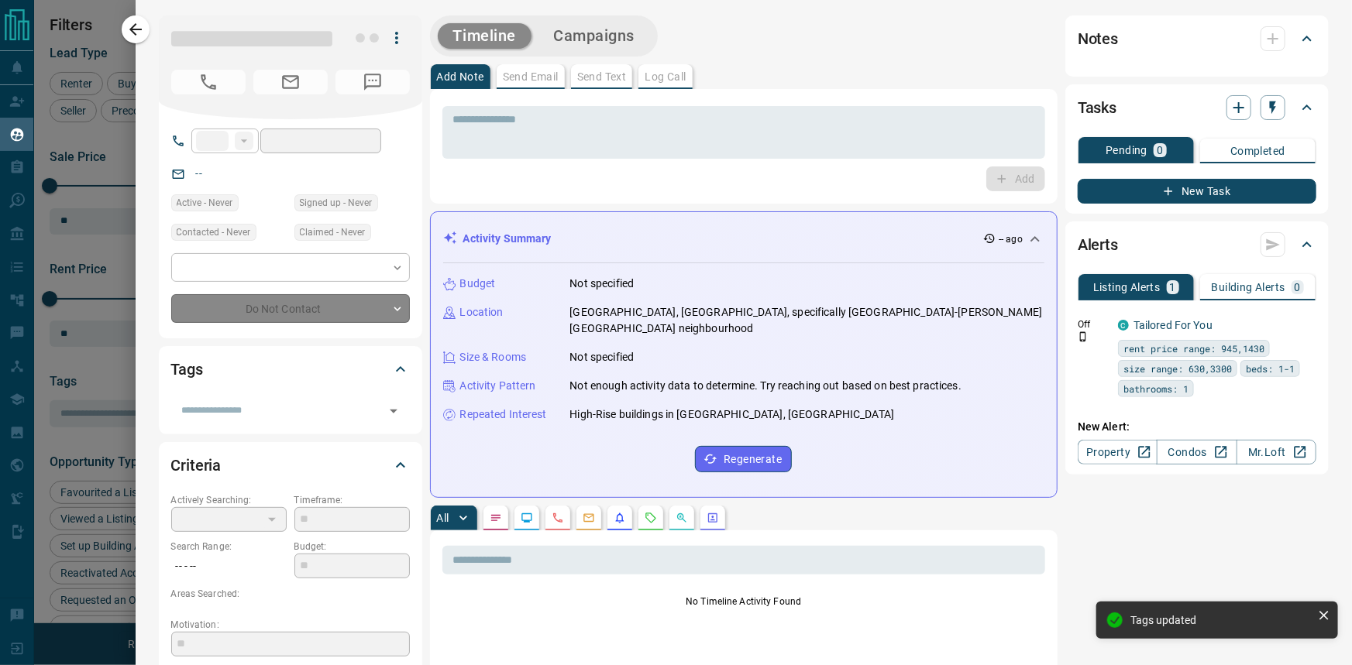
type input "**"
type input "**********"
type input "**"
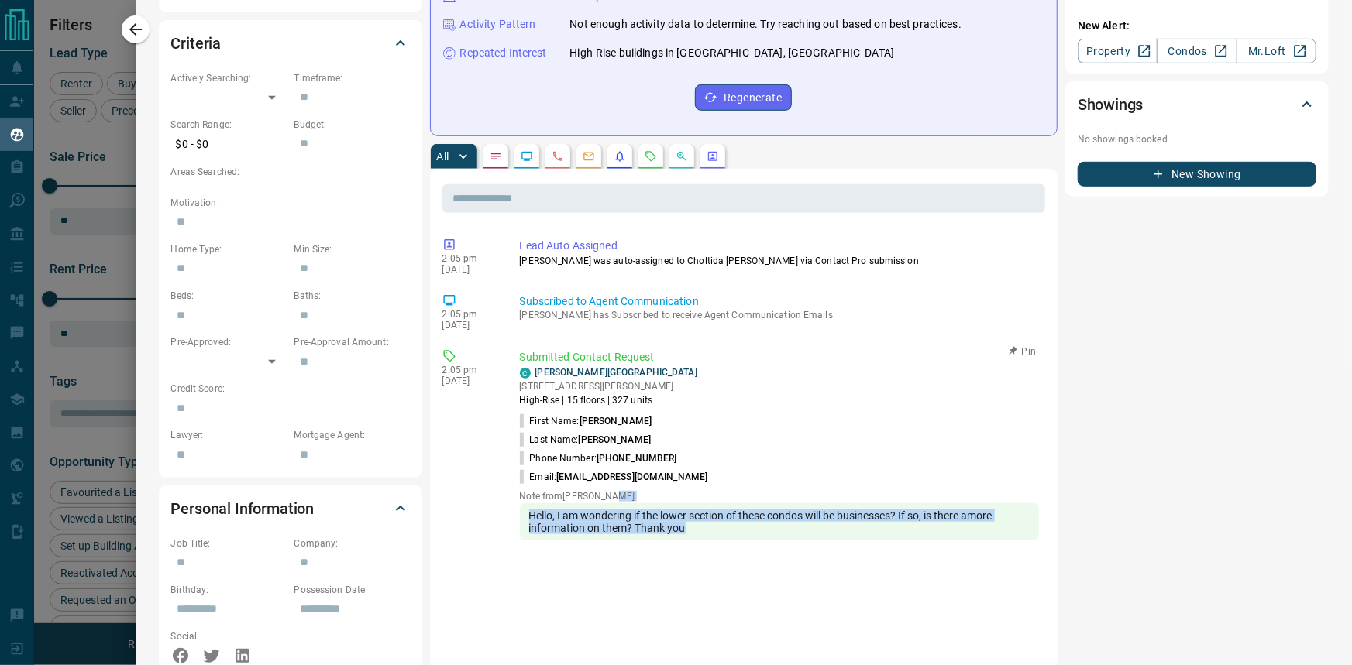
drag, startPoint x: 743, startPoint y: 517, endPoint x: 755, endPoint y: 487, distance: 33.1
click at [755, 491] on div "Note from [PERSON_NAME] Hello, I am wondering if the lower section of these con…" at bounding box center [780, 516] width 520 height 50
click at [750, 524] on div "Hello, I am wondering if the lower section of these condos will be businesses? …" at bounding box center [780, 522] width 520 height 37
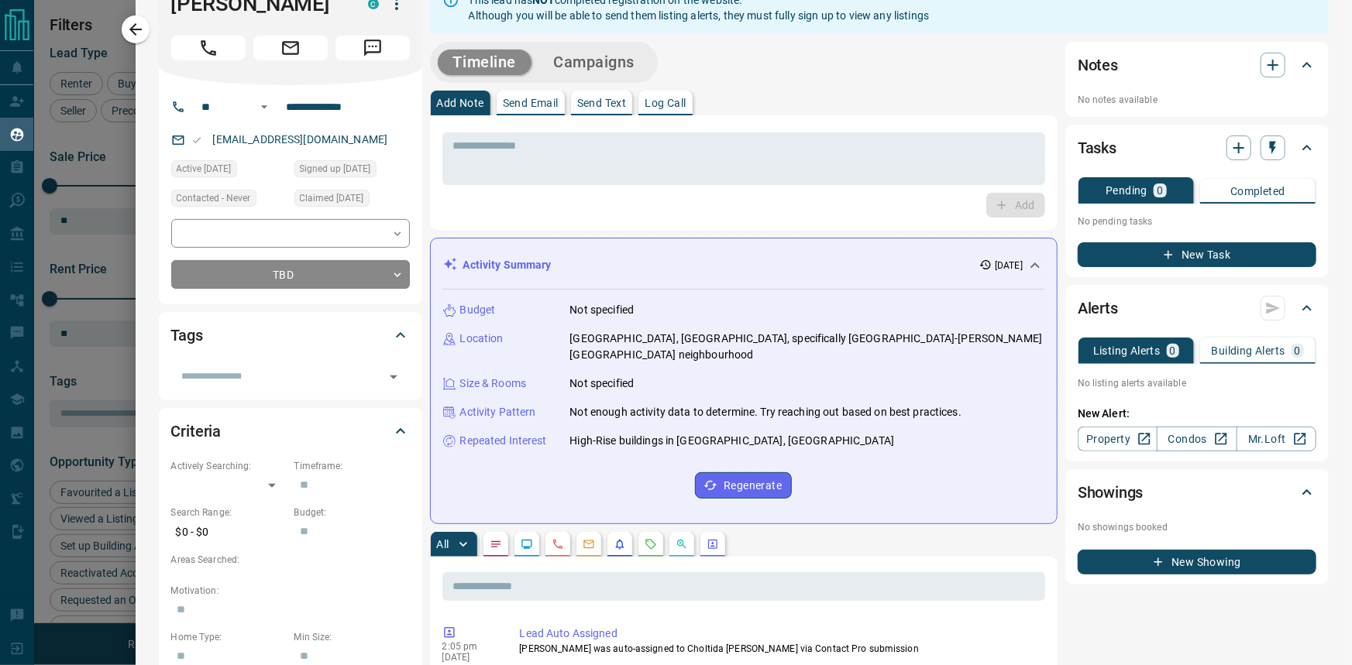
scroll to position [0, 0]
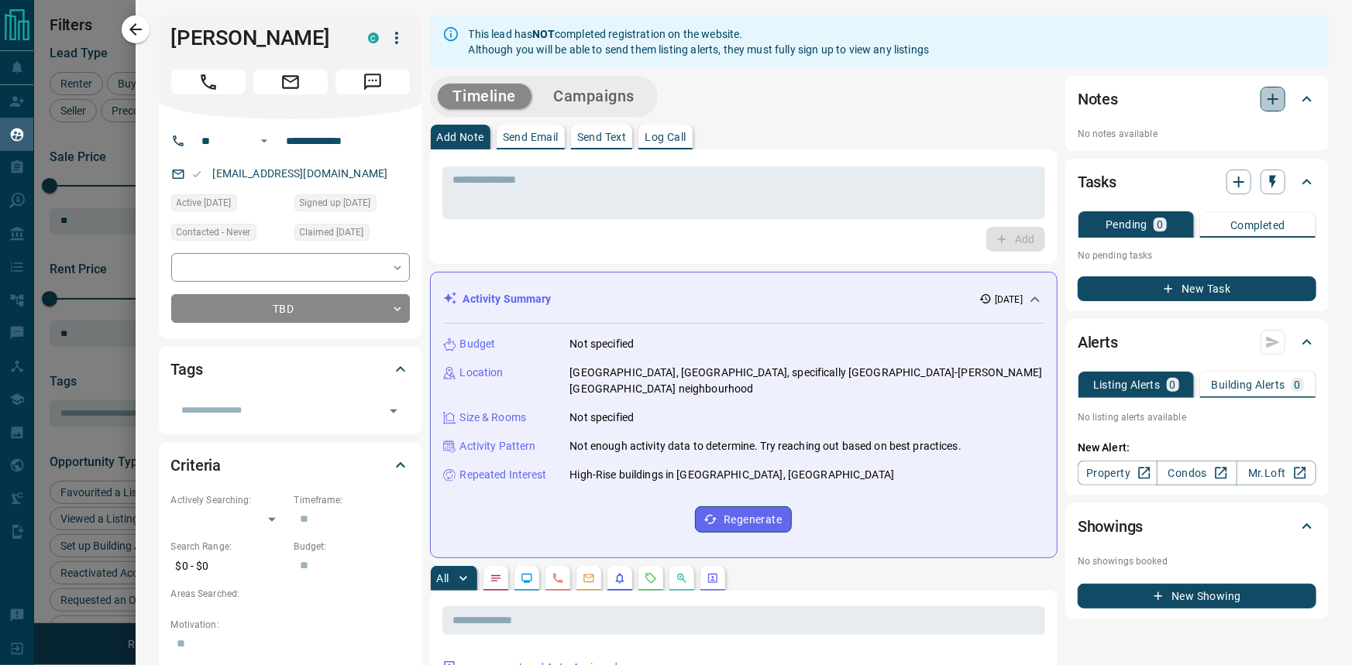
click at [1264, 103] on icon "button" at bounding box center [1273, 99] width 19 height 19
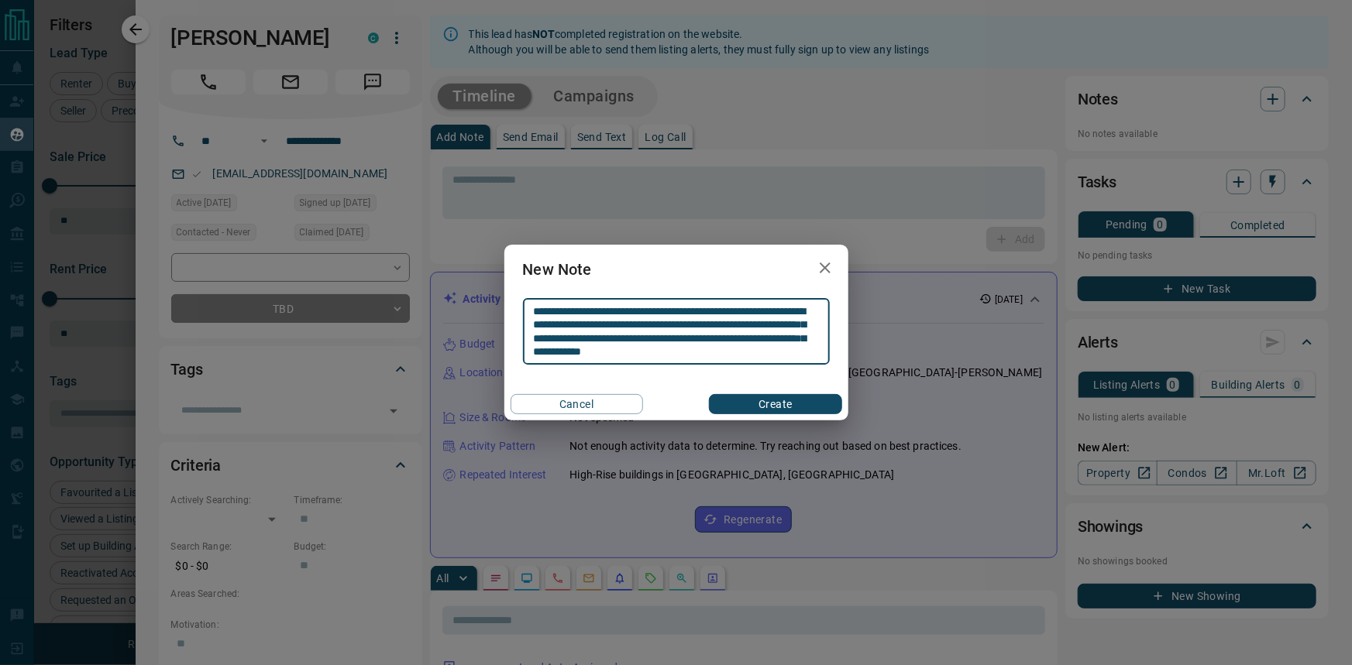
type textarea "**********"
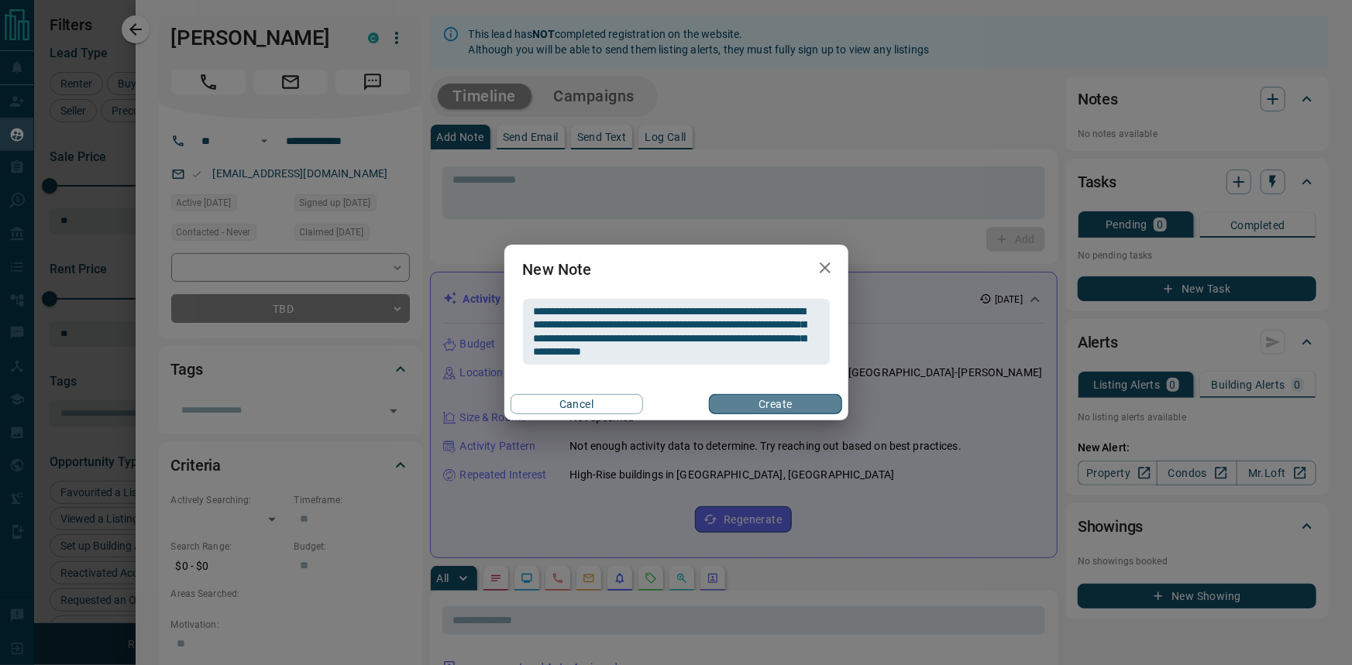
click at [819, 411] on button "Create" at bounding box center [775, 404] width 132 height 20
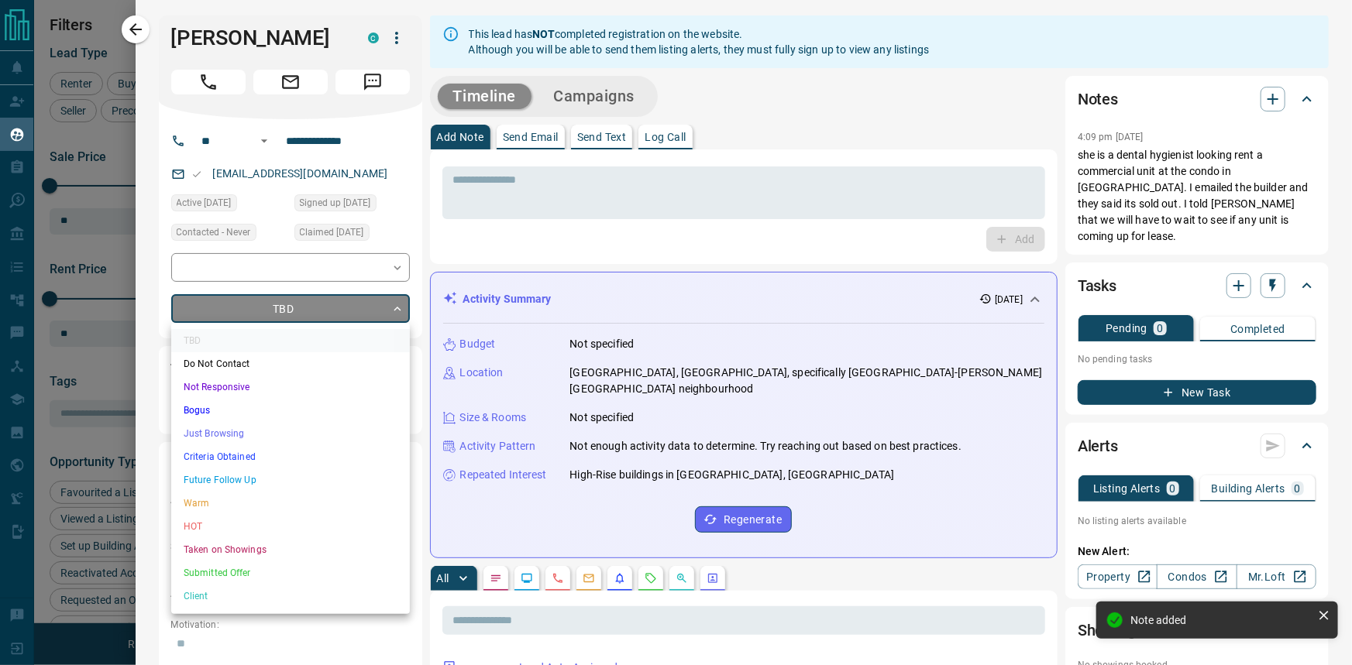
click at [387, 304] on body "Lead Transfers Claim Leads My Leads Tasks Opportunities Deals Campaigns Automat…" at bounding box center [676, 323] width 1352 height 646
click at [325, 474] on li "Future Follow Up" at bounding box center [290, 480] width 239 height 23
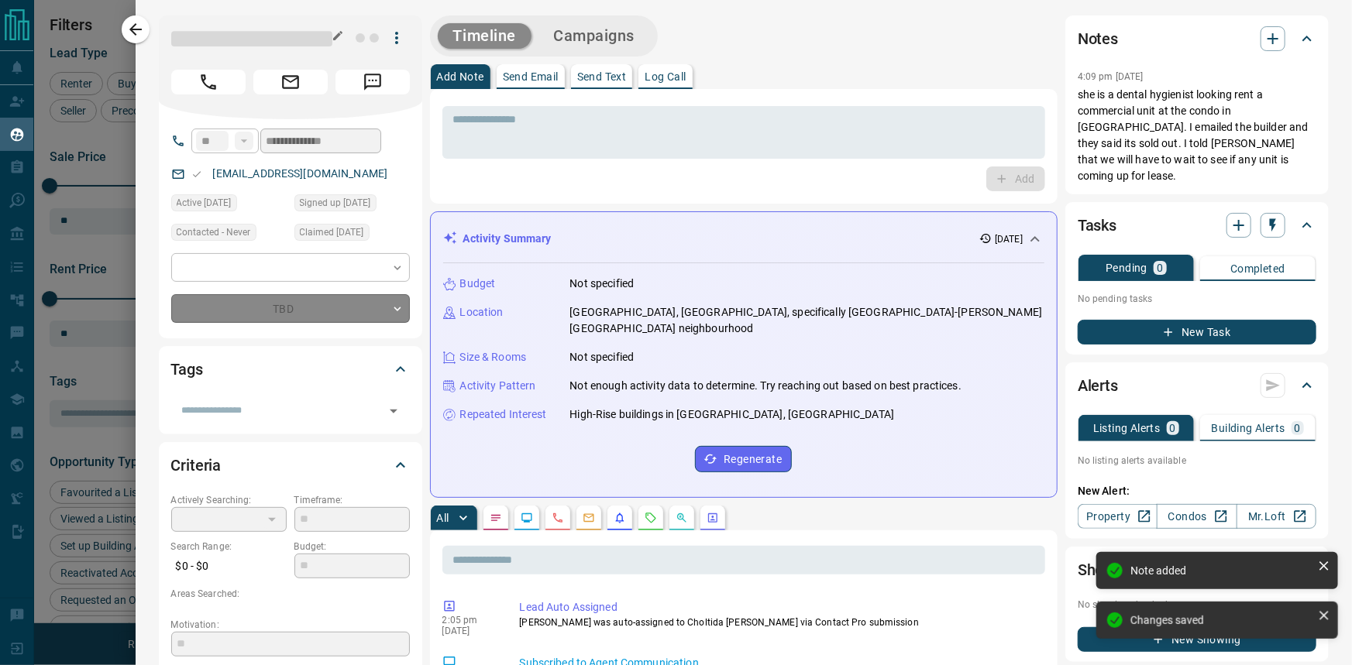
type input "*"
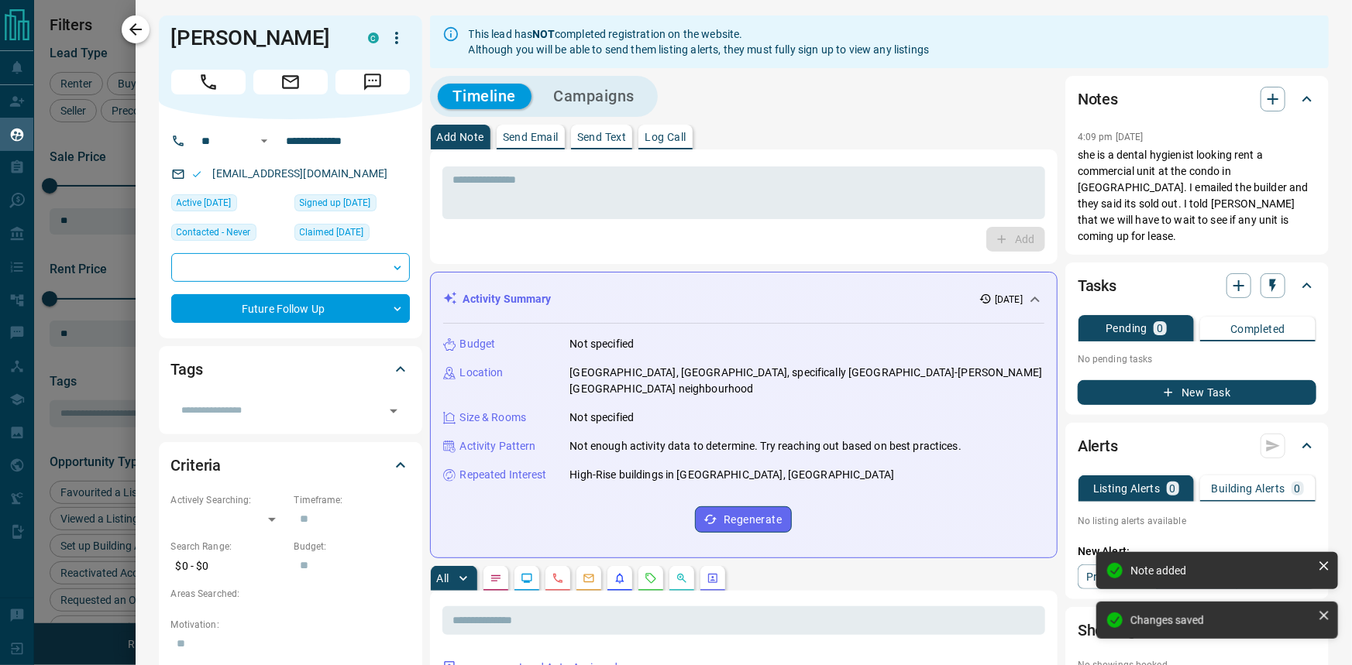
click at [139, 26] on icon "button" at bounding box center [135, 29] width 19 height 19
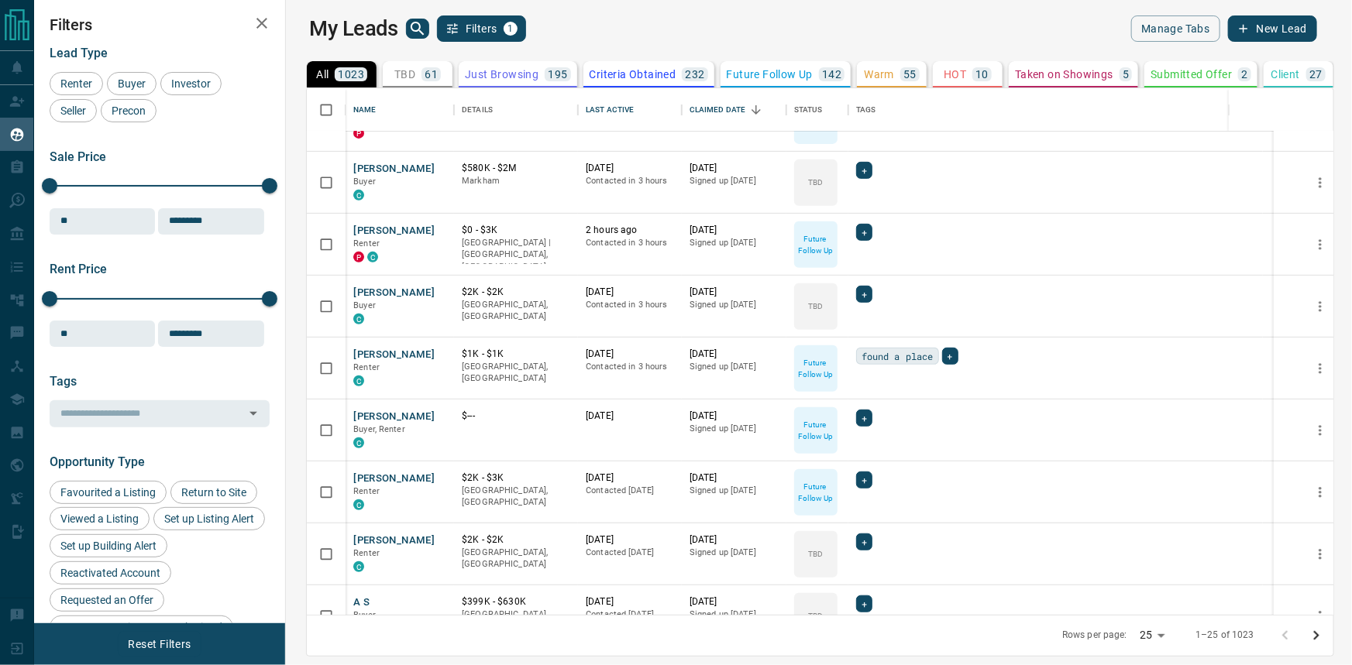
scroll to position [634, 0]
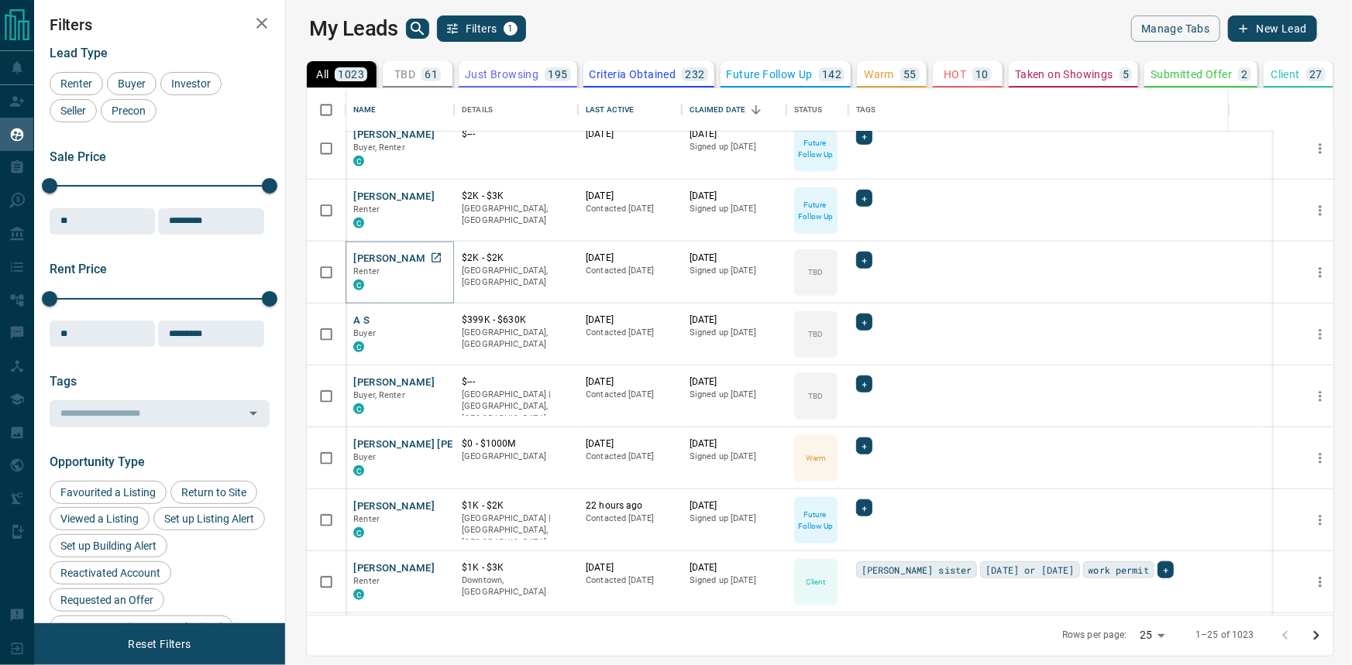
click at [373, 254] on button "[PERSON_NAME]" at bounding box center [393, 259] width 81 height 15
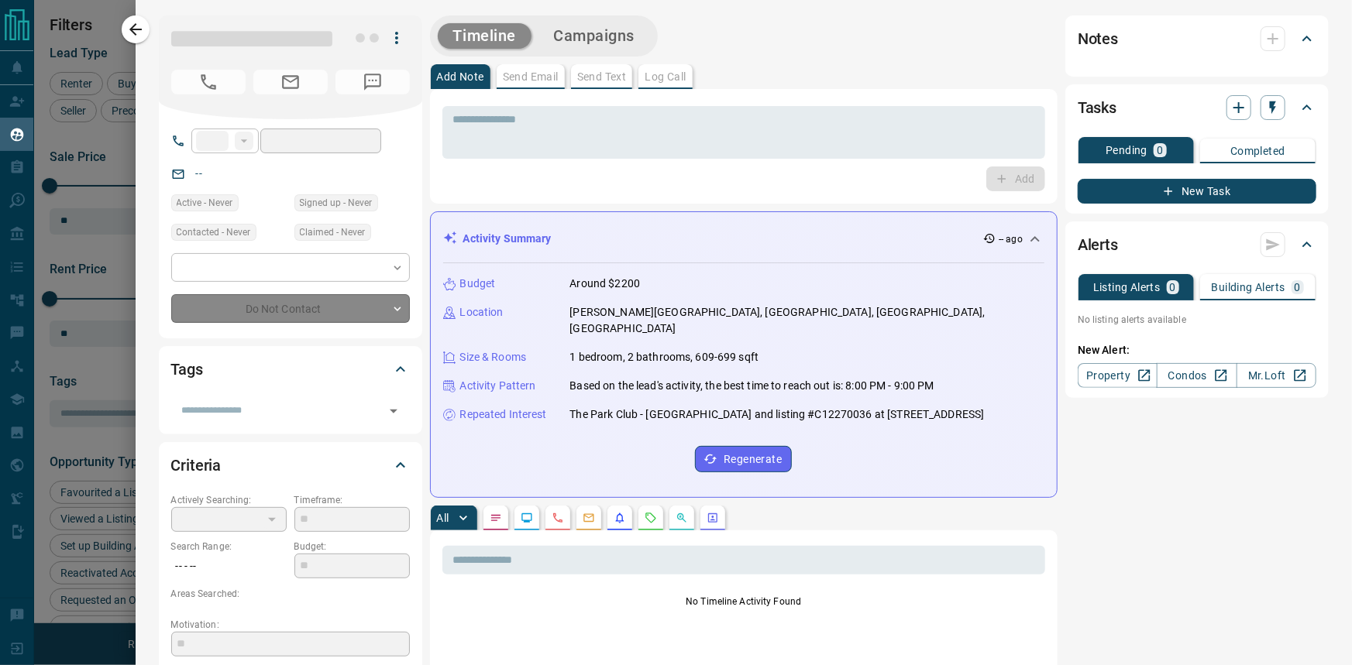
type input "**"
type input "**********"
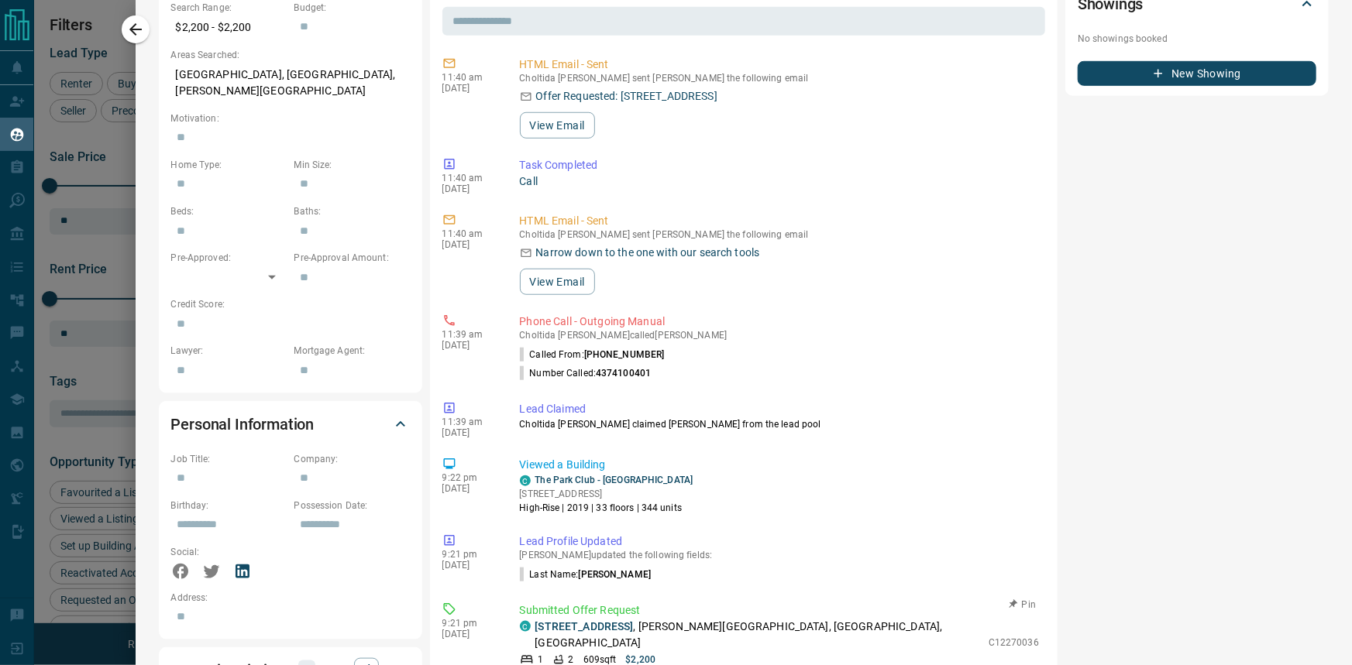
scroll to position [704, 0]
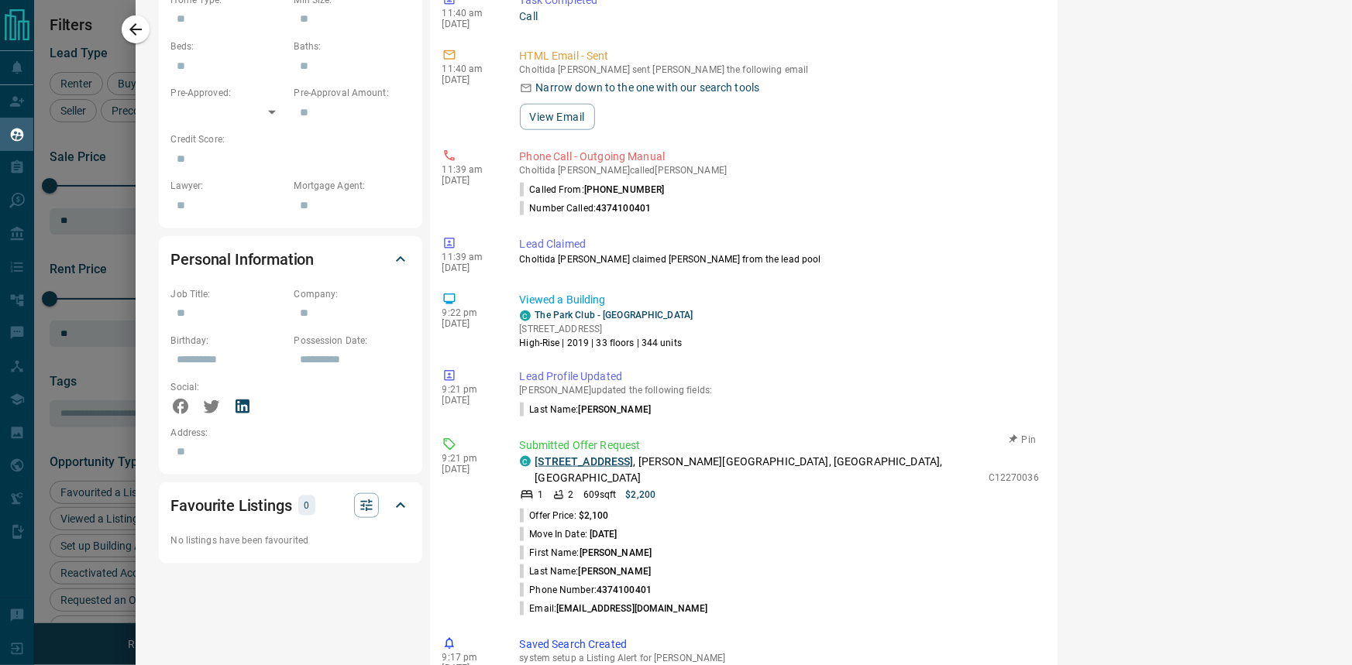
click at [634, 456] on link "[STREET_ADDRESS]" at bounding box center [584, 462] width 98 height 12
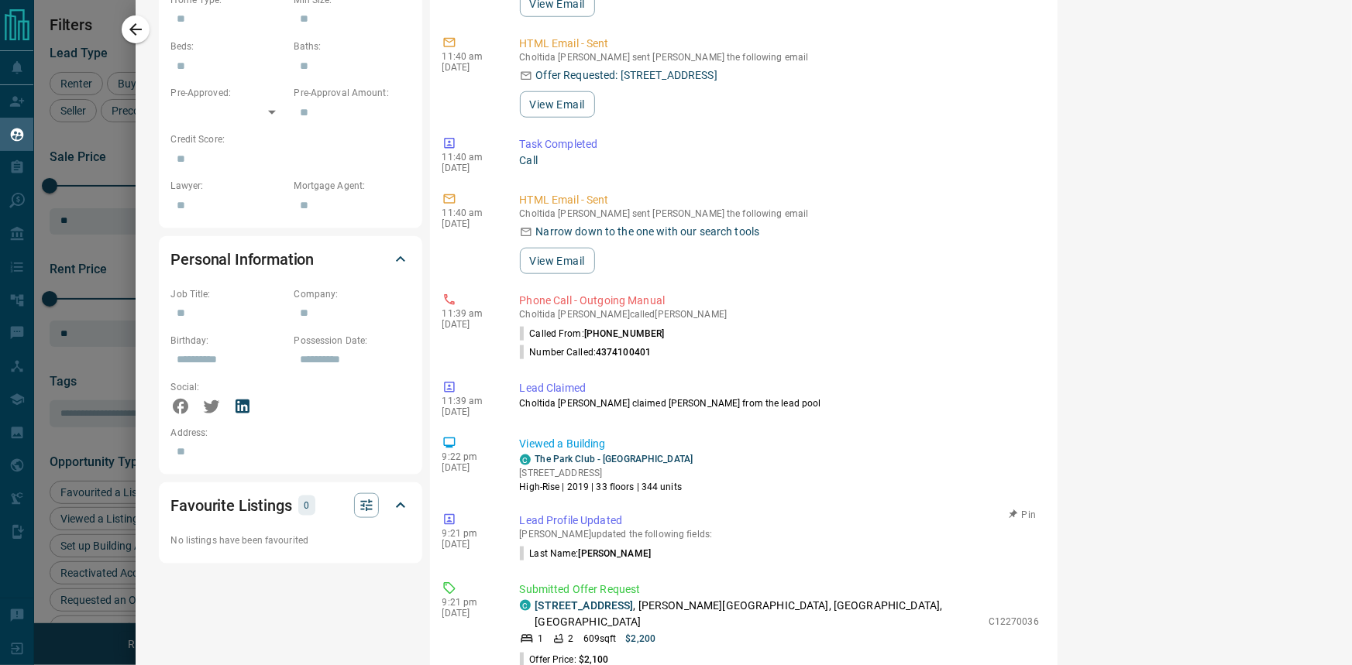
scroll to position [93, 0]
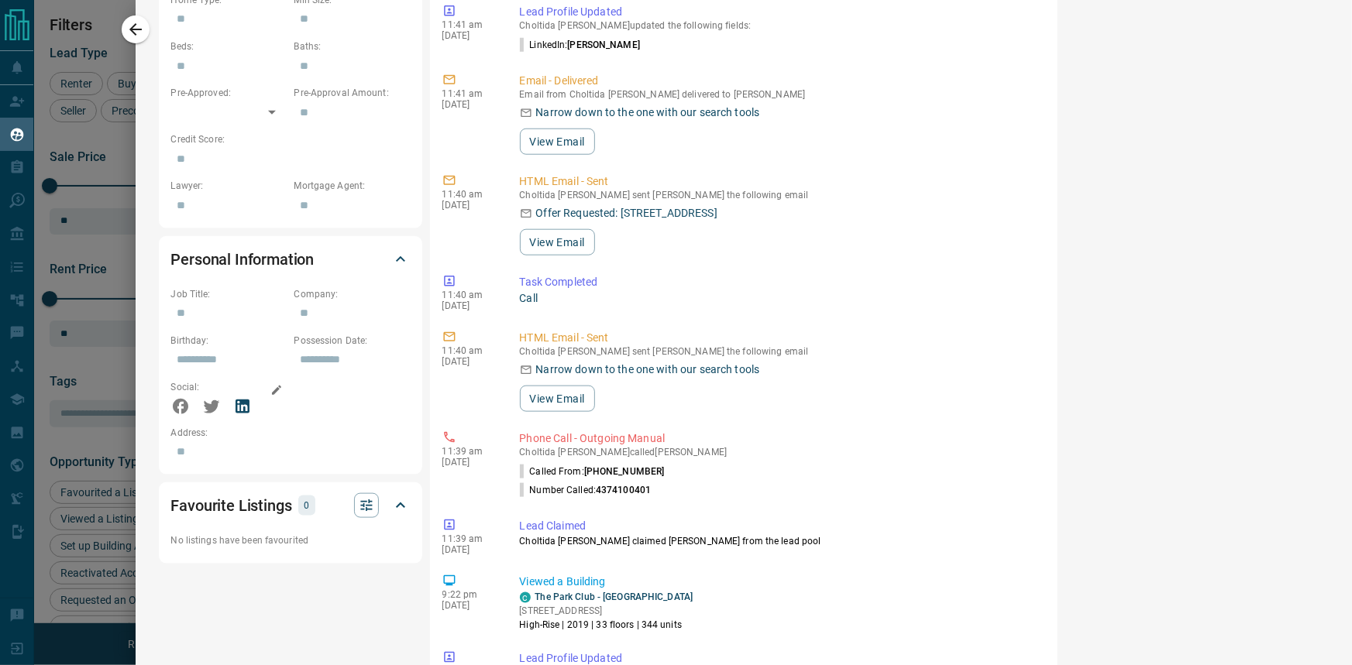
click at [239, 397] on icon at bounding box center [242, 406] width 19 height 19
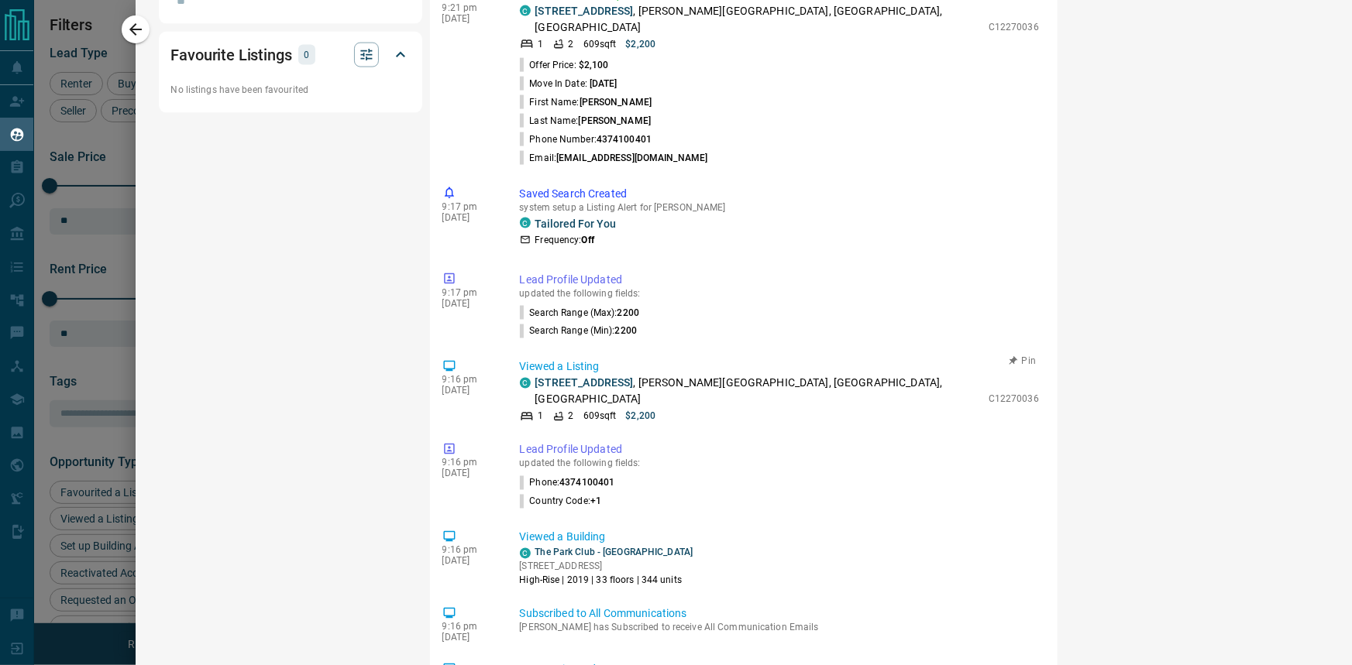
scroll to position [985, 0]
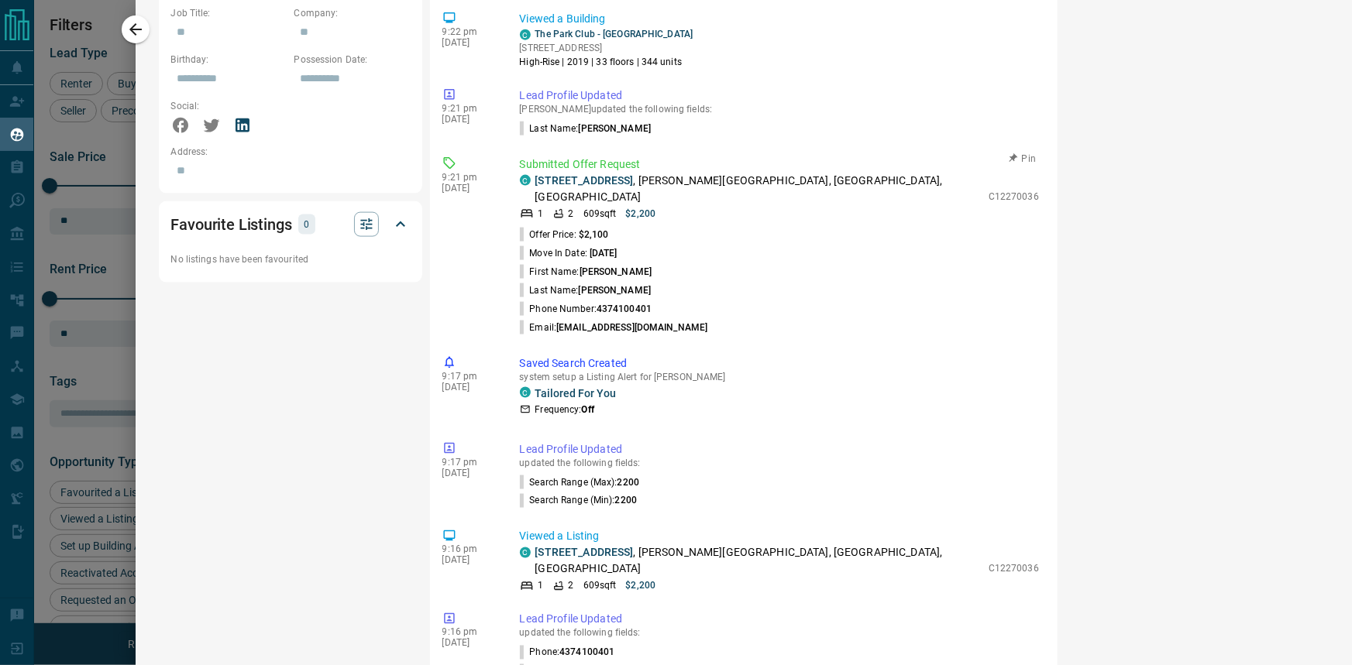
click at [603, 173] on p "[STREET_ADDRESS][PERSON_NAME]" at bounding box center [757, 189] width 445 height 33
click at [602, 174] on link "[STREET_ADDRESS]" at bounding box center [584, 180] width 98 height 12
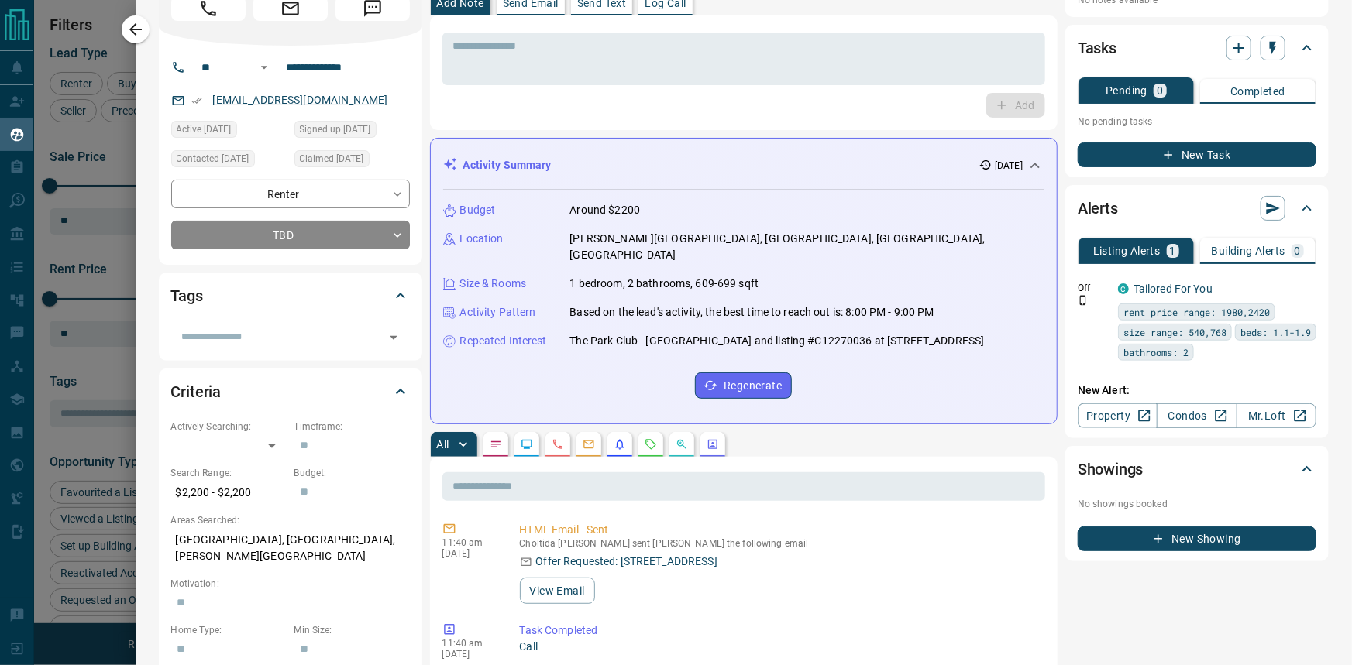
scroll to position [0, 0]
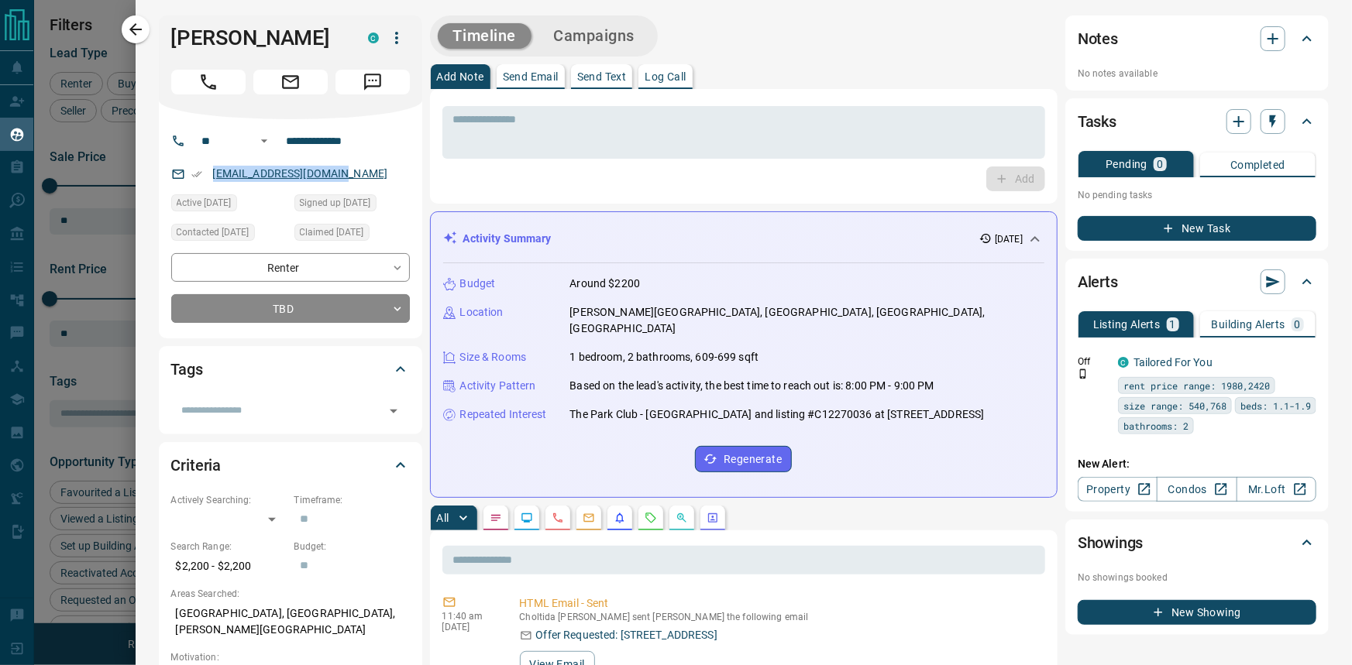
drag, startPoint x: 342, startPoint y: 172, endPoint x: 217, endPoint y: 173, distance: 125.5
click at [205, 174] on div "[EMAIL_ADDRESS][DOMAIN_NAME]" at bounding box center [290, 174] width 239 height 26
copy link "[EMAIL_ADDRESS][DOMAIN_NAME]"
click at [509, 67] on button "Send Email" at bounding box center [531, 76] width 68 height 25
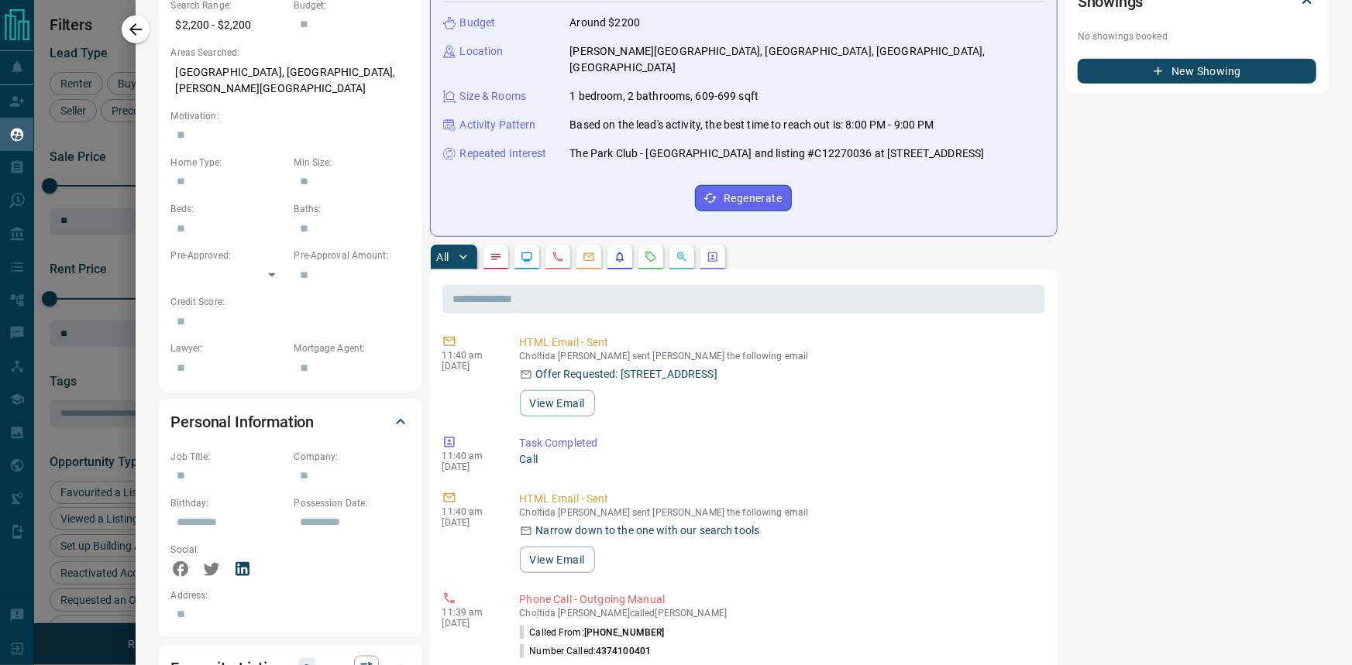
scroll to position [634, 0]
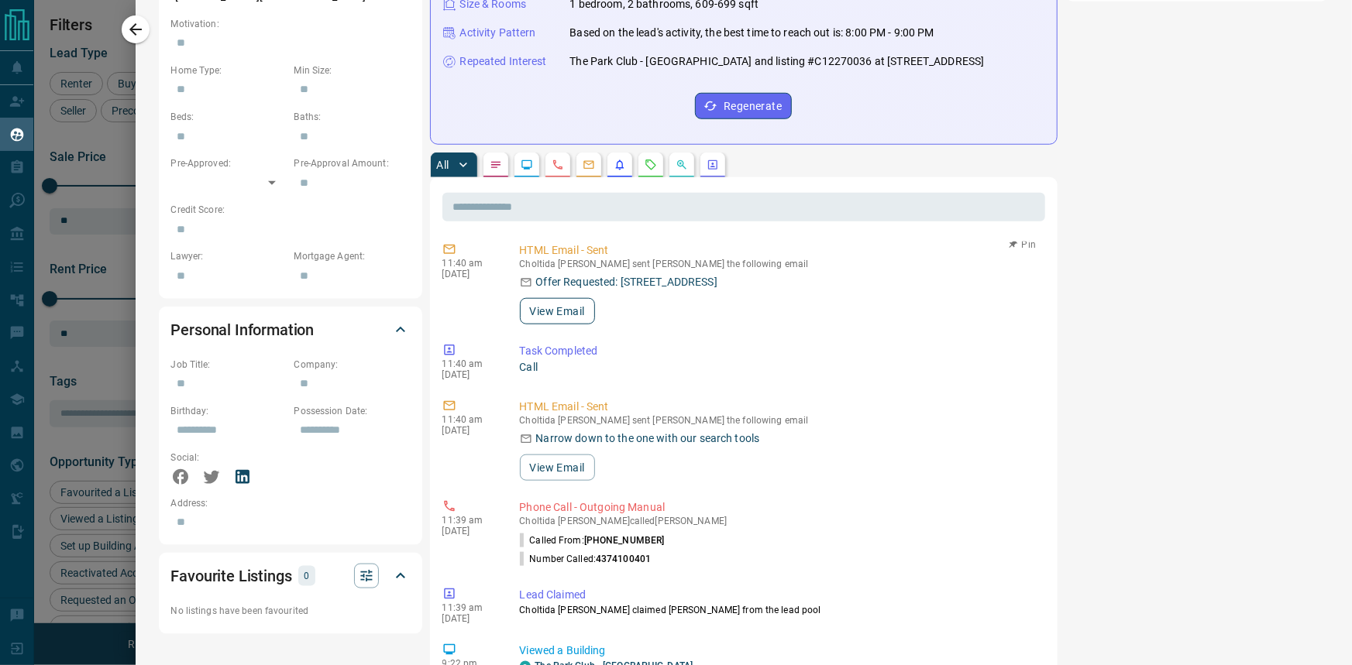
click at [570, 298] on button "View Email" at bounding box center [557, 311] width 75 height 26
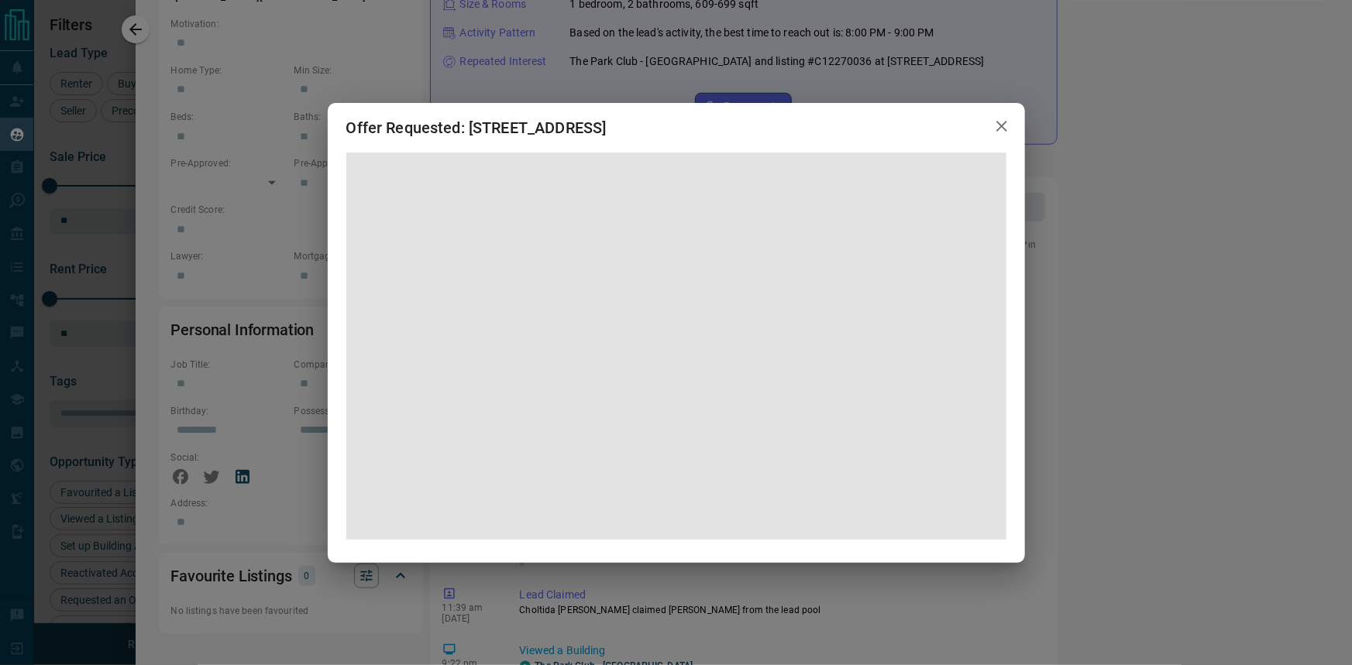
click at [1006, 123] on icon "button" at bounding box center [1001, 126] width 19 height 19
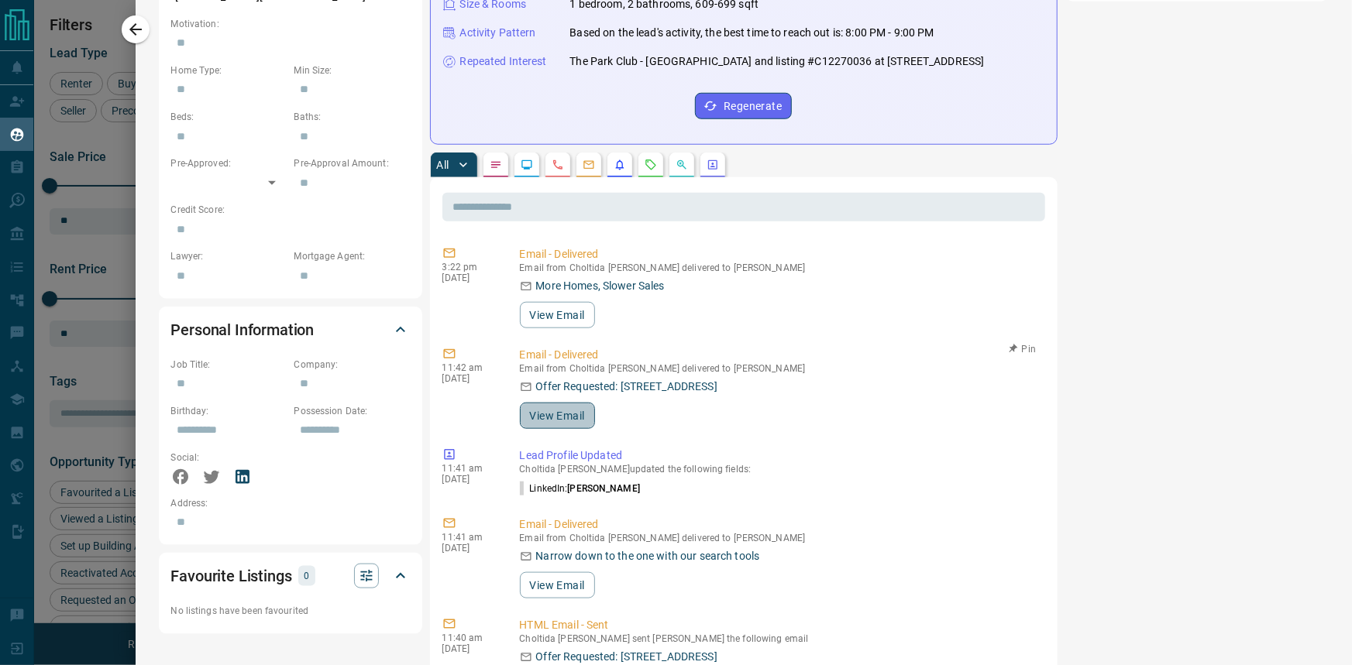
click at [565, 407] on button "View Email" at bounding box center [557, 416] width 75 height 26
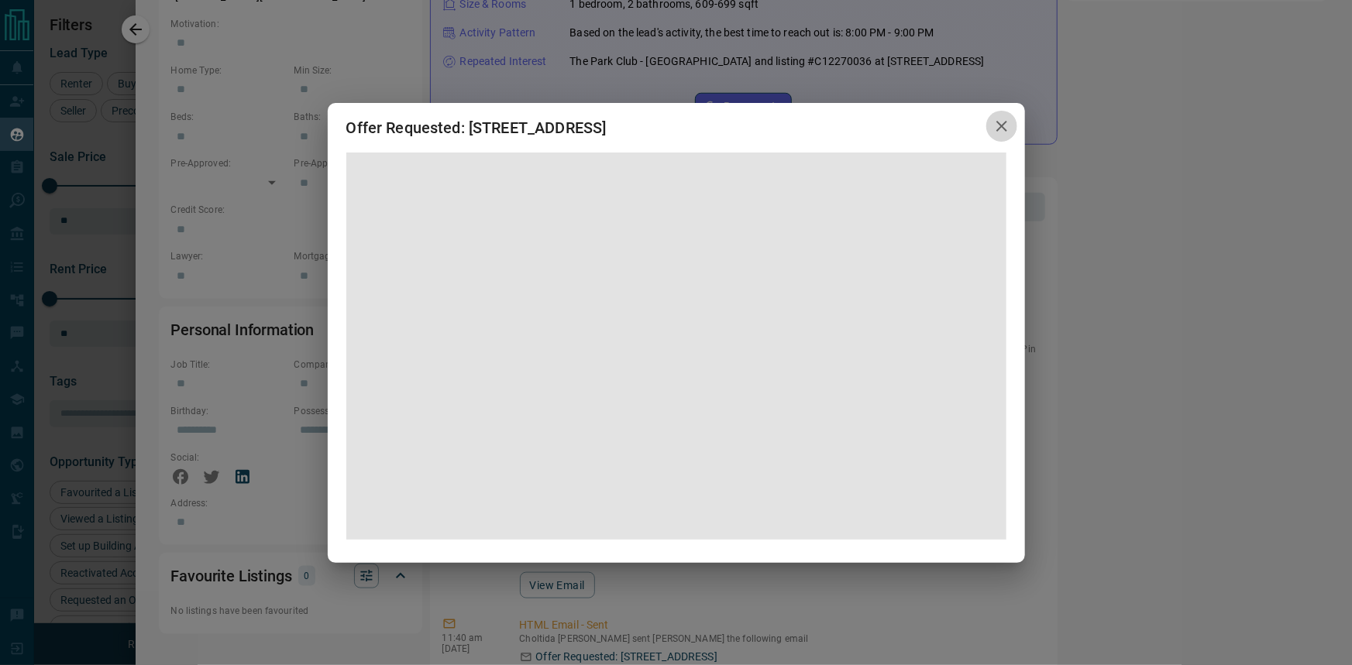
click at [1009, 126] on icon "button" at bounding box center [1001, 126] width 19 height 19
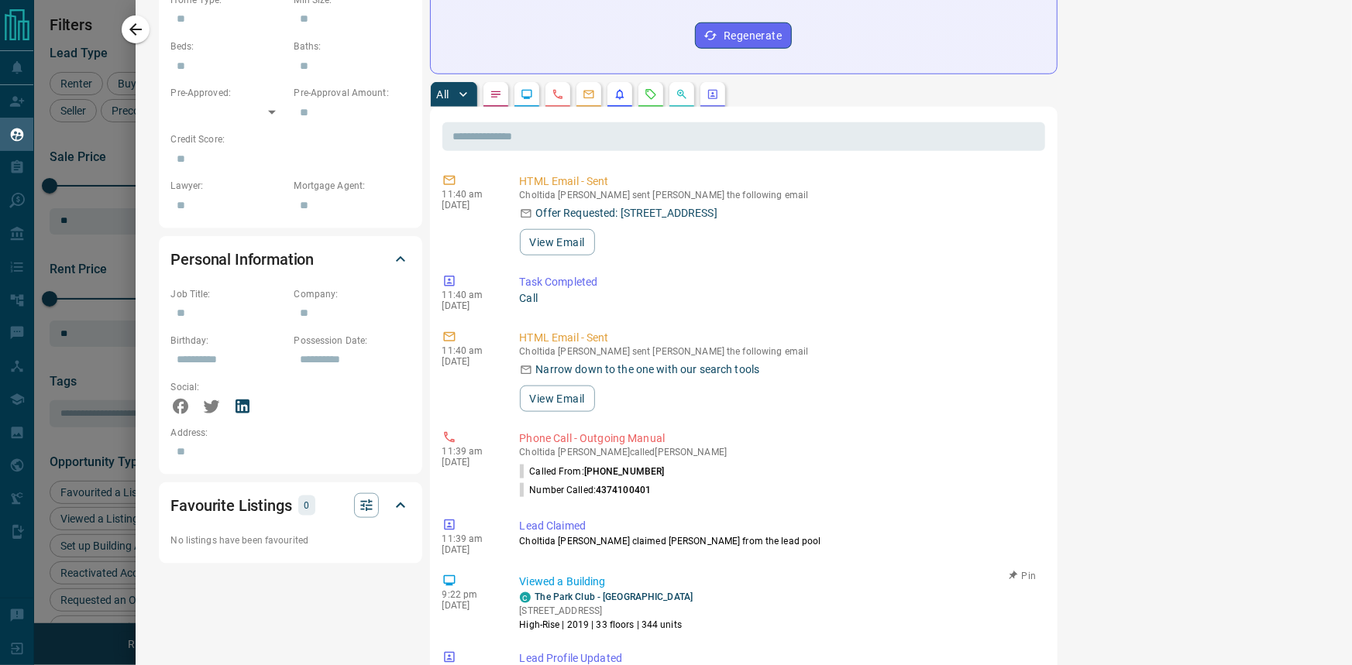
scroll to position [374, 0]
click at [614, 591] on link "The Park Club - [GEOGRAPHIC_DATA]" at bounding box center [614, 596] width 158 height 11
click at [571, 229] on button "View Email" at bounding box center [557, 242] width 75 height 26
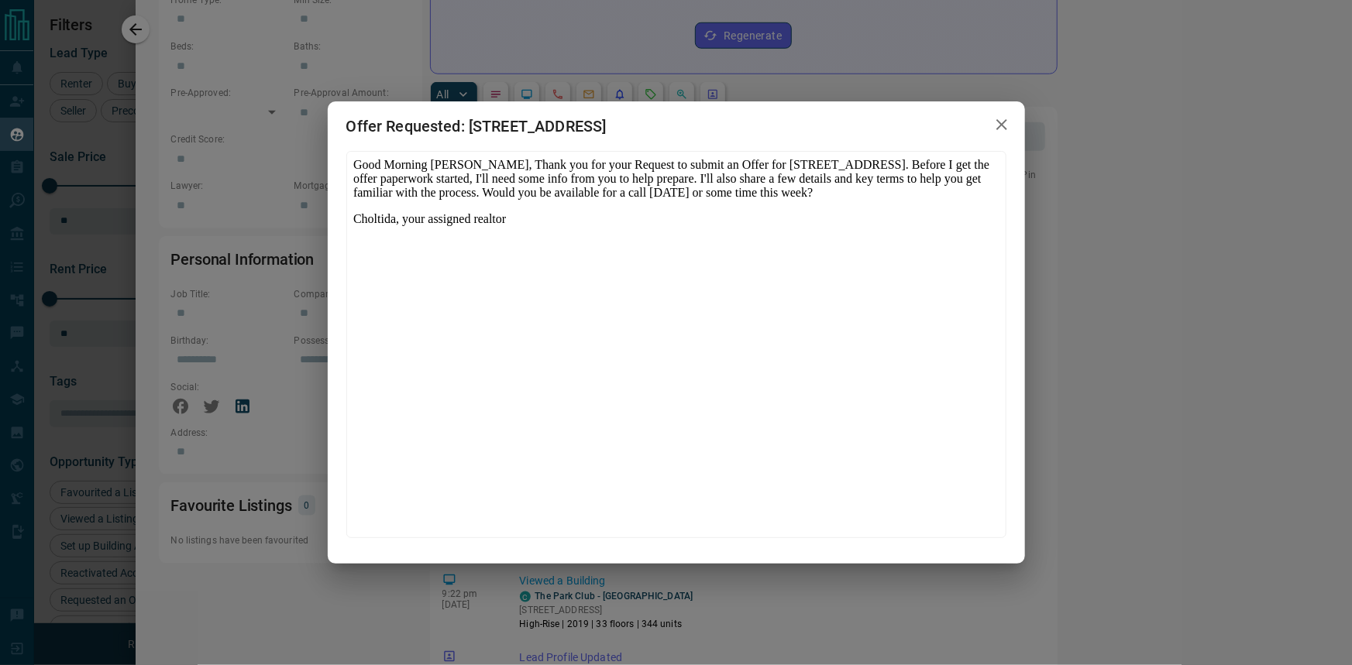
scroll to position [0, 0]
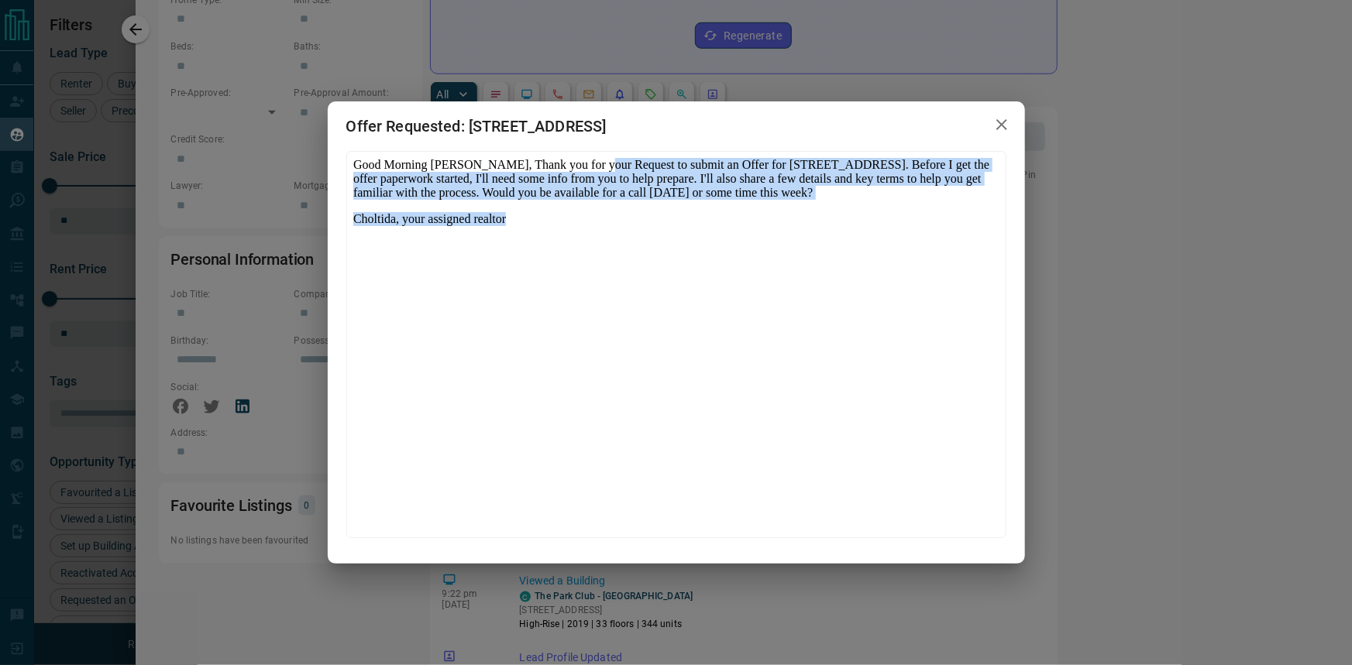
drag, startPoint x: 552, startPoint y: 230, endPoint x: 591, endPoint y: 171, distance: 70.9
click at [591, 171] on body "Good Morning [PERSON_NAME], Thank you for your Request to submit an Offer for […" at bounding box center [675, 339] width 646 height 367
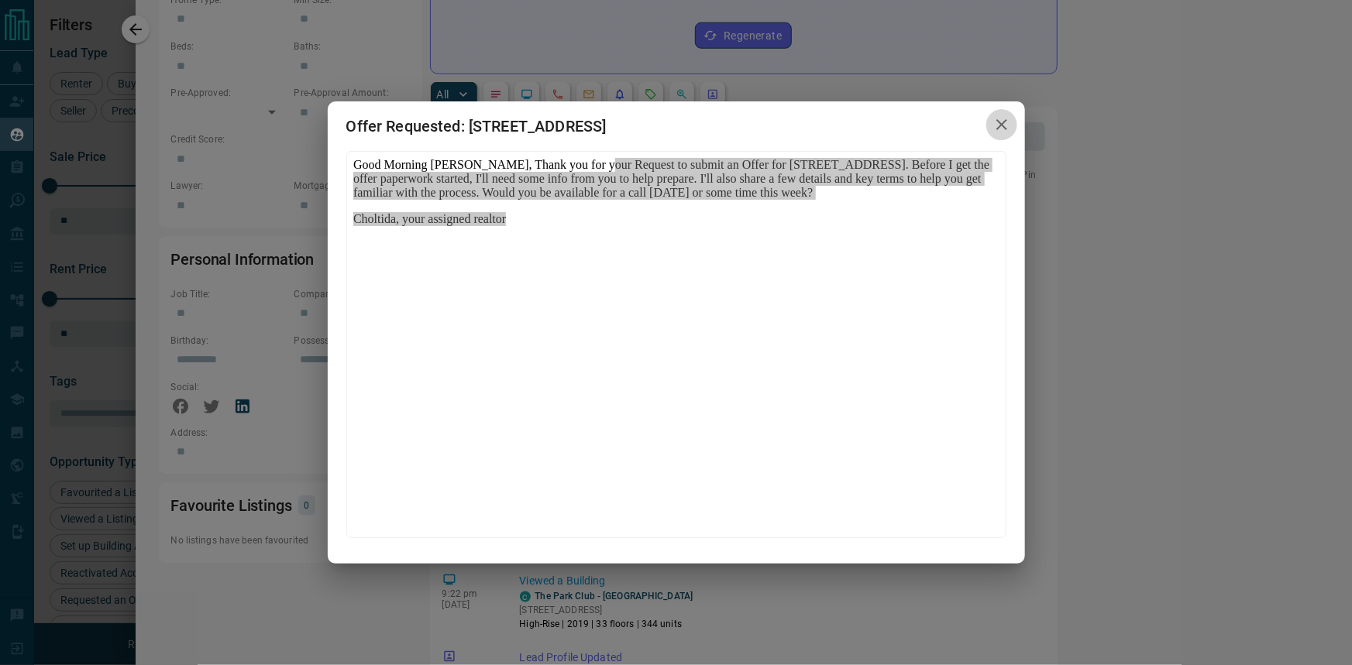
click at [999, 124] on icon "button" at bounding box center [1001, 124] width 19 height 19
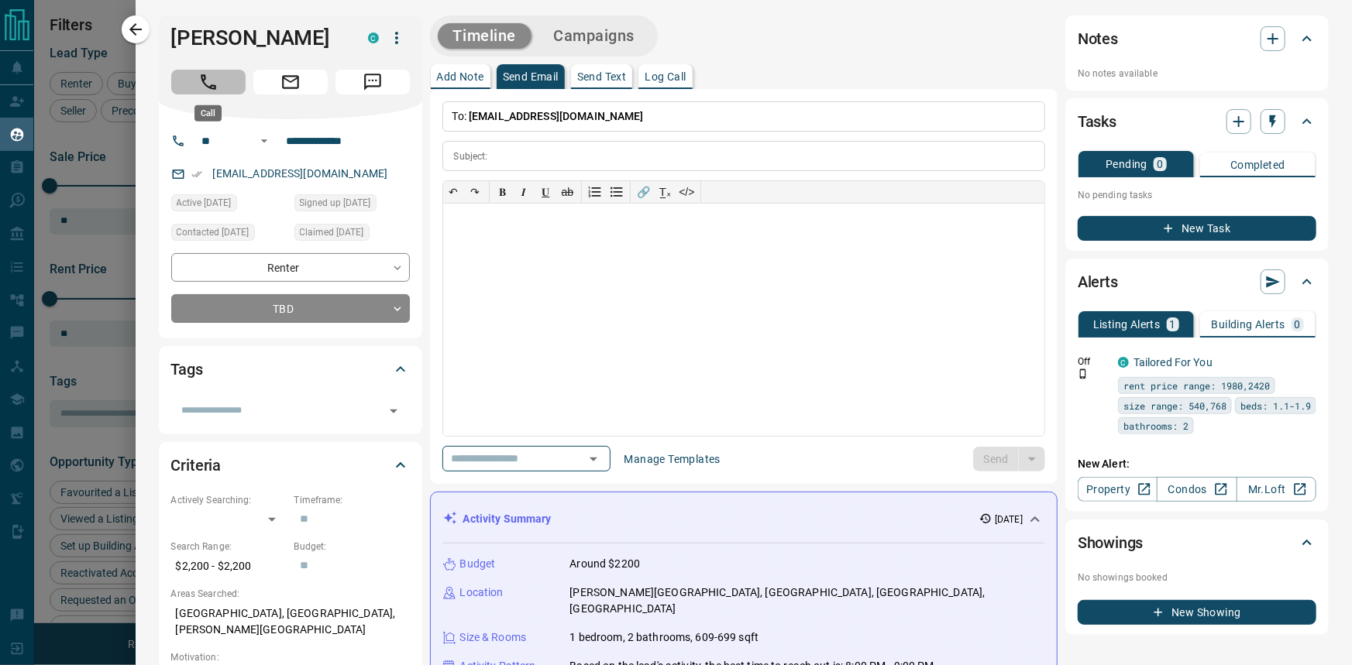
click at [220, 81] on button "Call" at bounding box center [208, 82] width 74 height 25
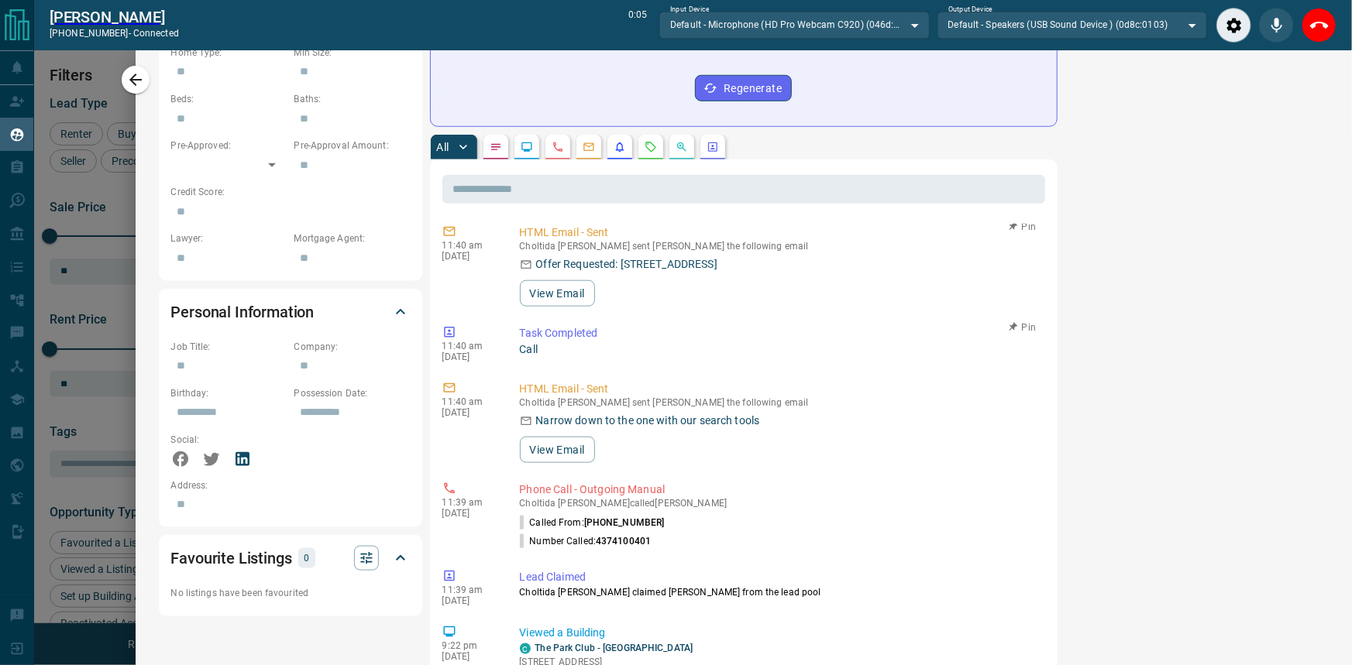
scroll to position [844, 0]
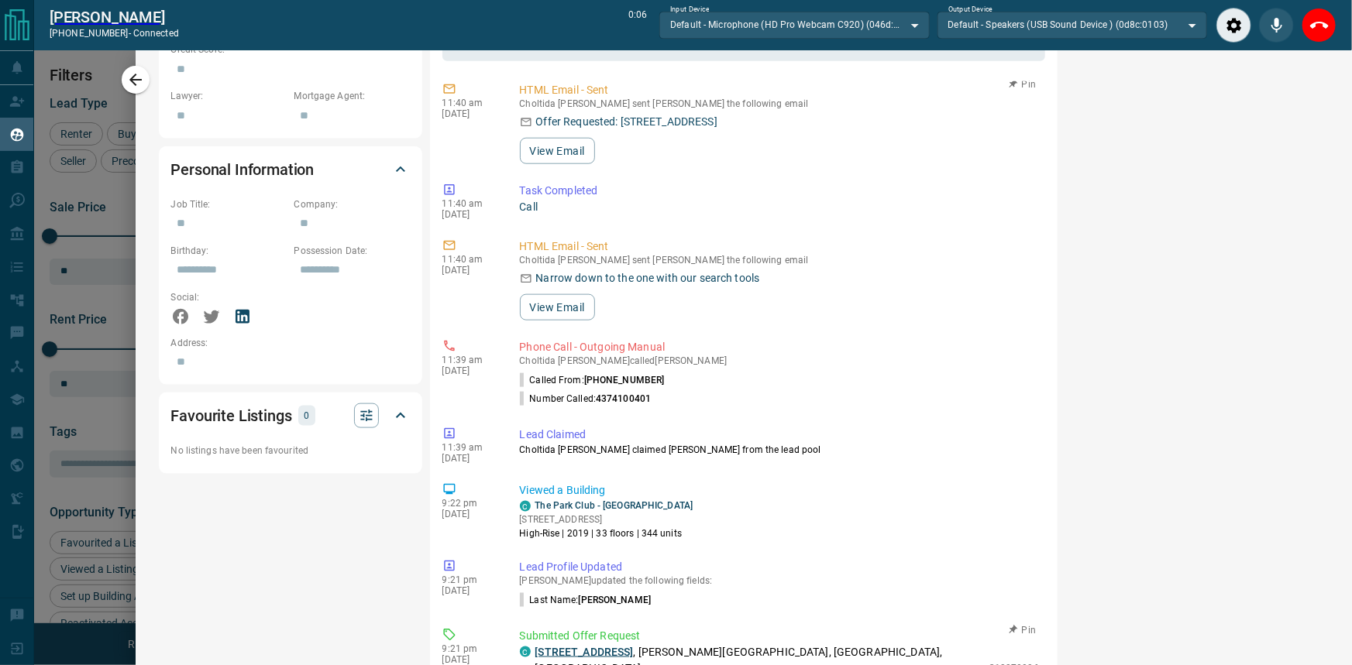
click at [623, 646] on link "[STREET_ADDRESS]" at bounding box center [584, 652] width 98 height 12
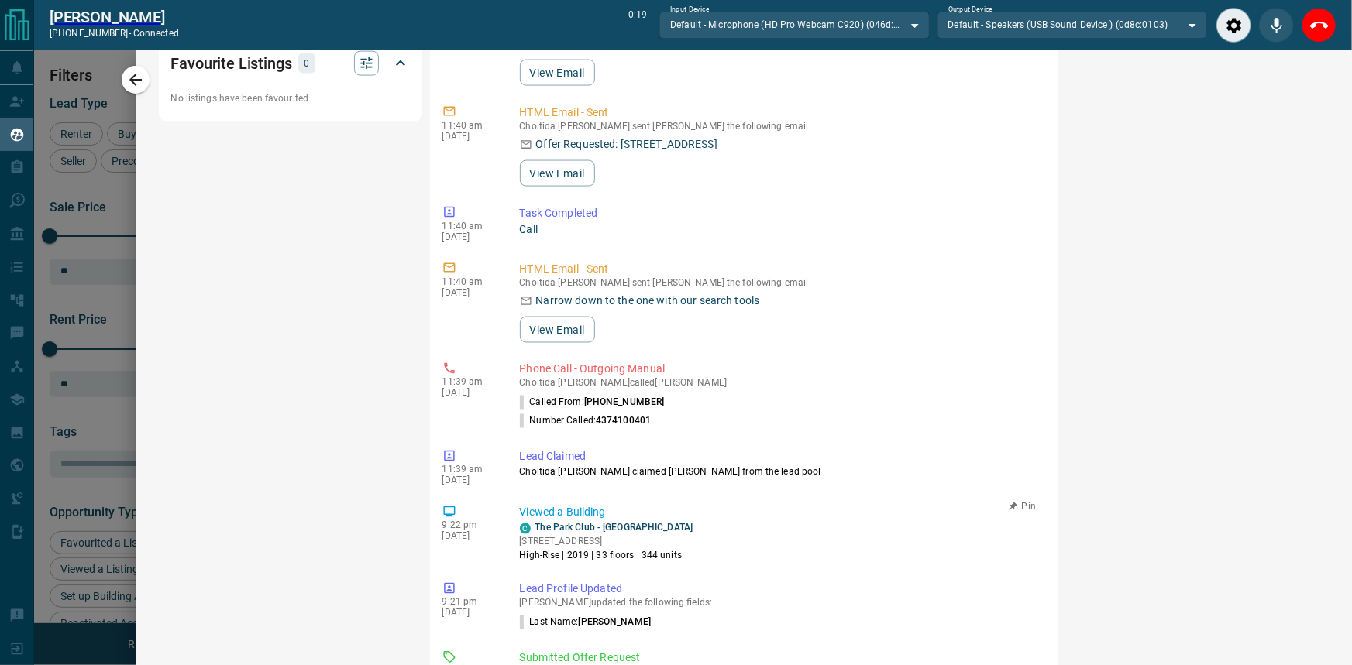
scroll to position [211, 0]
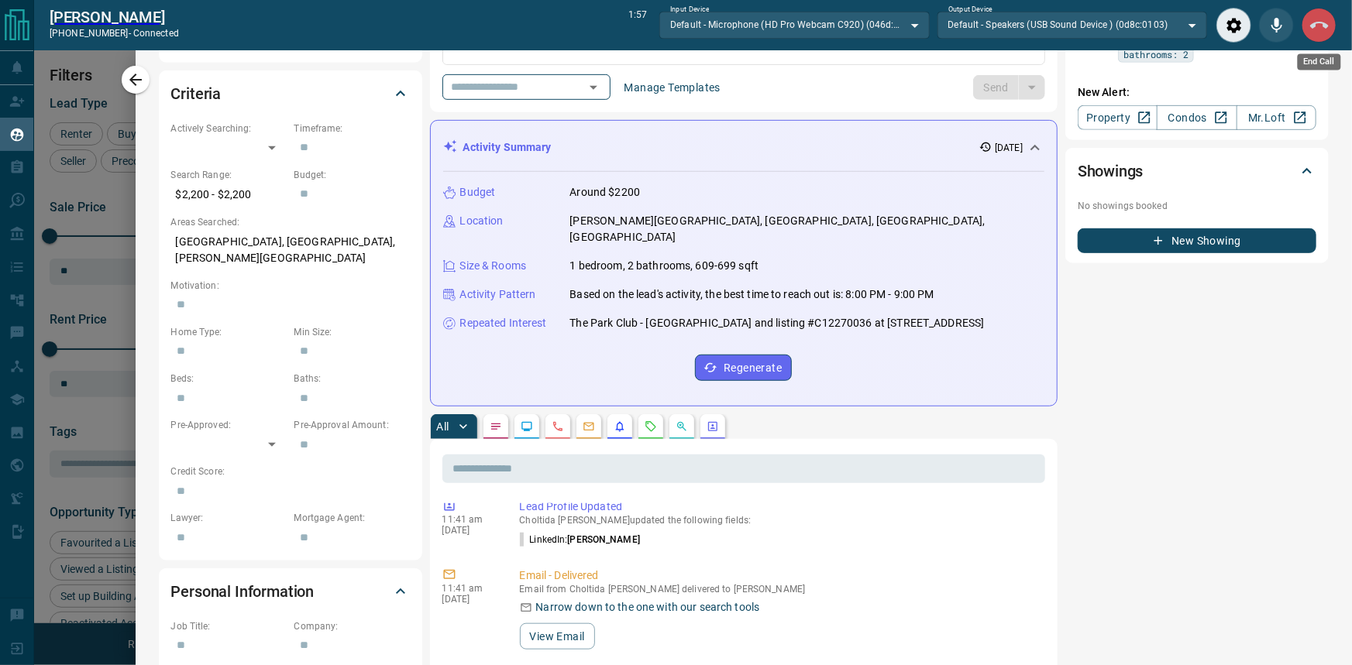
click at [1312, 29] on icon "End Call" at bounding box center [1319, 25] width 19 height 19
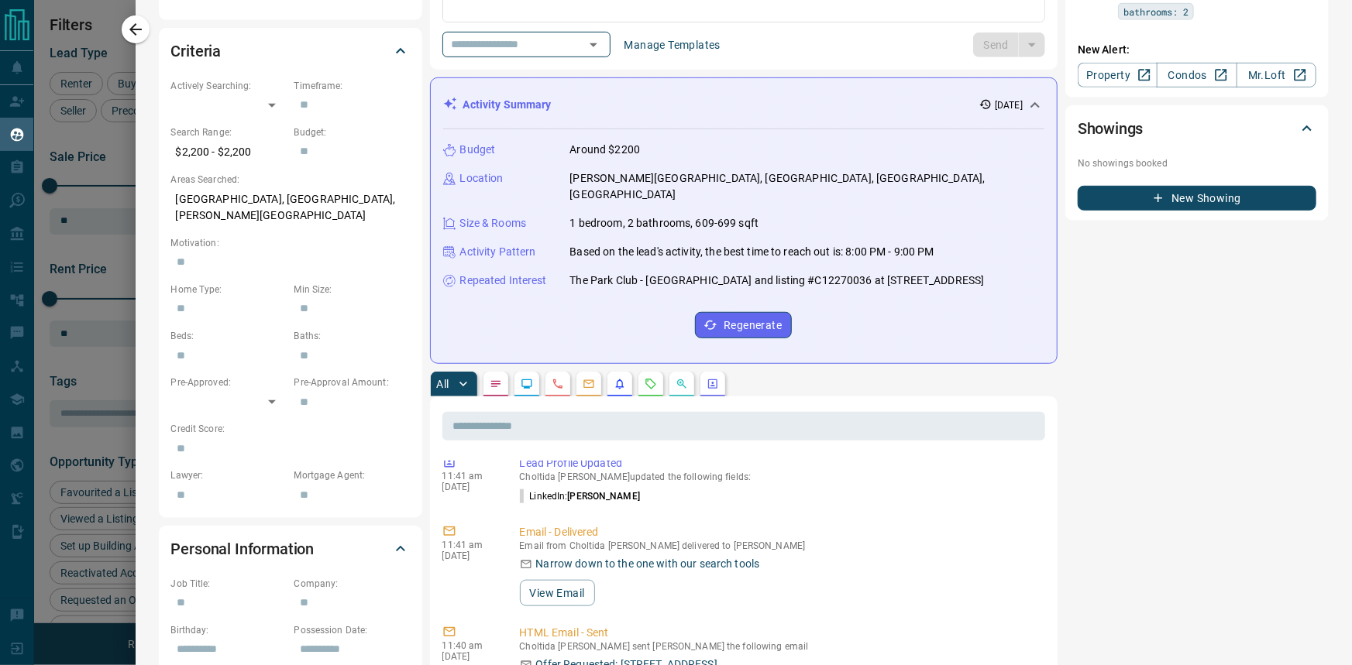
scroll to position [563, 0]
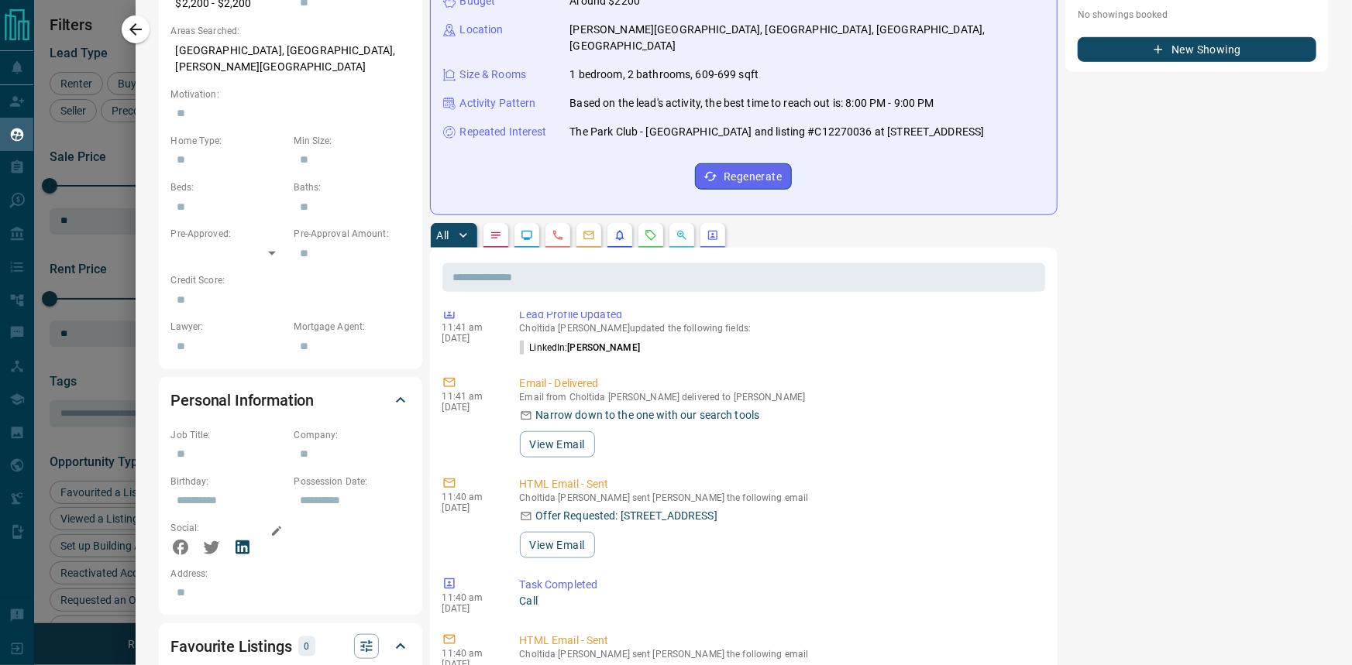
click at [243, 541] on icon at bounding box center [243, 548] width 14 height 14
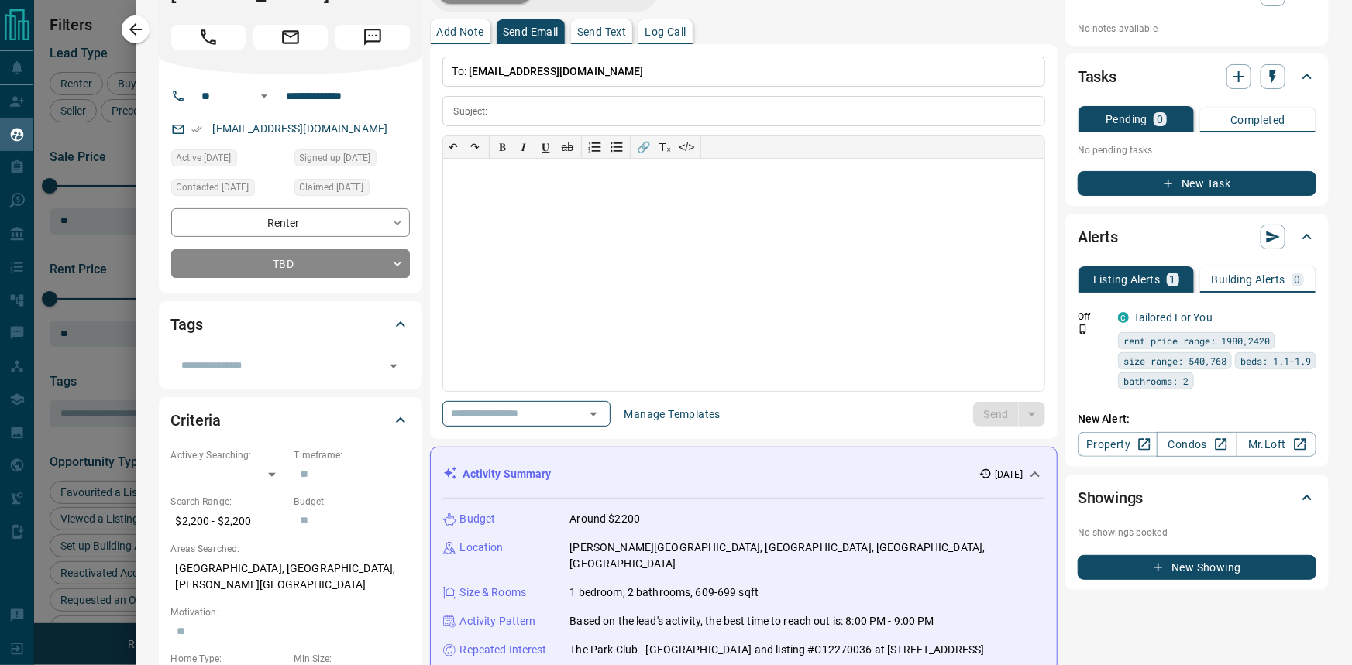
scroll to position [0, 0]
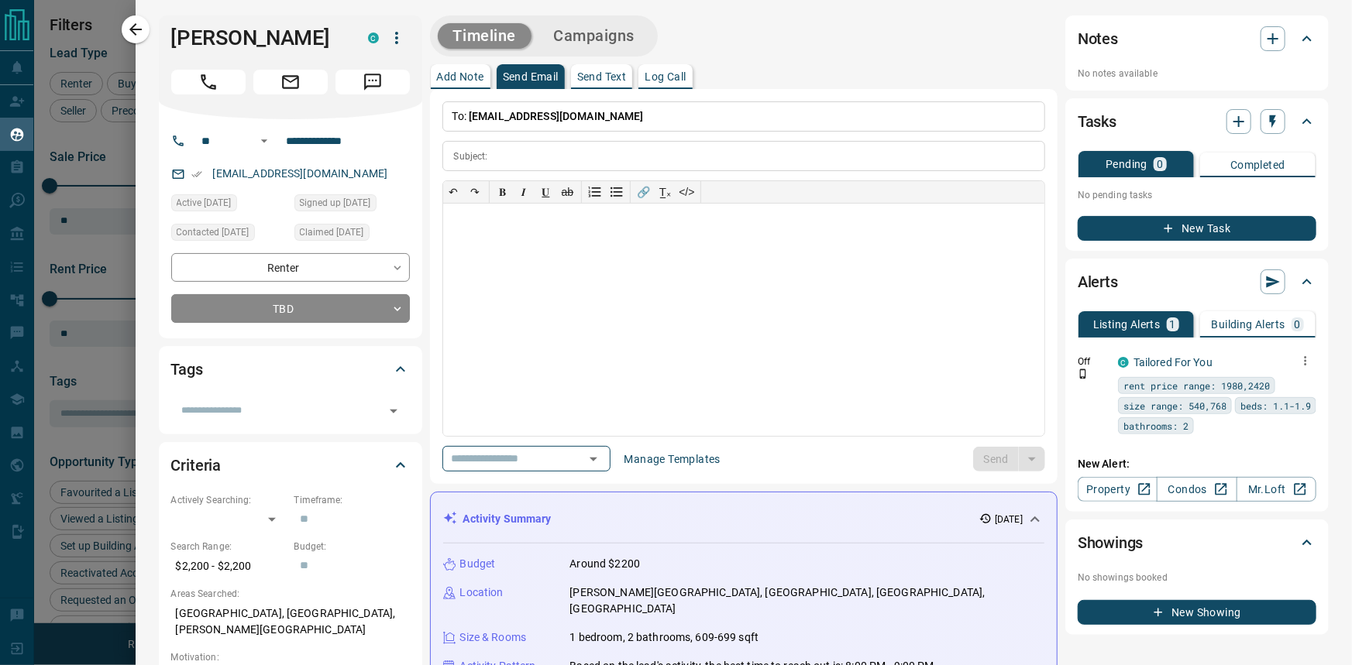
click at [1298, 366] on icon "button" at bounding box center [1305, 361] width 14 height 14
click at [1259, 36] on div at bounding box center [676, 332] width 1352 height 665
click at [379, 309] on body "Lead Transfers Claim Leads My Leads Tasks Opportunities Deals Campaigns Automat…" at bounding box center [676, 323] width 1352 height 646
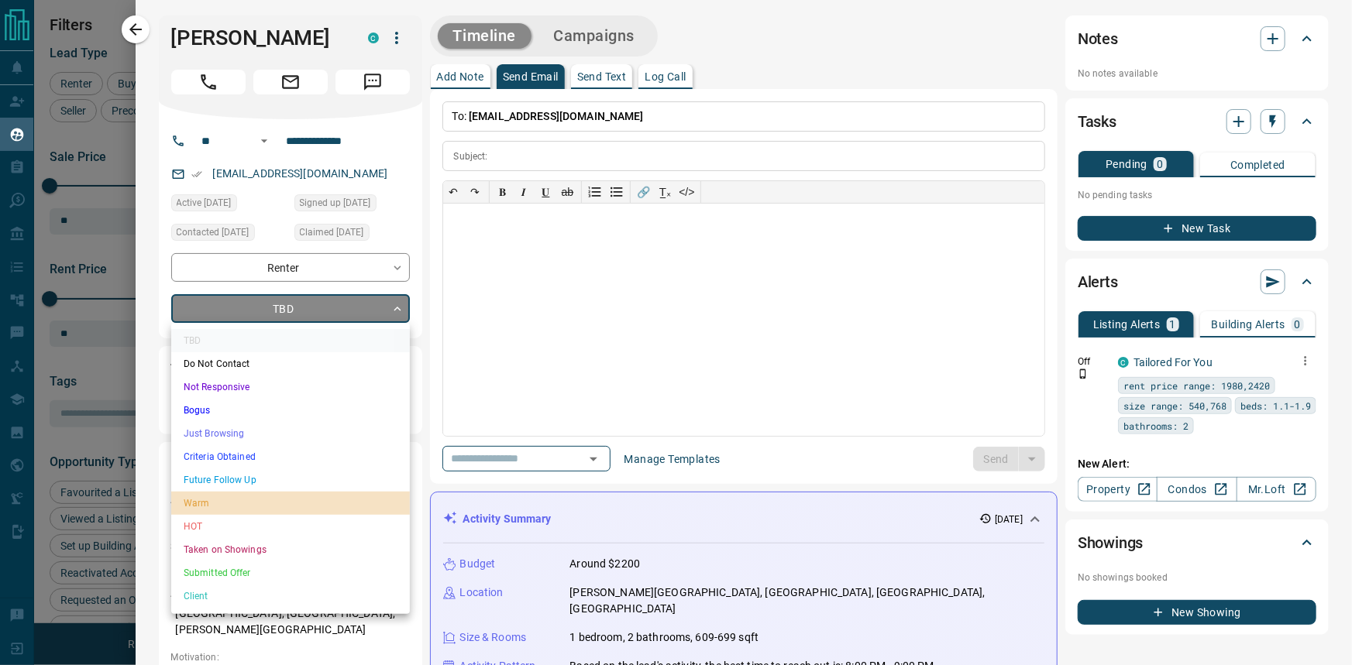
click at [310, 509] on li "Warm" at bounding box center [290, 503] width 239 height 23
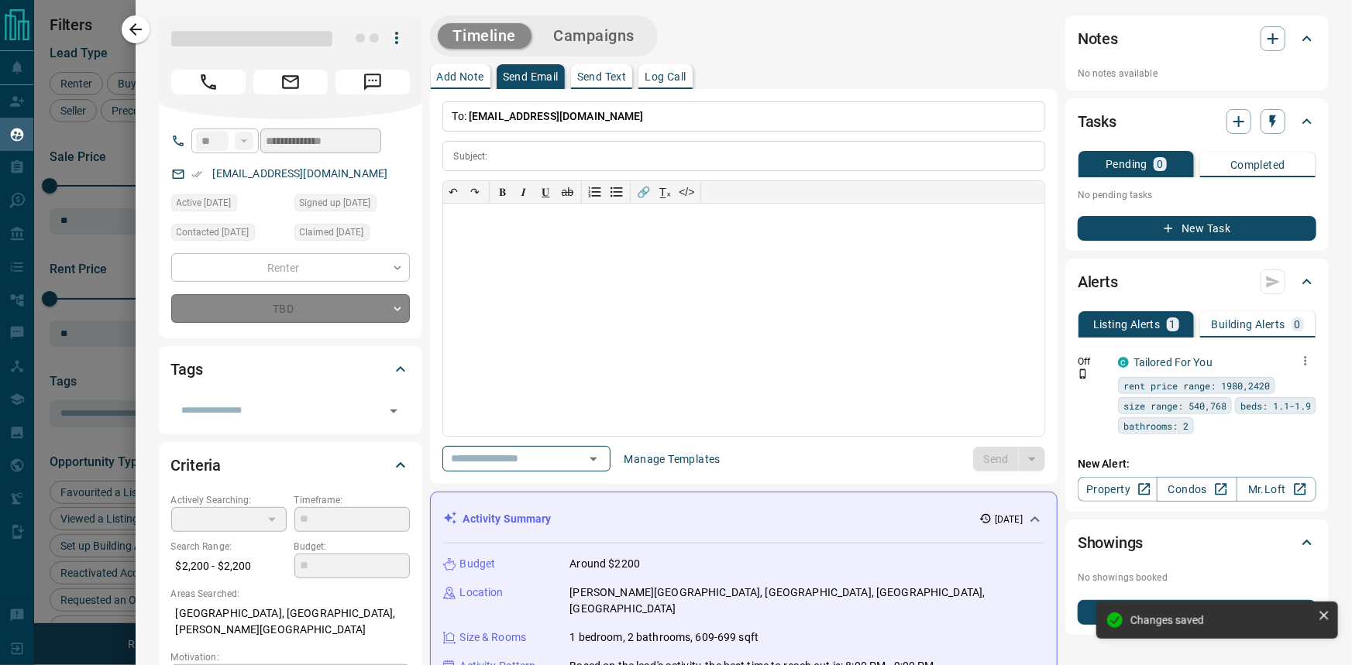
type input "*"
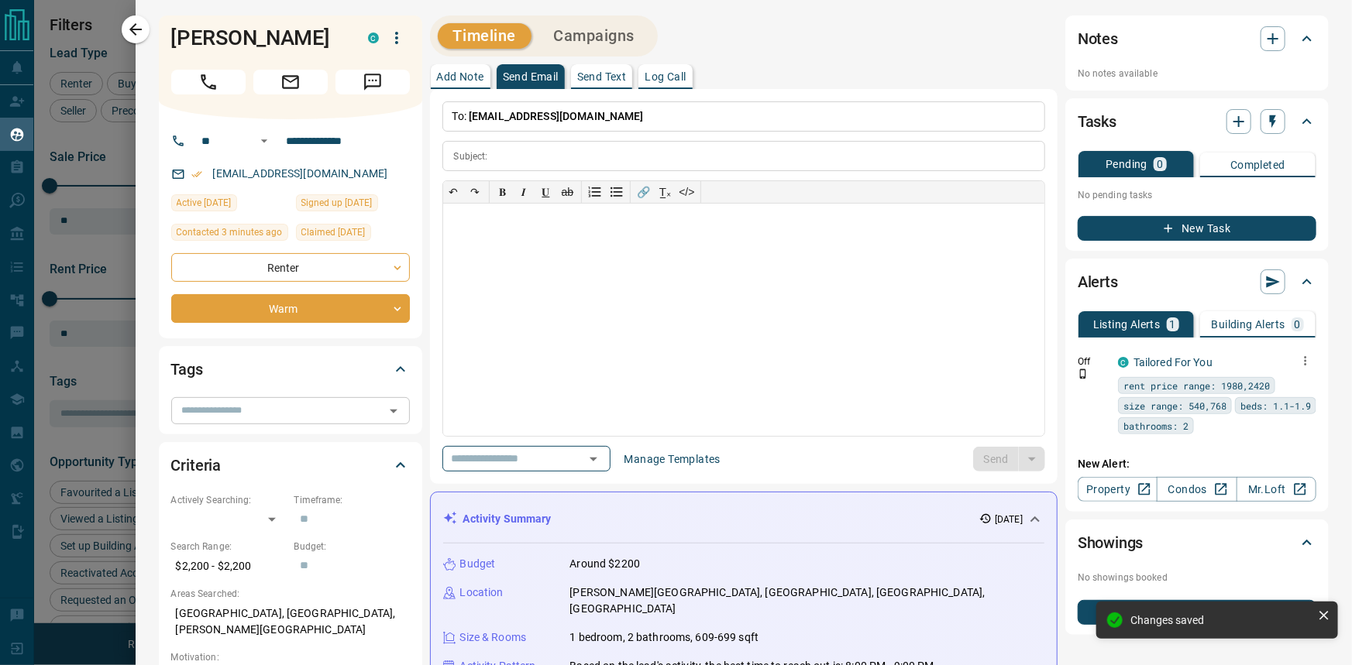
click at [359, 415] on input "text" at bounding box center [278, 410] width 204 height 17
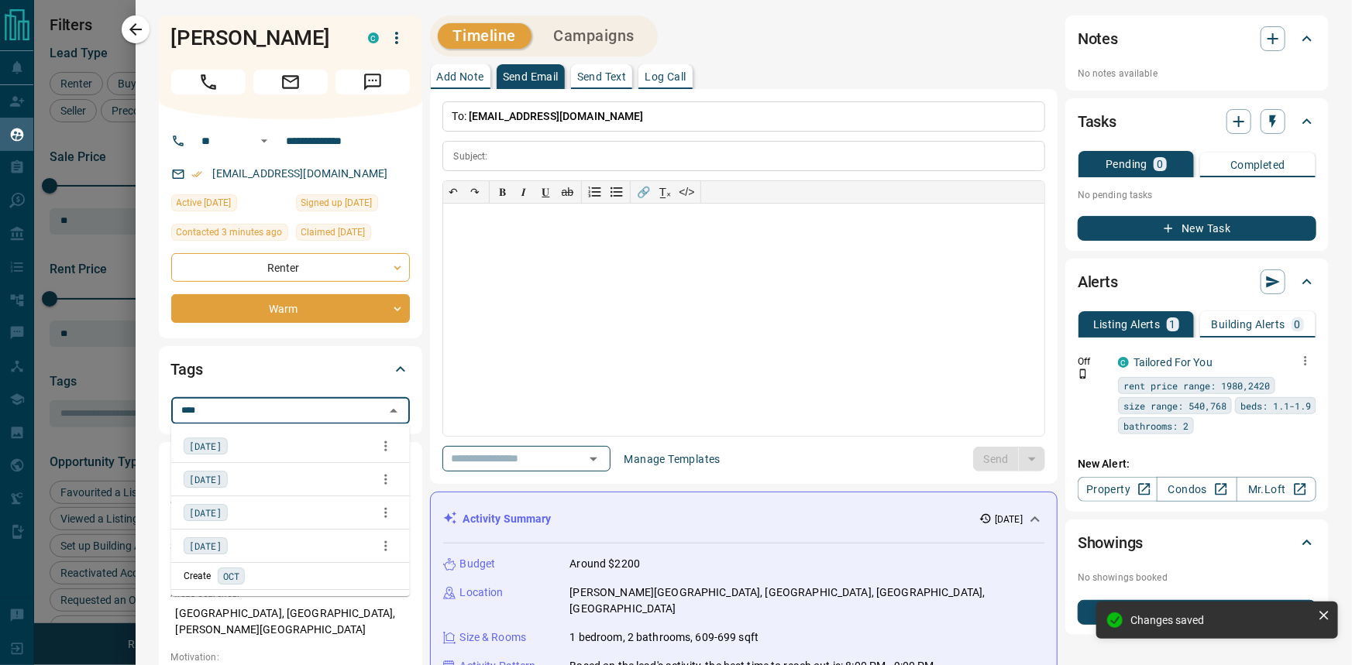
type input "*****"
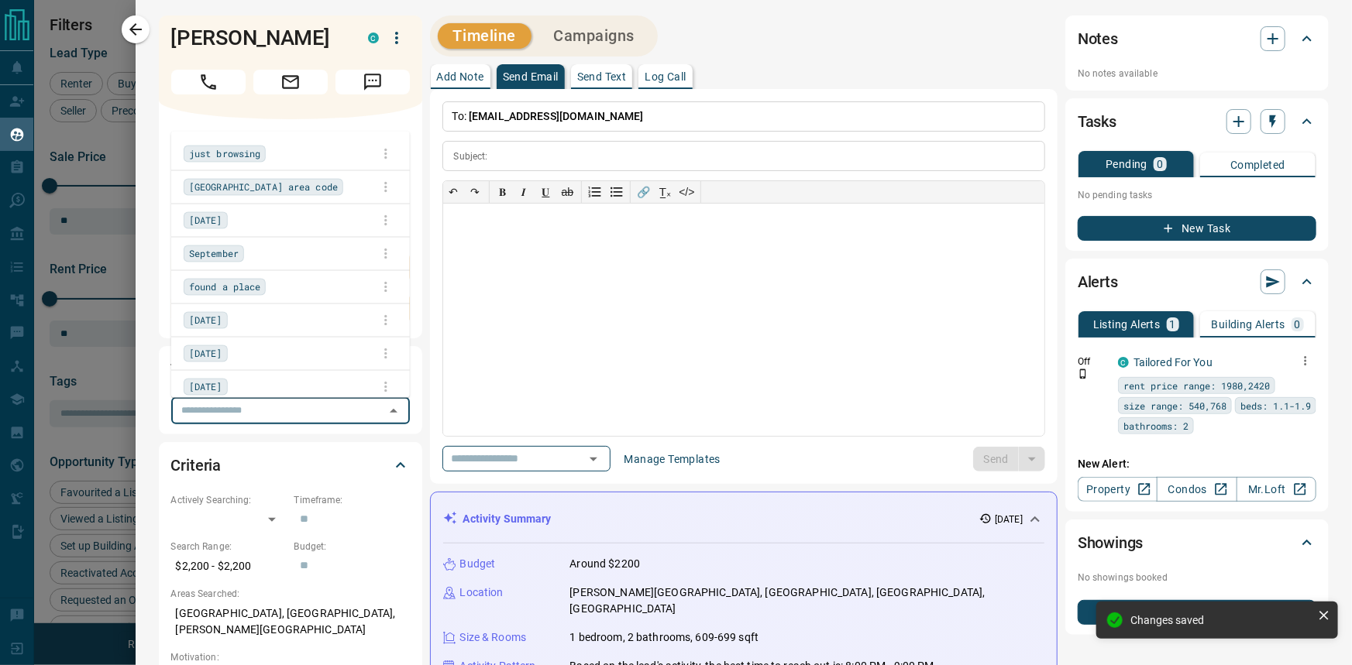
scroll to position [517, 1049]
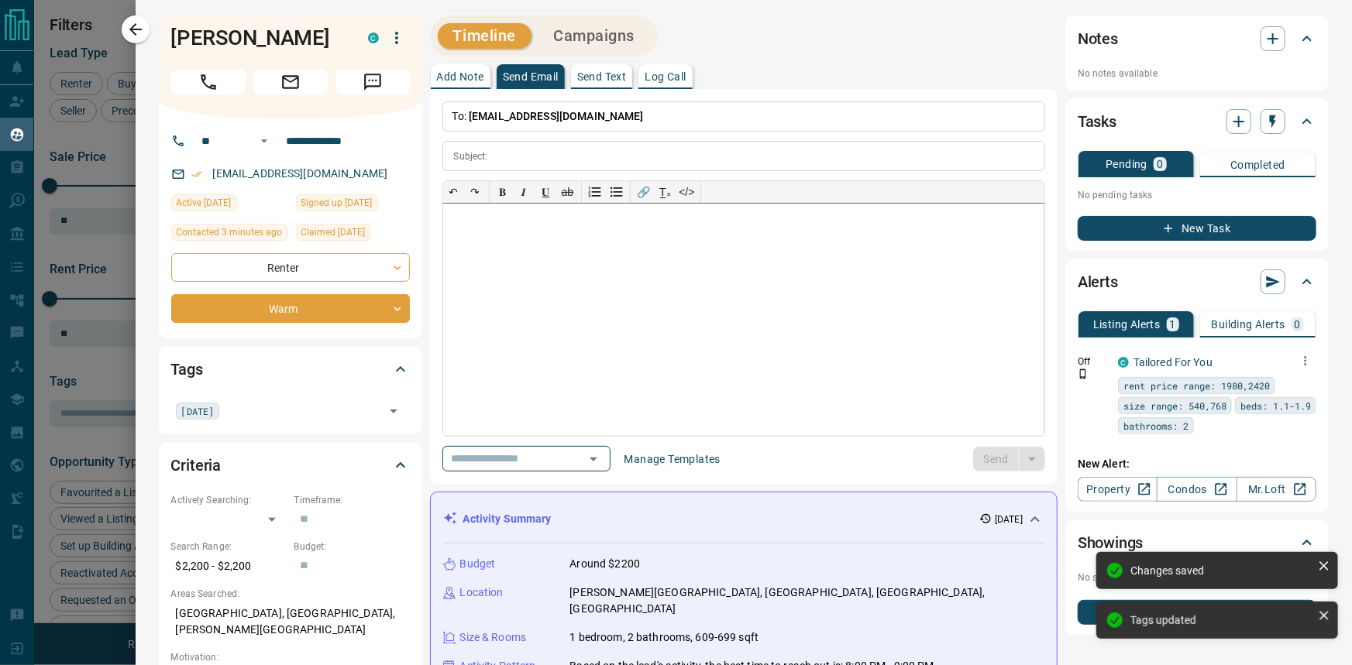
click at [621, 328] on div at bounding box center [744, 320] width 602 height 232
click at [1264, 31] on icon "button" at bounding box center [1273, 38] width 19 height 19
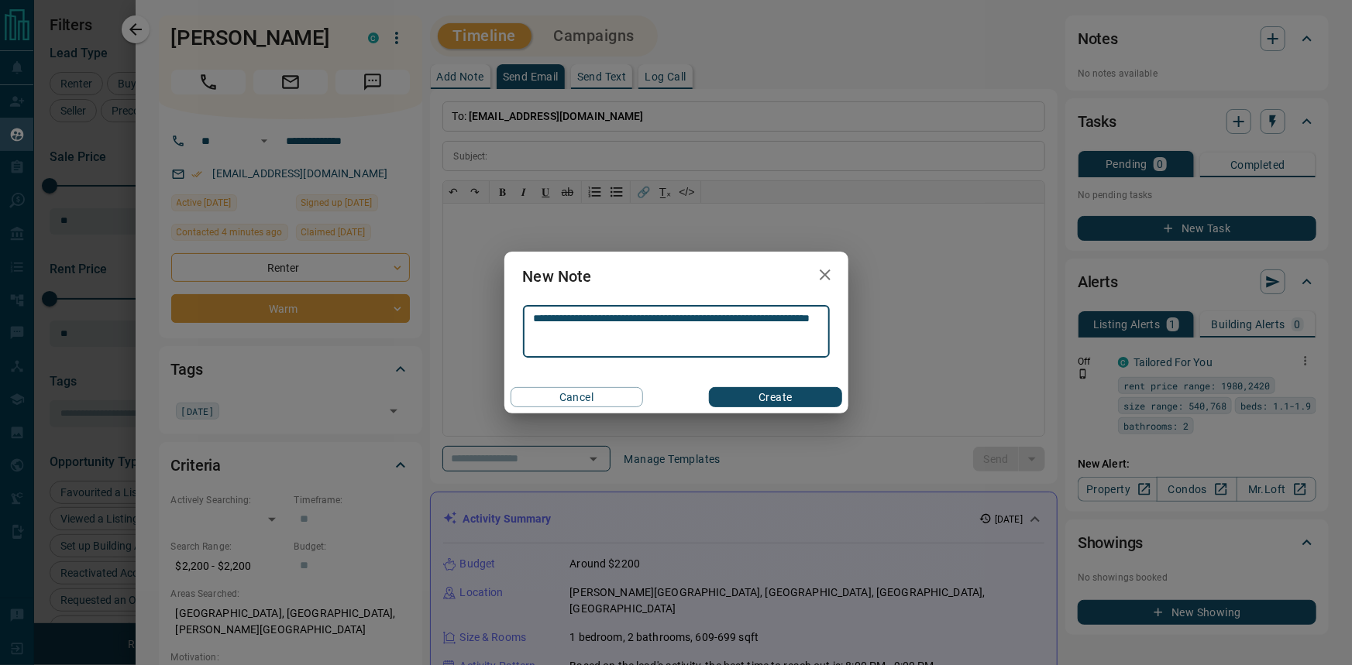
click at [724, 320] on textarea "**********" at bounding box center [676, 332] width 285 height 40
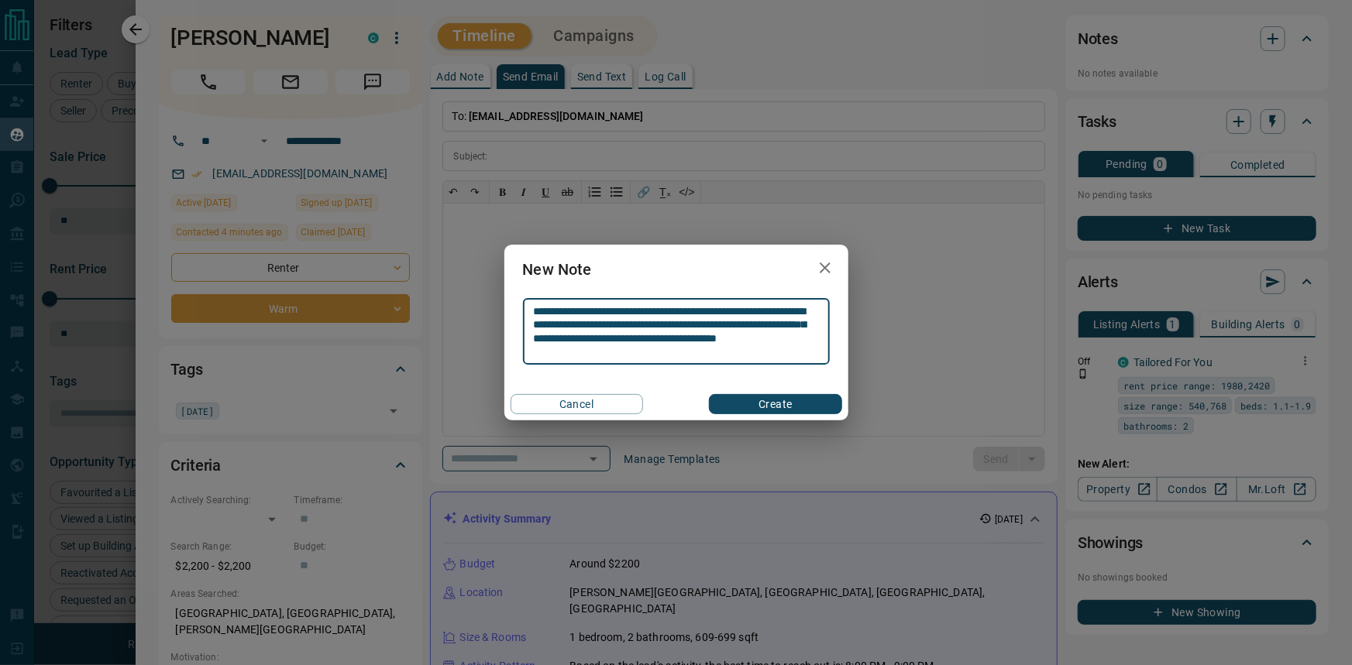
type textarea "**********"
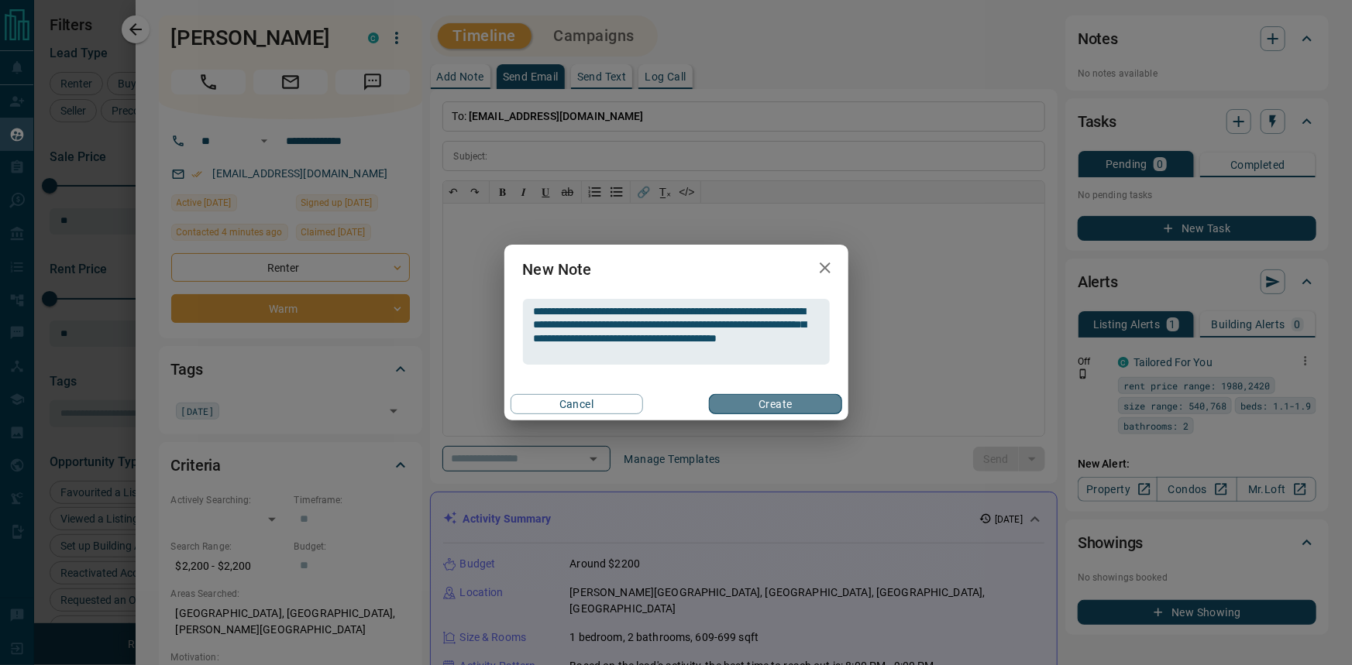
click at [777, 412] on button "Create" at bounding box center [775, 404] width 132 height 20
